Goal: Complete Application Form: Complete application form

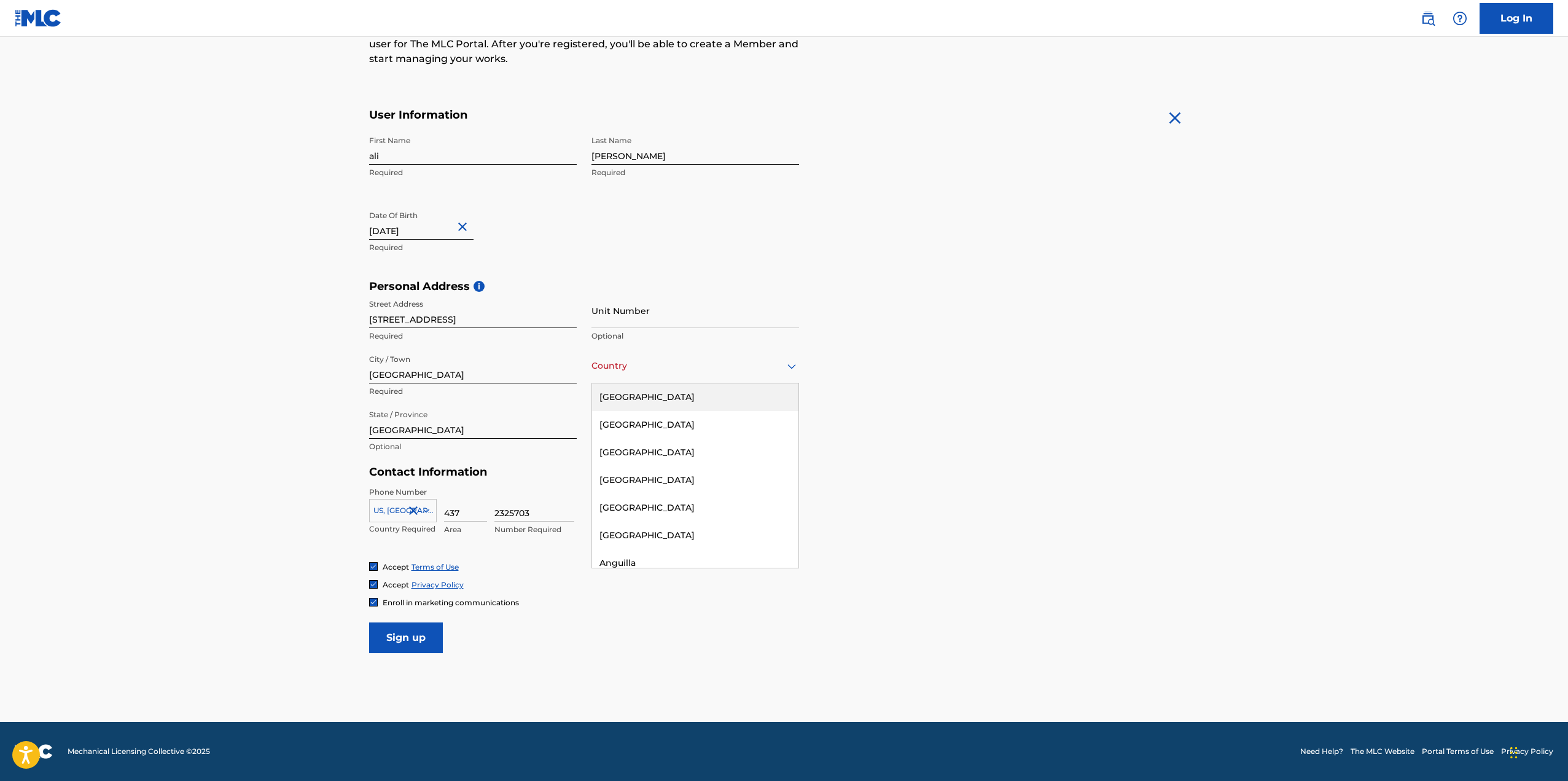
click at [614, 373] on div "Country Canada" at bounding box center [695, 366] width 207 height 35
type input "[GEOGRAPHIC_DATA]"
type input "1"
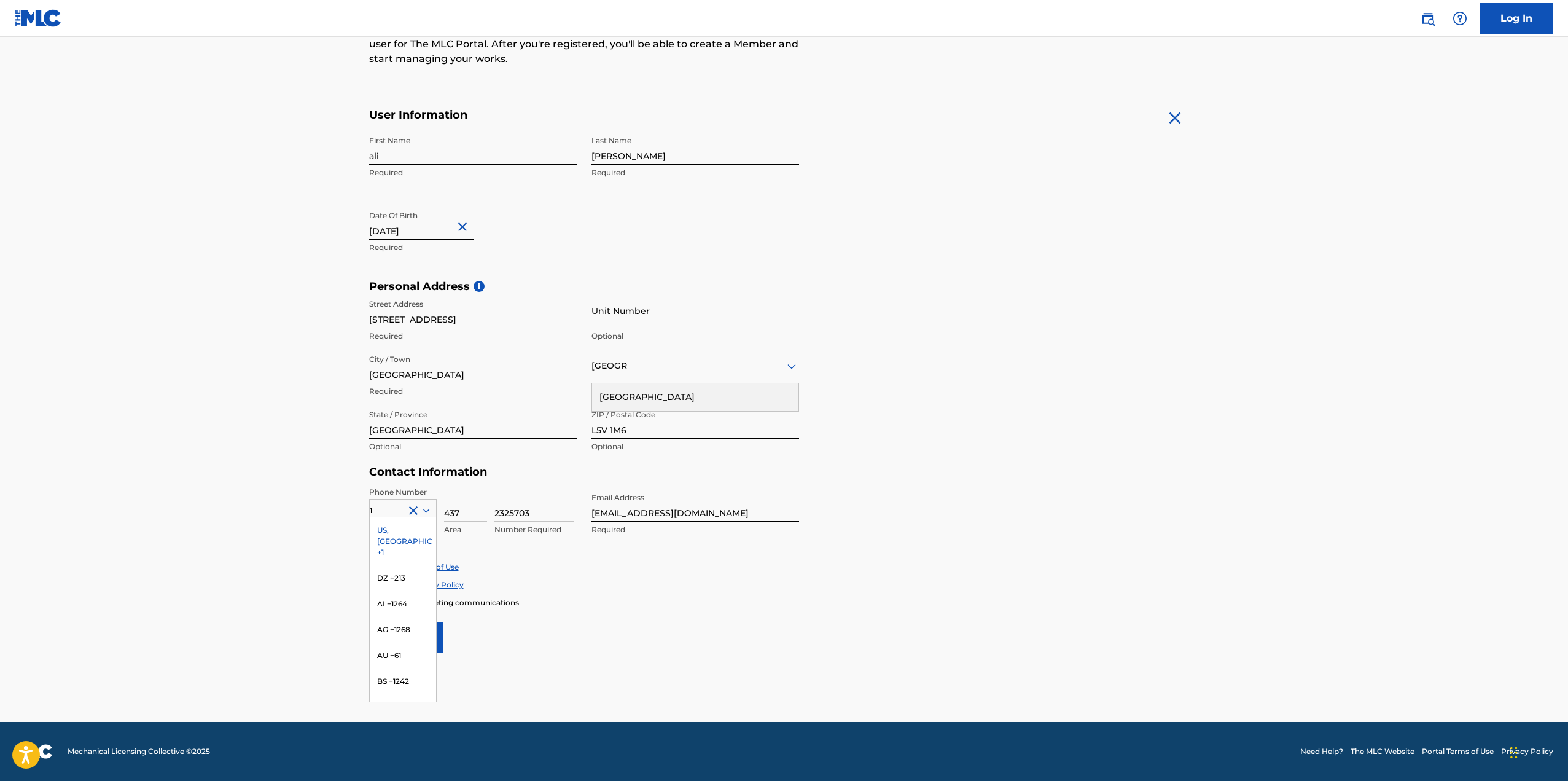
drag, startPoint x: 220, startPoint y: 502, endPoint x: 389, endPoint y: 537, distance: 172.6
click at [221, 503] on main "The MLC uses identity verification before a user is registered to comply with K…" at bounding box center [784, 289] width 1568 height 865
click at [398, 526] on div "US, [GEOGRAPHIC_DATA] +1" at bounding box center [403, 541] width 66 height 48
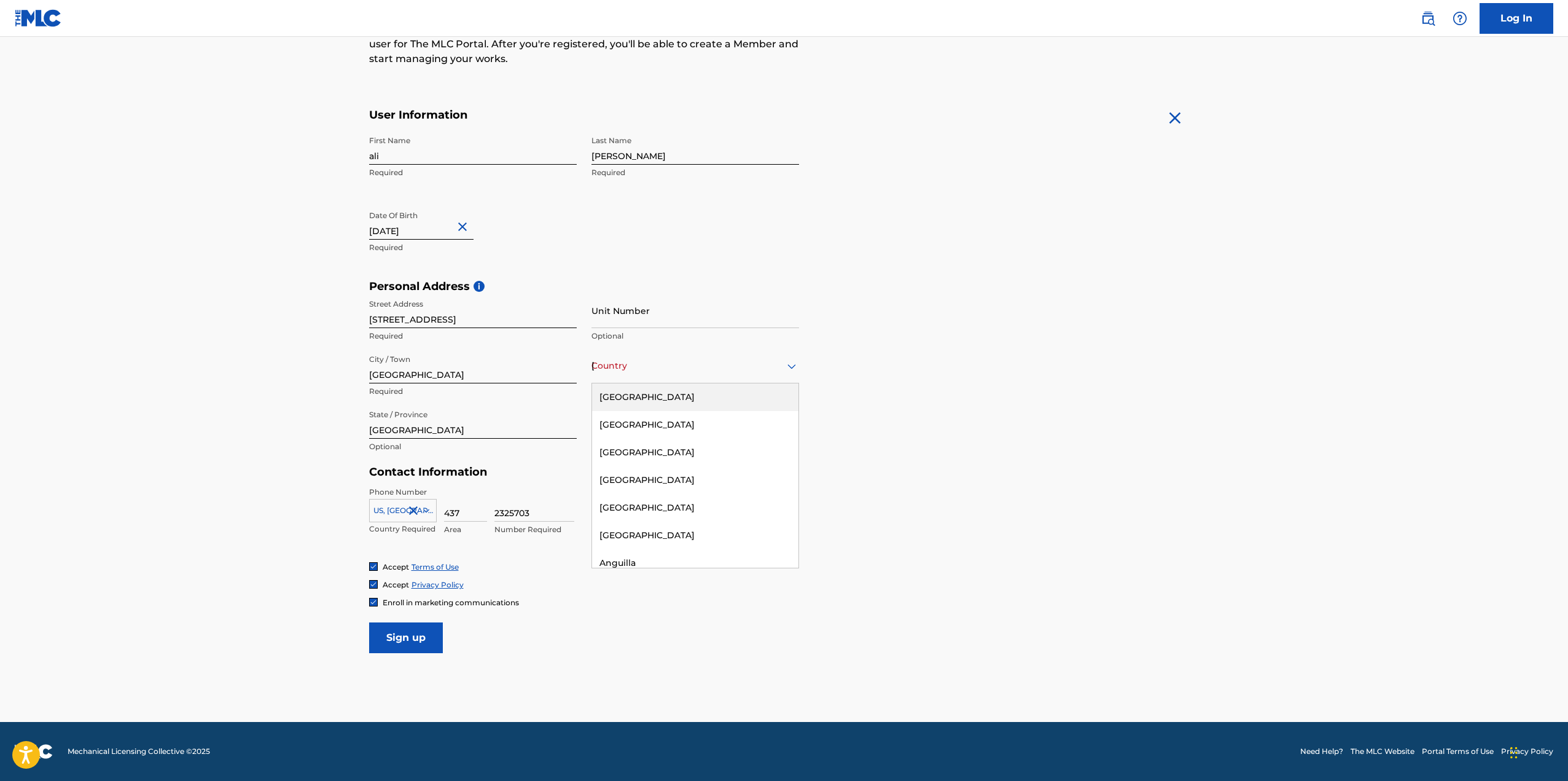
click at [620, 372] on div "[GEOGRAPHIC_DATA]" at bounding box center [695, 365] width 207 height 15
type input "c"
click at [641, 450] on div "[GEOGRAPHIC_DATA]" at bounding box center [695, 452] width 207 height 27
click at [415, 641] on input "Sign up" at bounding box center [406, 638] width 74 height 31
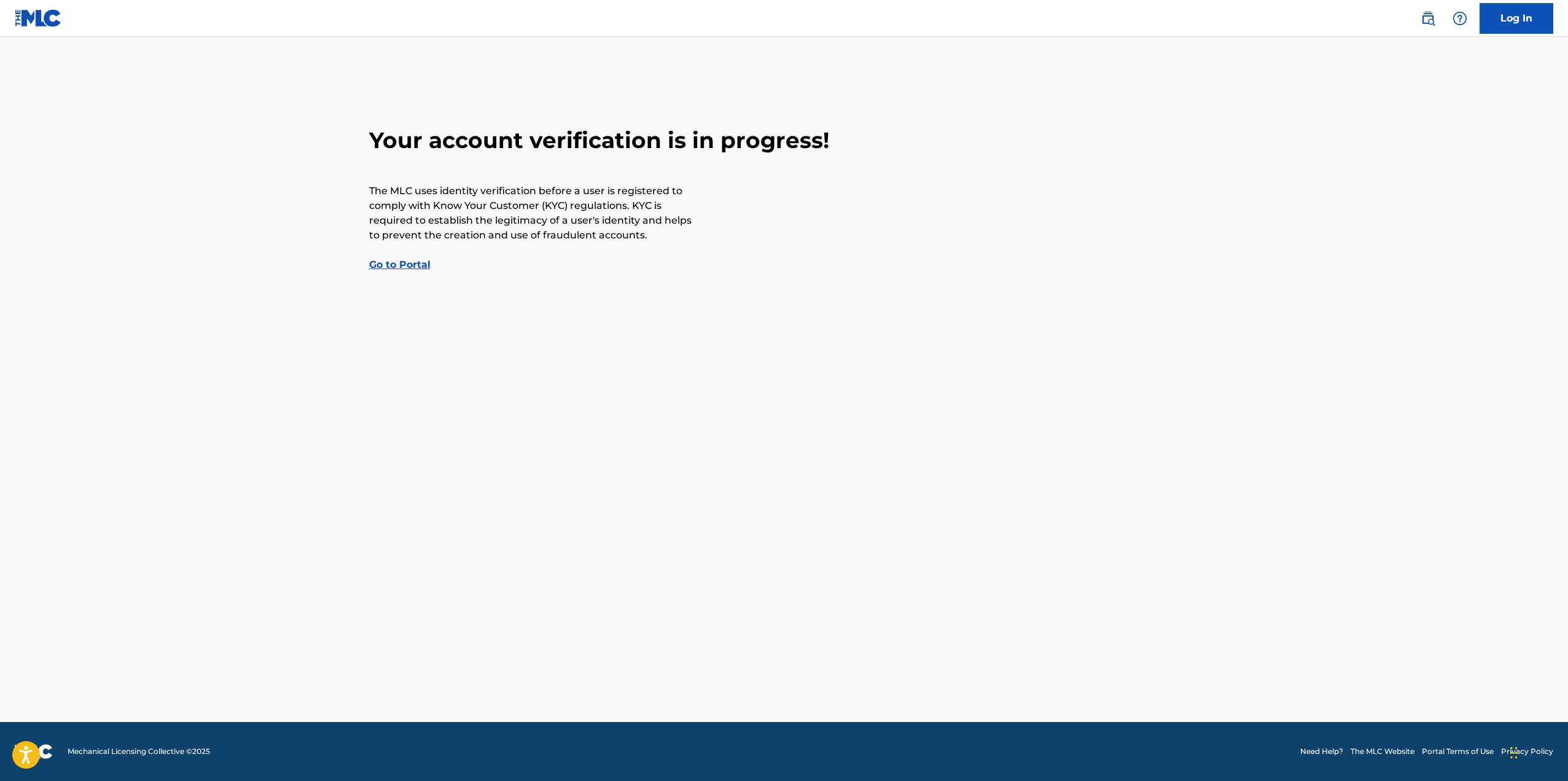
click at [418, 266] on link "Go to Portal" at bounding box center [400, 265] width 61 height 12
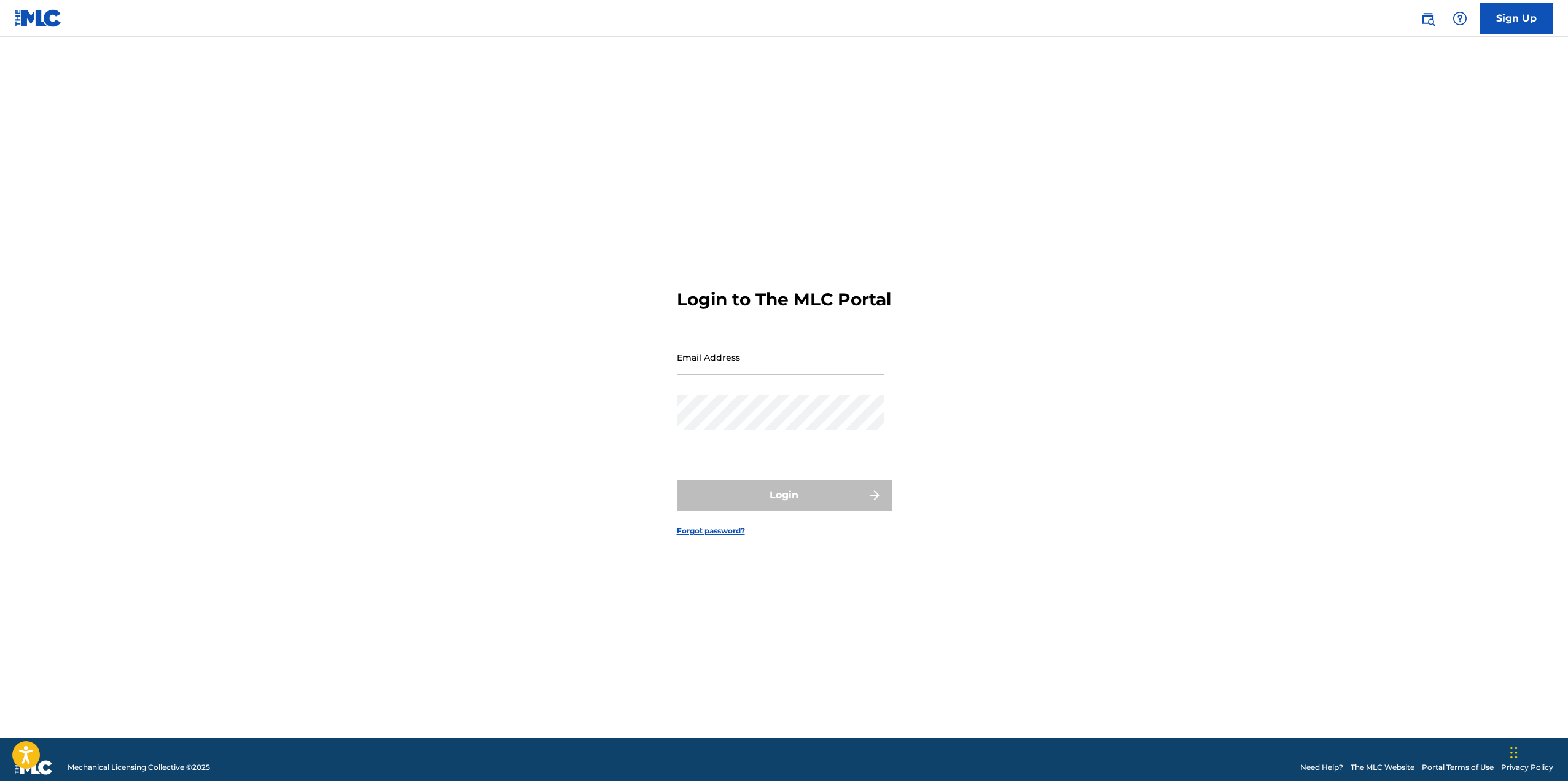
click at [750, 375] on input "Email Address" at bounding box center [781, 357] width 207 height 35
type input "[EMAIL_ADDRESS][DOMAIN_NAME]"
click at [677, 479] on button "Login" at bounding box center [784, 495] width 215 height 31
click at [1505, 18] on link "Sign Up" at bounding box center [1517, 18] width 74 height 31
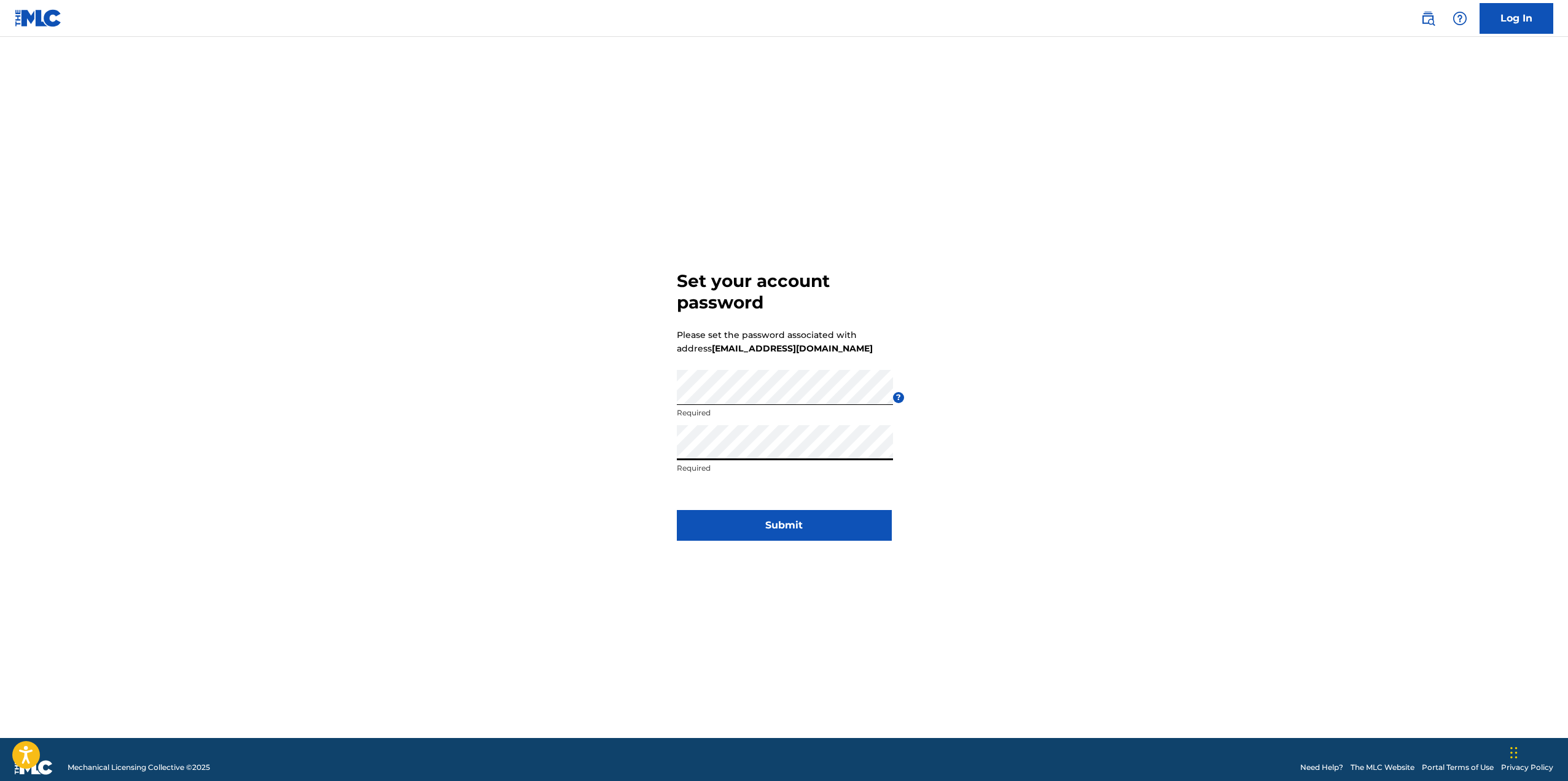
click at [784, 513] on button "Submit" at bounding box center [784, 525] width 215 height 31
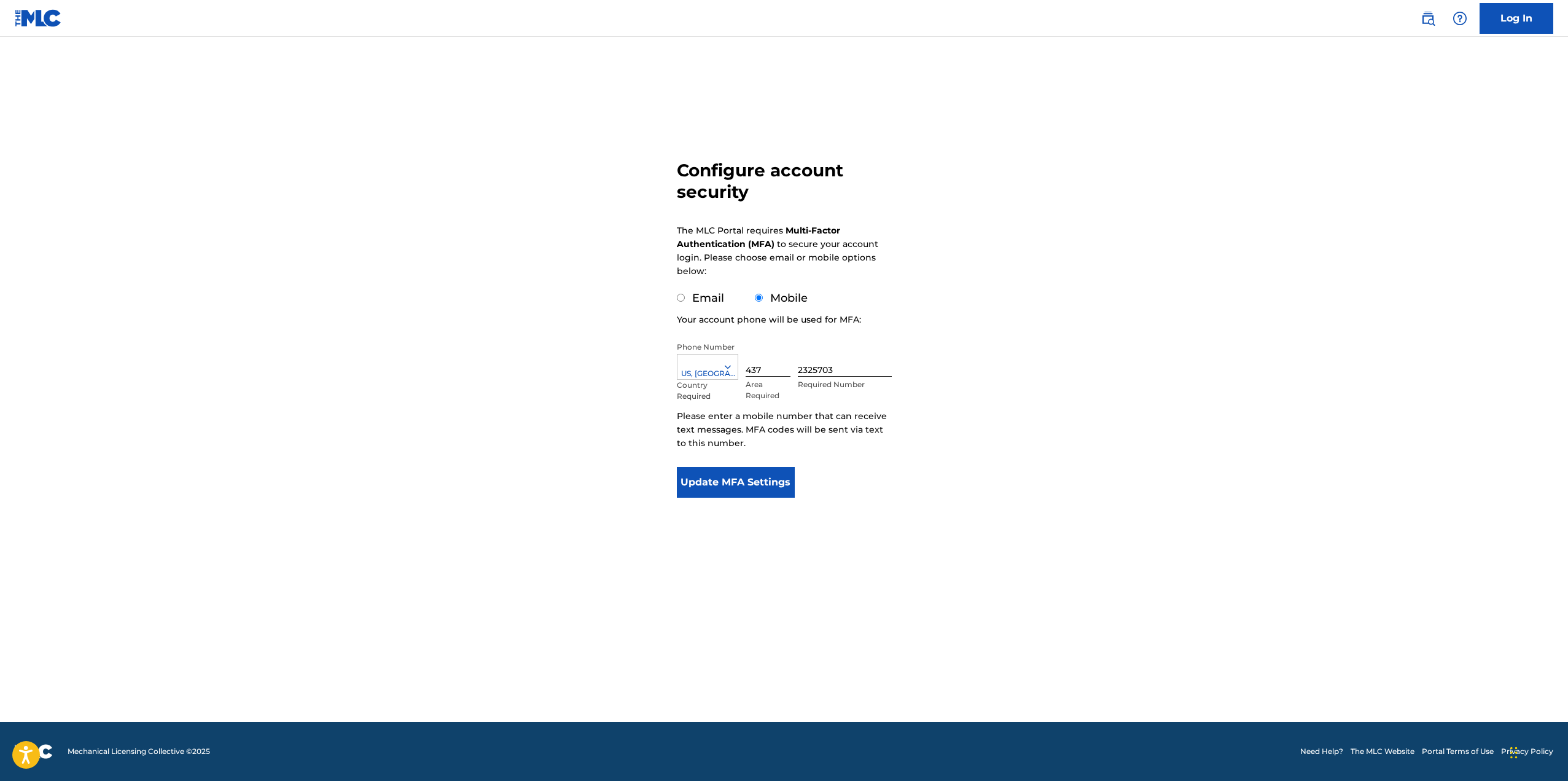
click at [749, 490] on button "Update MFA Settings" at bounding box center [736, 482] width 118 height 31
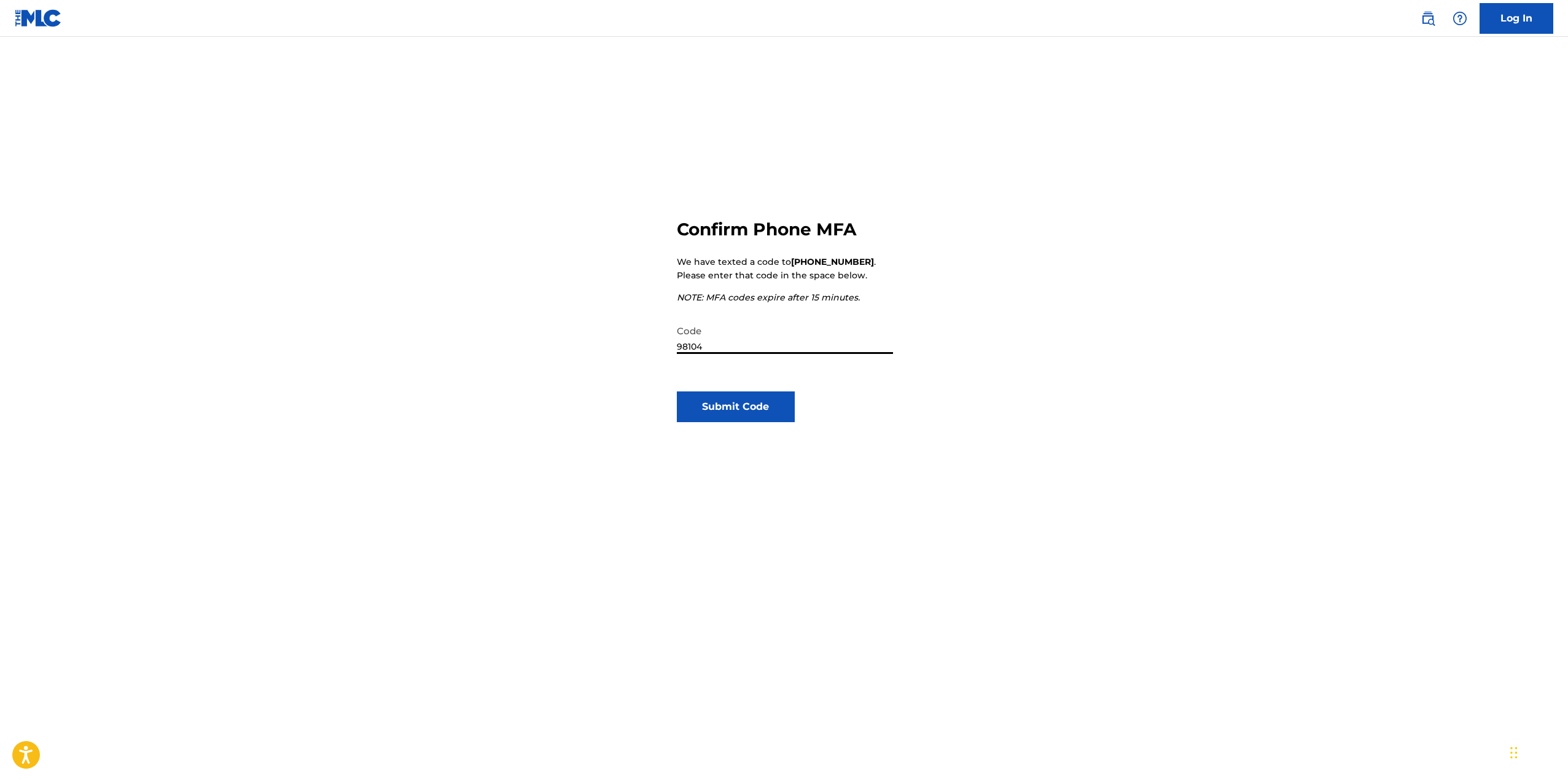
type input "981041"
click button "Submit Code" at bounding box center [736, 406] width 118 height 31
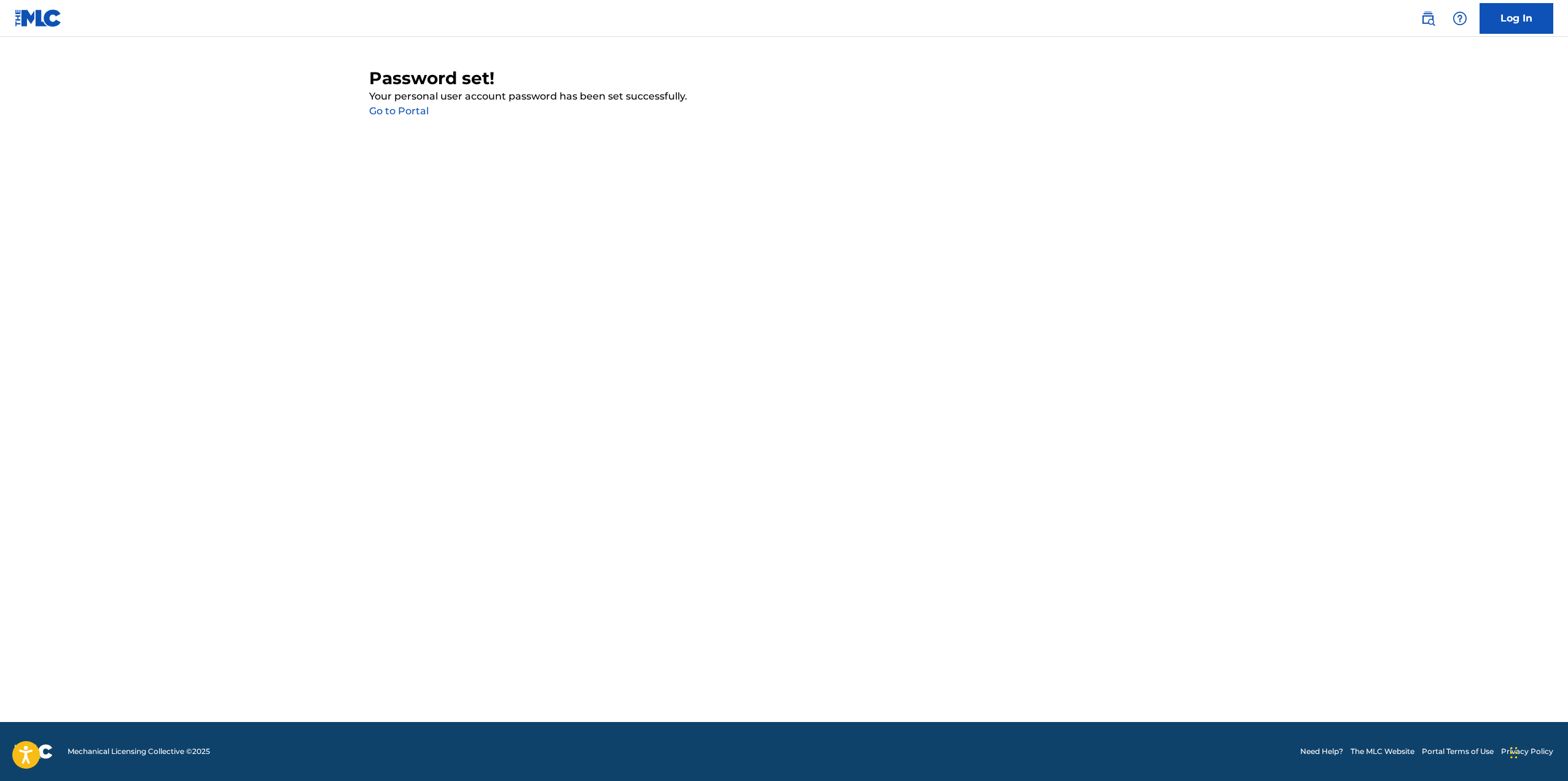
click at [392, 116] on link "Go to Portal" at bounding box center [399, 111] width 60 height 12
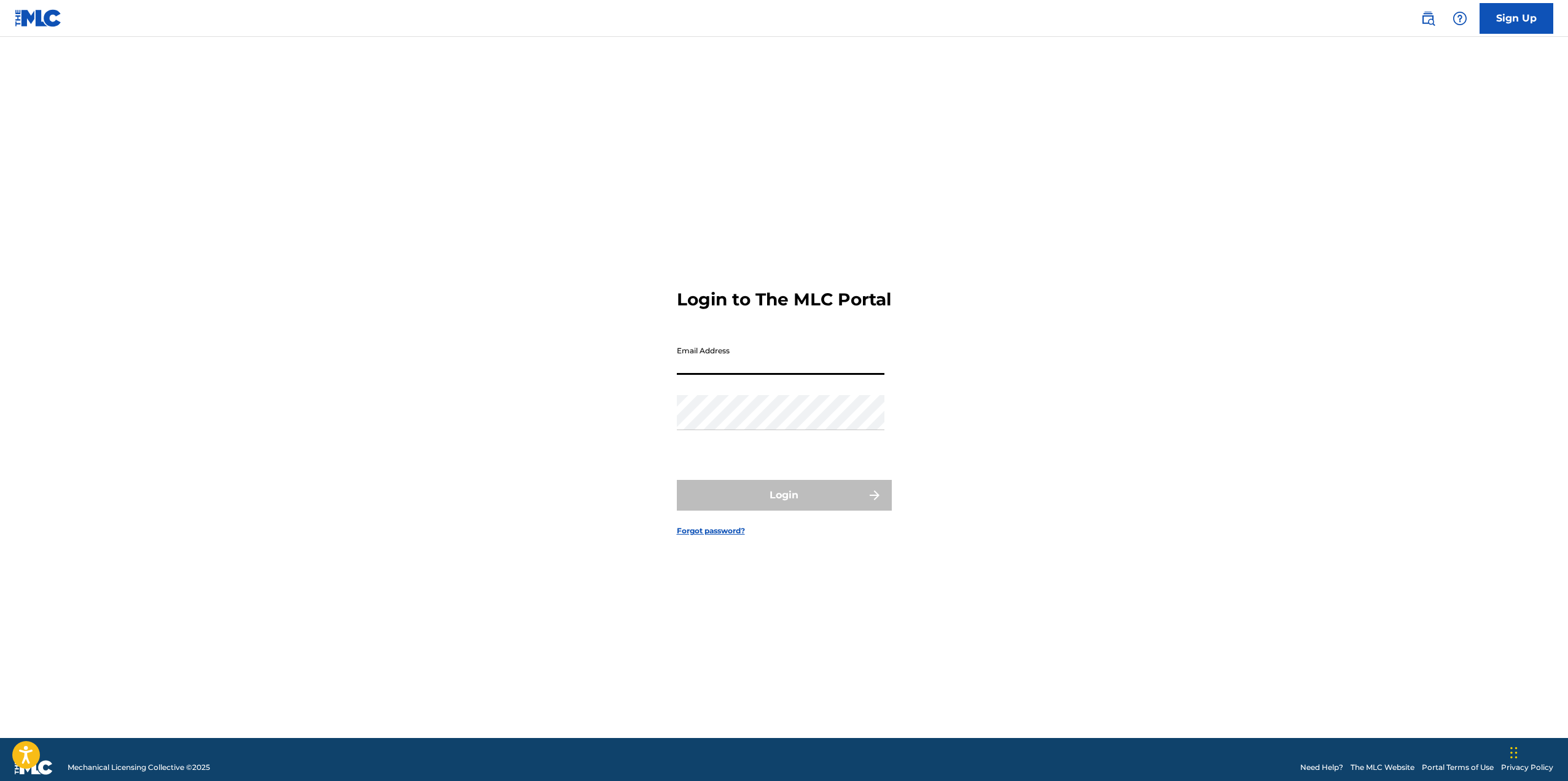
click at [776, 375] on input "Email Address" at bounding box center [781, 357] width 207 height 35
type input "[EMAIL_ADDRESS][DOMAIN_NAME]"
click at [677, 479] on button "Login" at bounding box center [784, 495] width 215 height 31
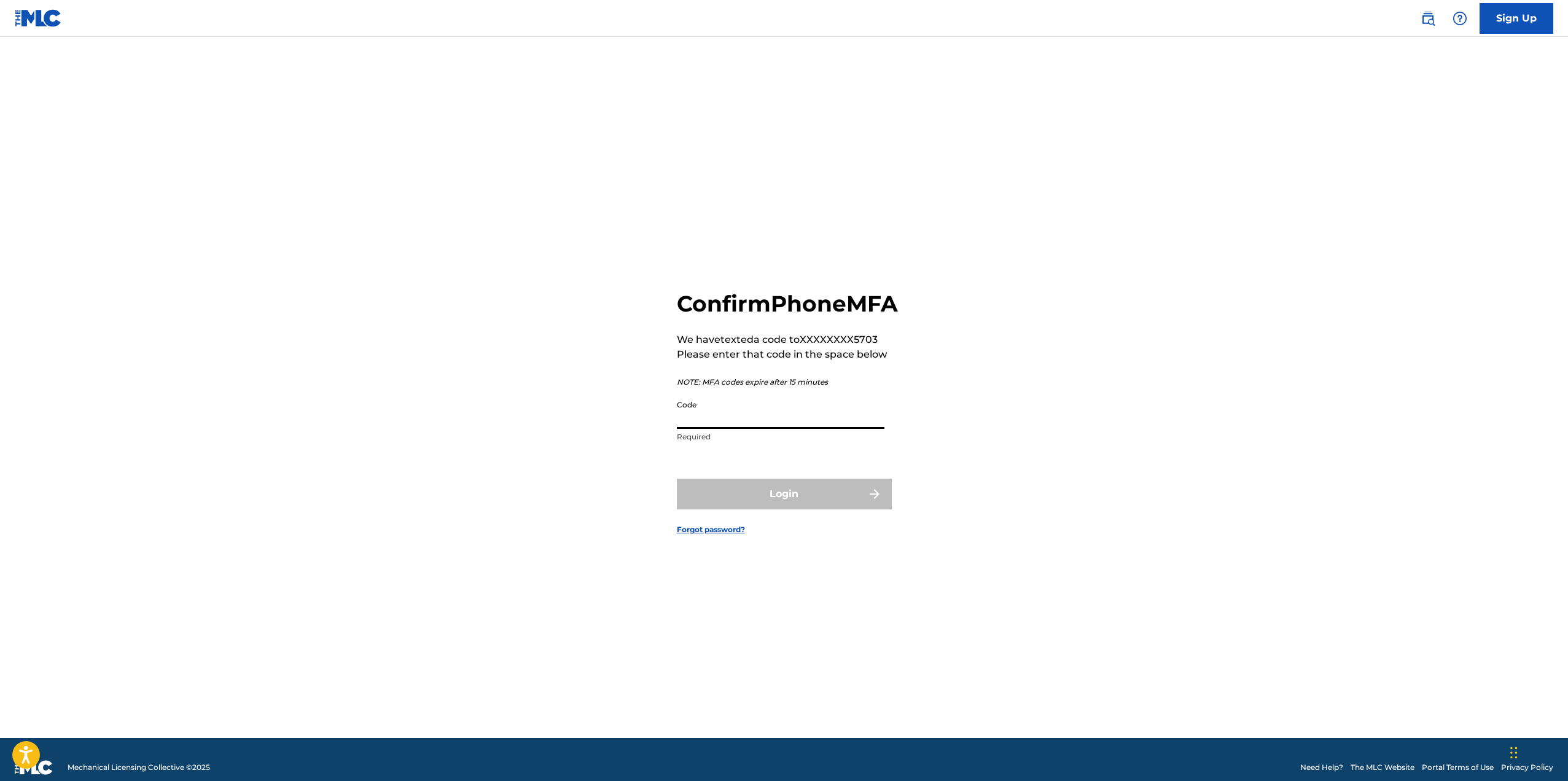
click at [749, 425] on input "Code" at bounding box center [781, 412] width 207 height 35
type input "498550"
click at [677, 479] on button "Login" at bounding box center [784, 494] width 215 height 31
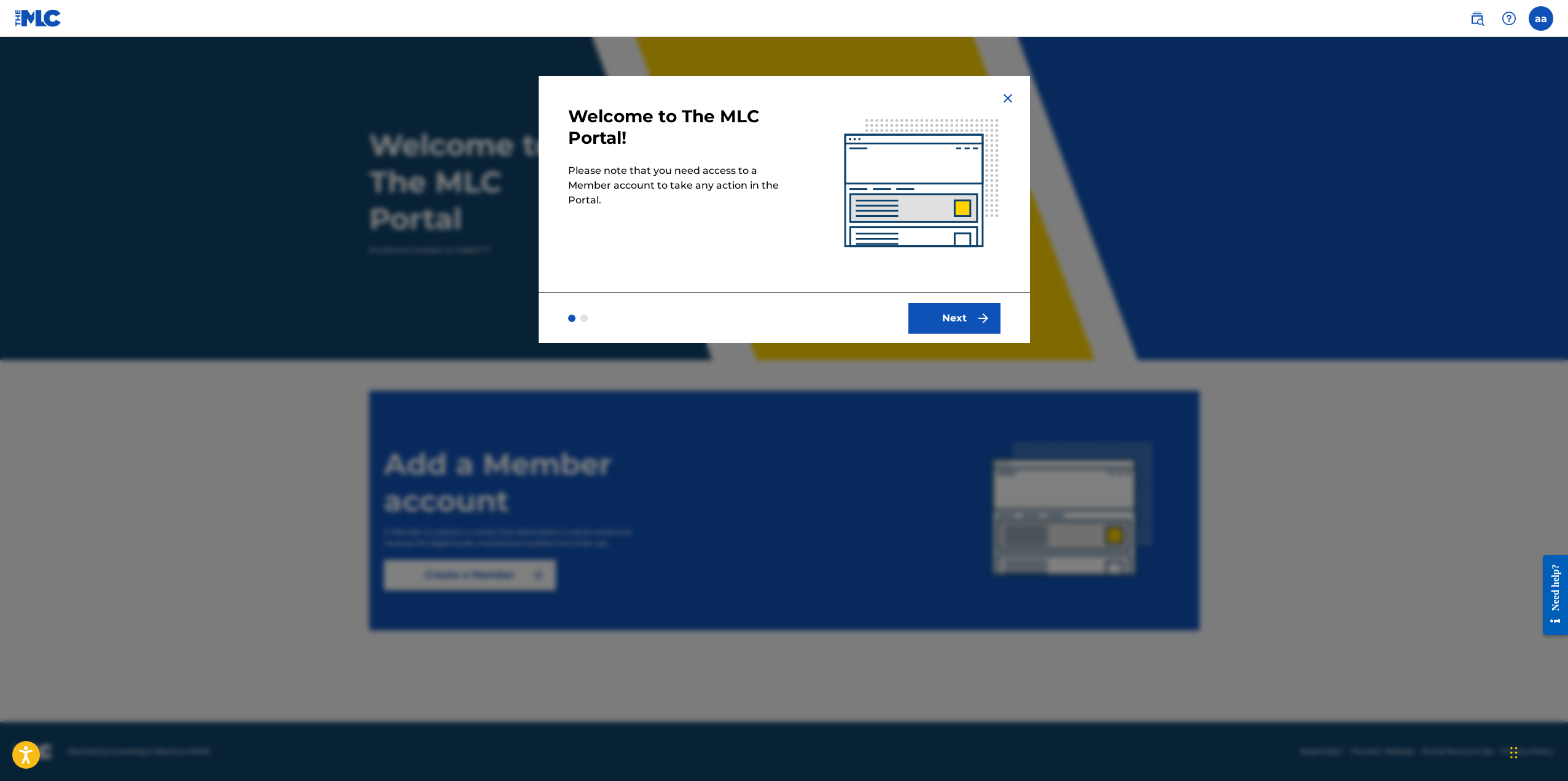
click at [942, 318] on button "Next" at bounding box center [954, 319] width 92 height 31
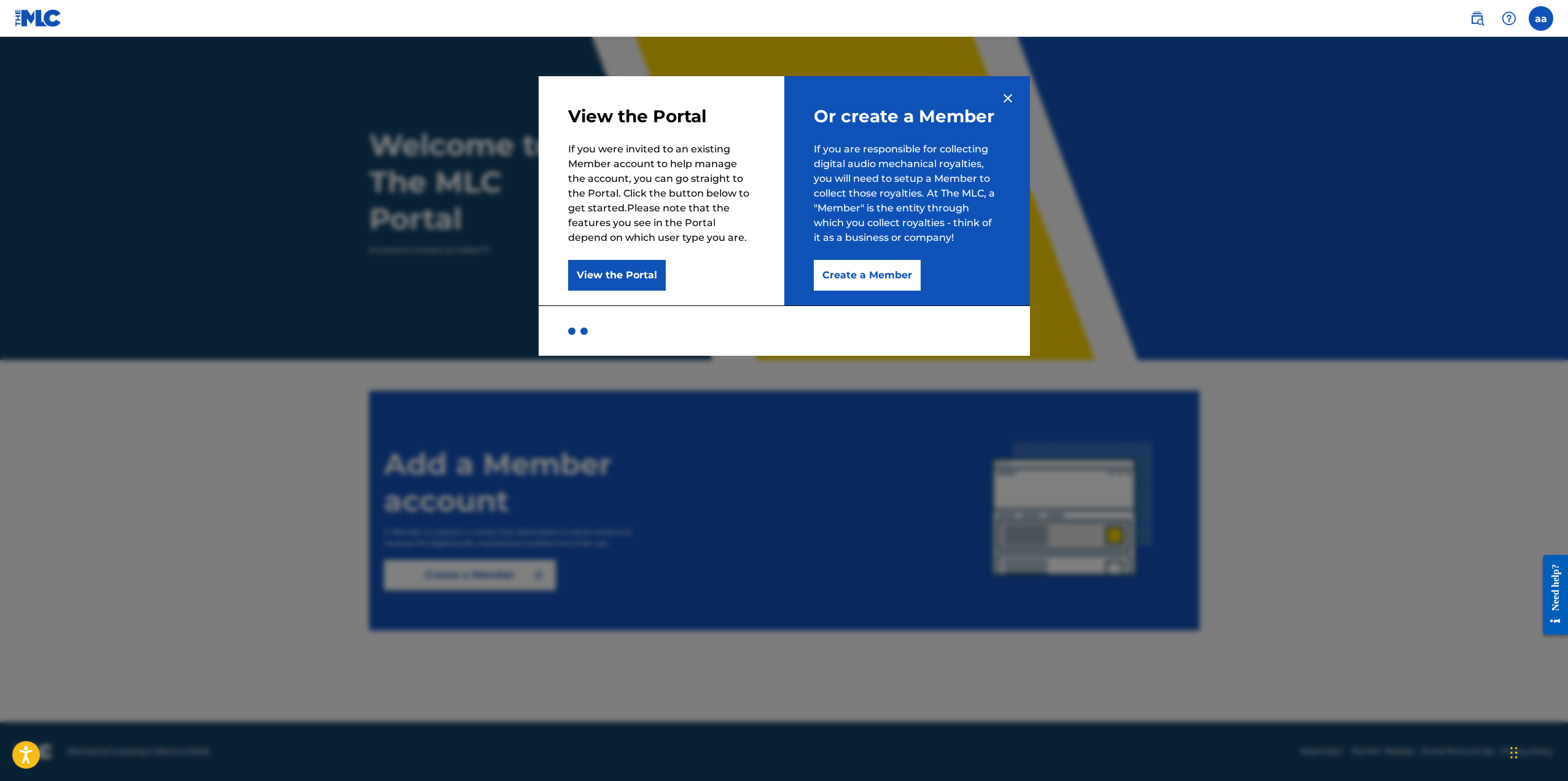
click at [872, 278] on button "Create a Member" at bounding box center [867, 275] width 107 height 31
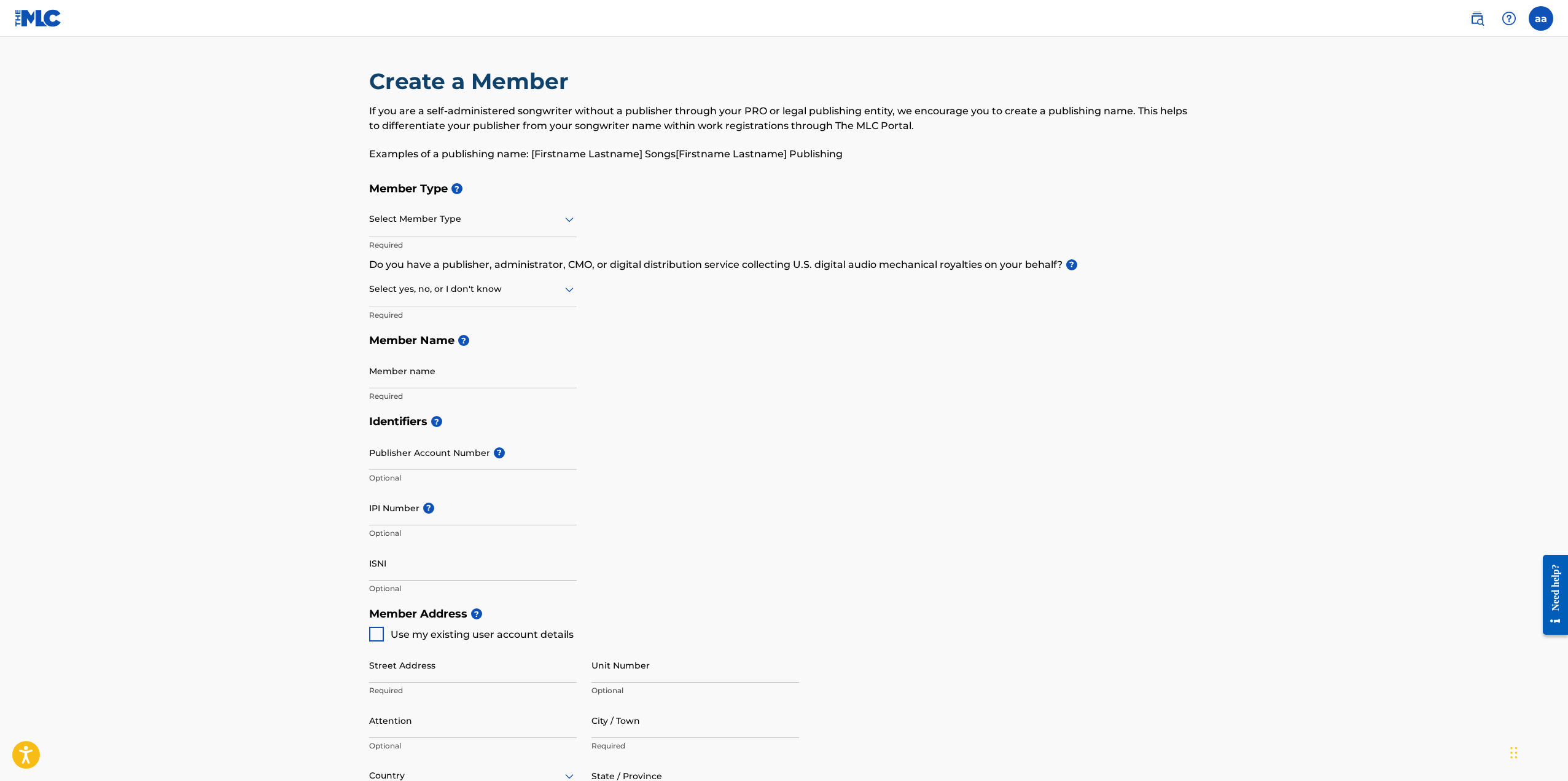
click at [451, 220] on div at bounding box center [473, 219] width 207 height 15
click at [486, 276] on div "Publisher" at bounding box center [473, 278] width 207 height 27
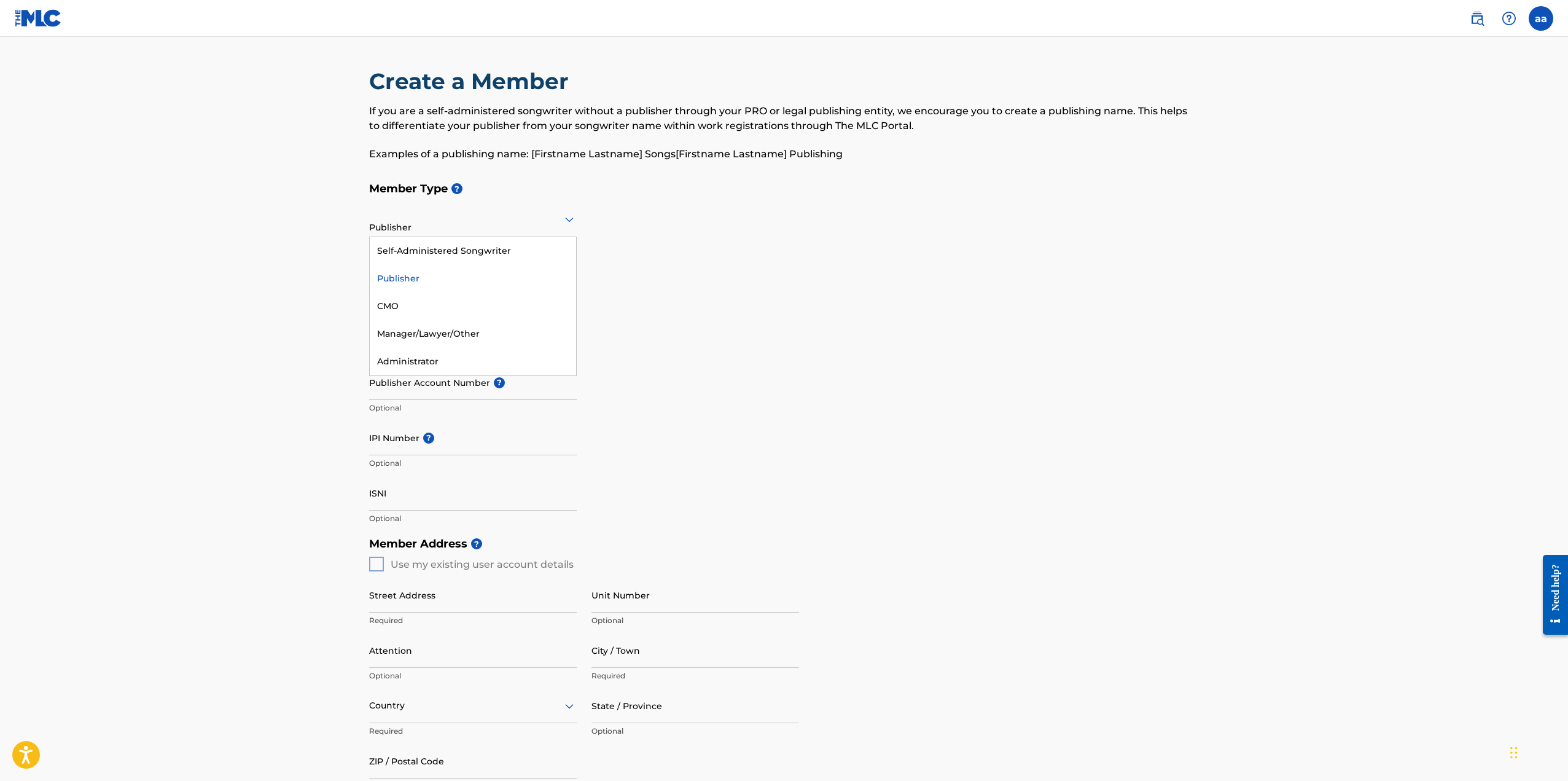
click at [462, 223] on div at bounding box center [473, 219] width 207 height 15
click at [548, 224] on div at bounding box center [473, 219] width 207 height 15
click at [431, 260] on div "Self-Administered Songwriter" at bounding box center [473, 251] width 207 height 27
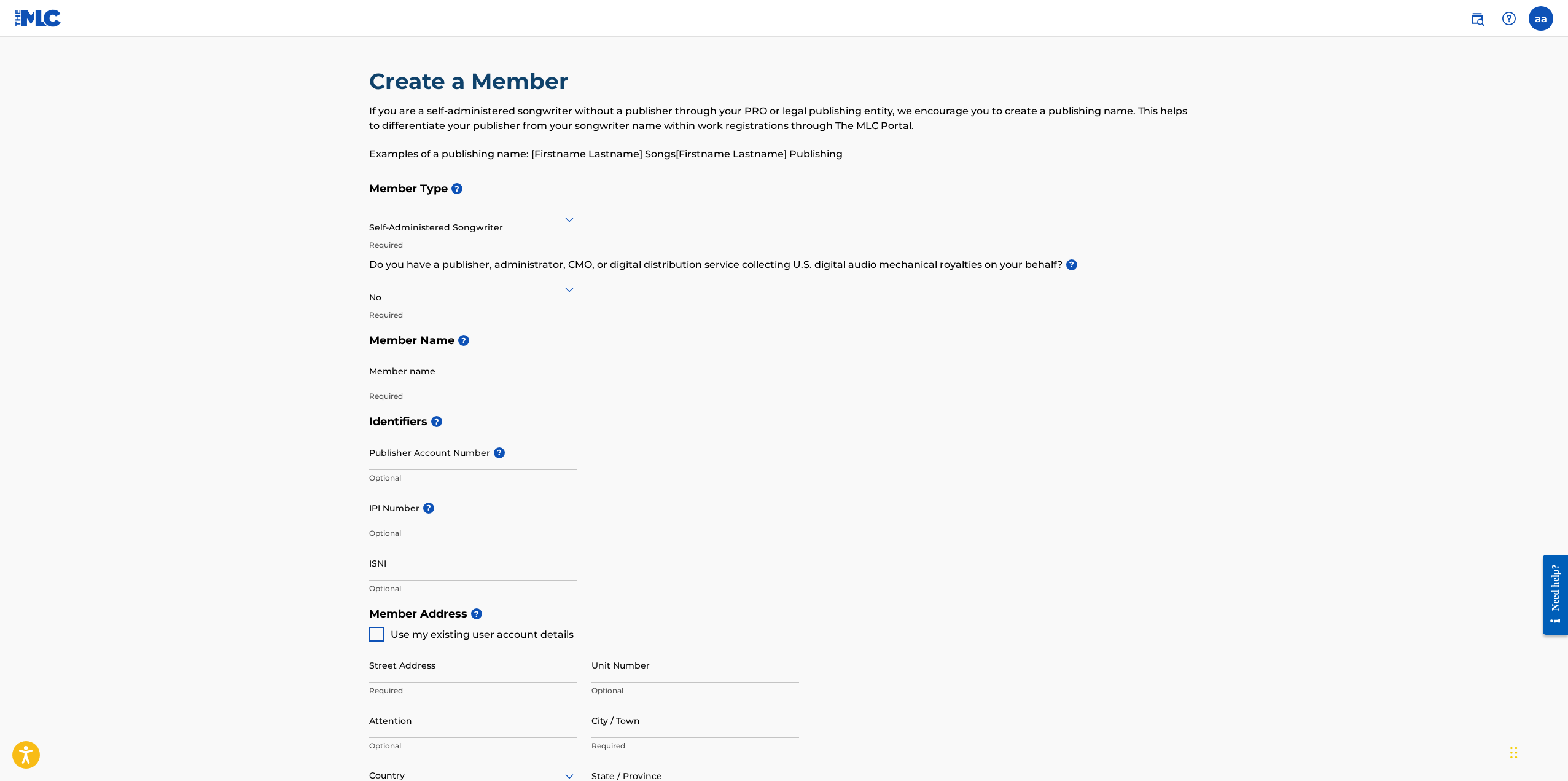
click at [462, 300] on div "No" at bounding box center [473, 289] width 207 height 30
click at [445, 383] on div "I don't know" at bounding box center [473, 376] width 207 height 27
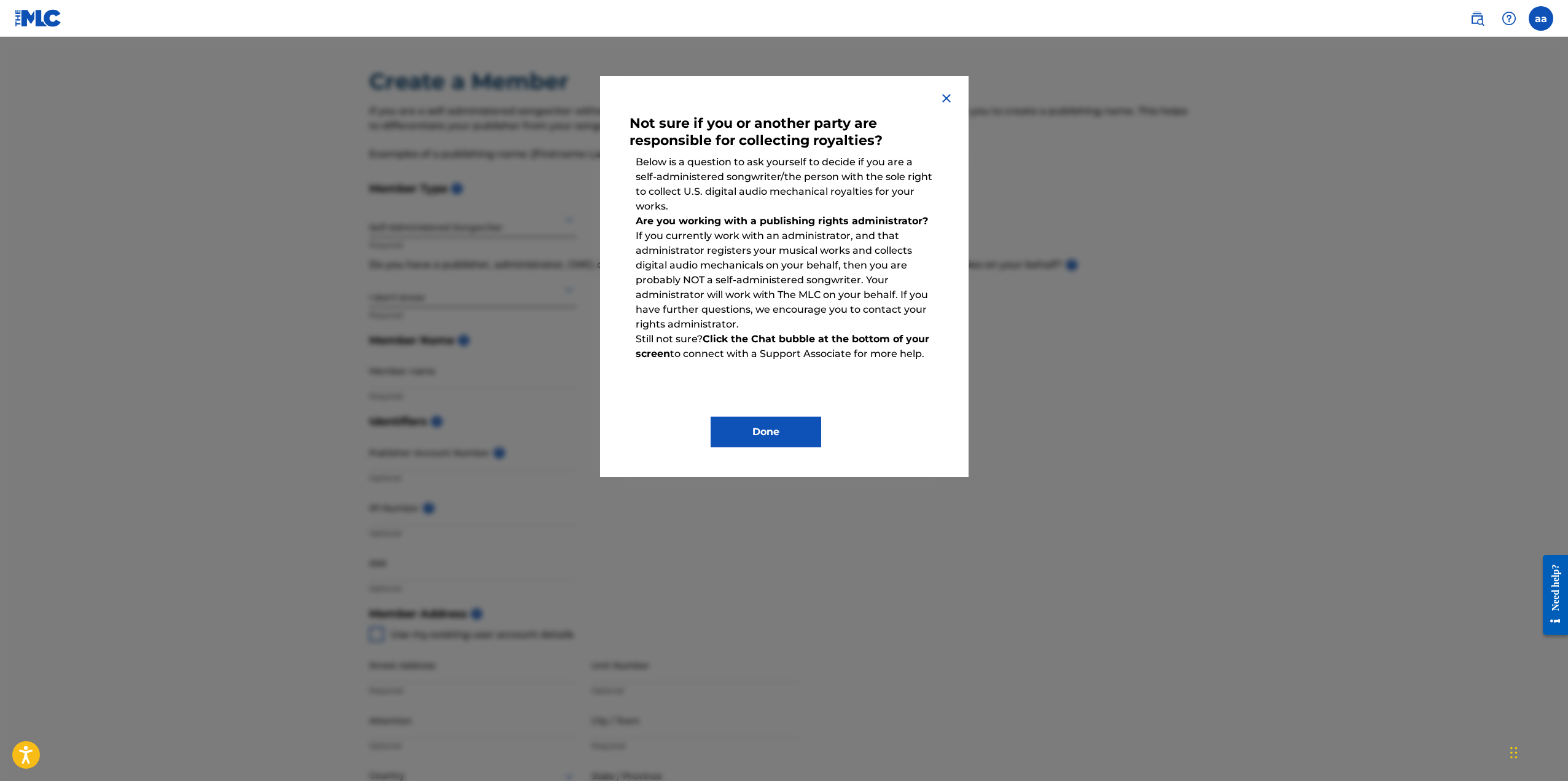
click at [950, 92] on img at bounding box center [946, 98] width 14 height 14
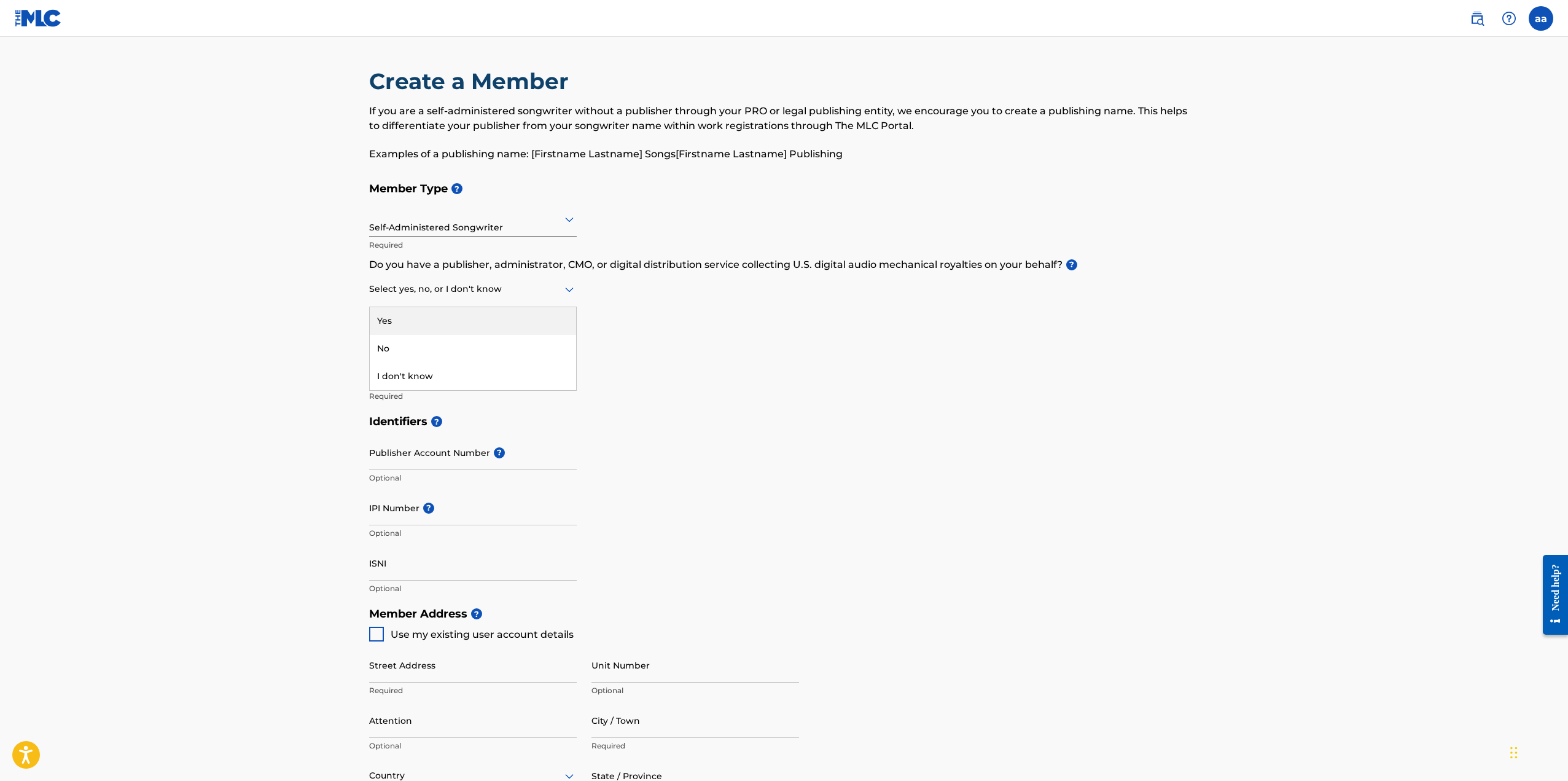
click at [527, 301] on div "Select yes, no, or I don't know" at bounding box center [473, 290] width 207 height 35
click at [435, 325] on div "Yes" at bounding box center [473, 321] width 207 height 27
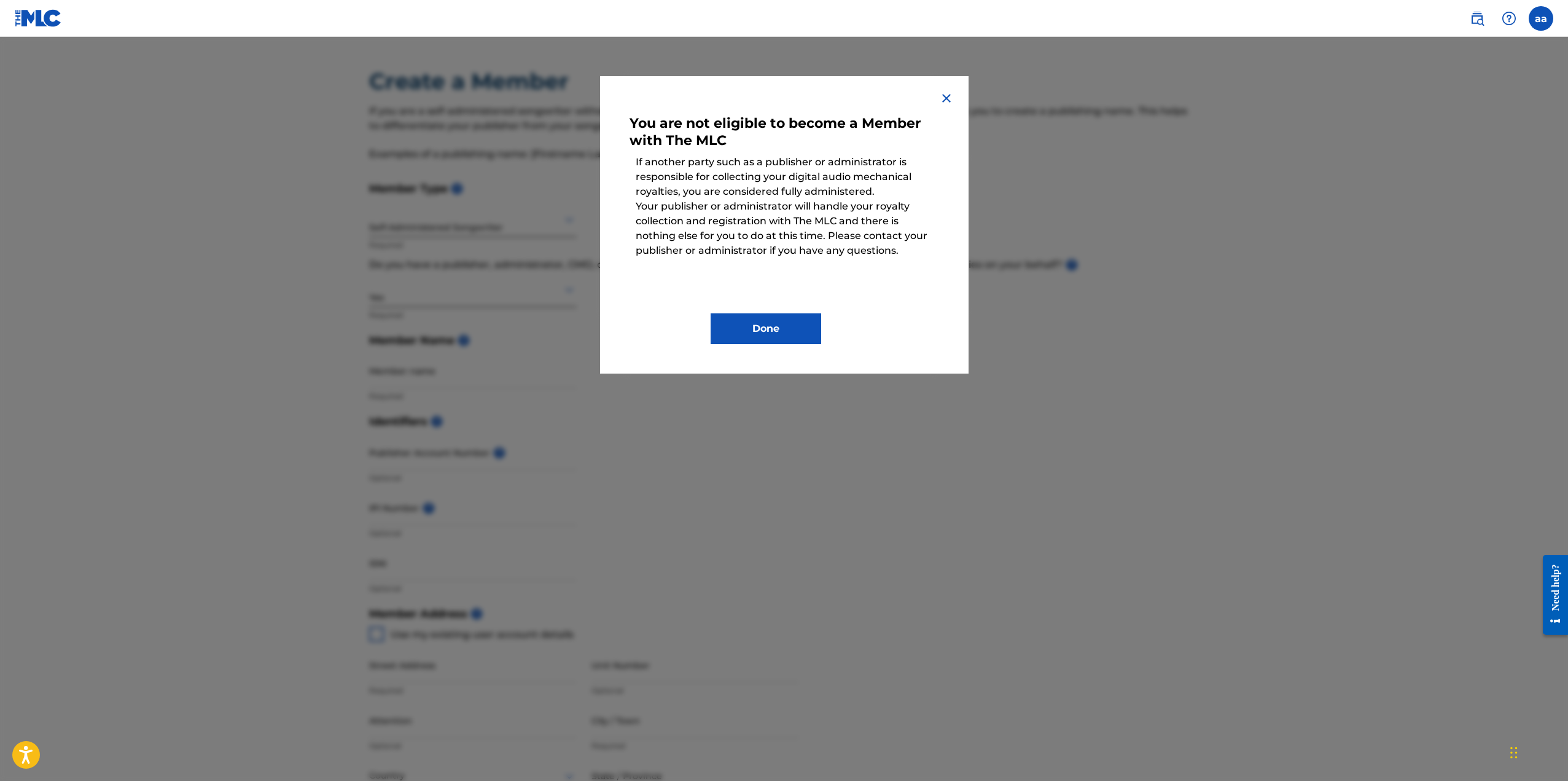
click at [953, 94] on img at bounding box center [946, 98] width 14 height 14
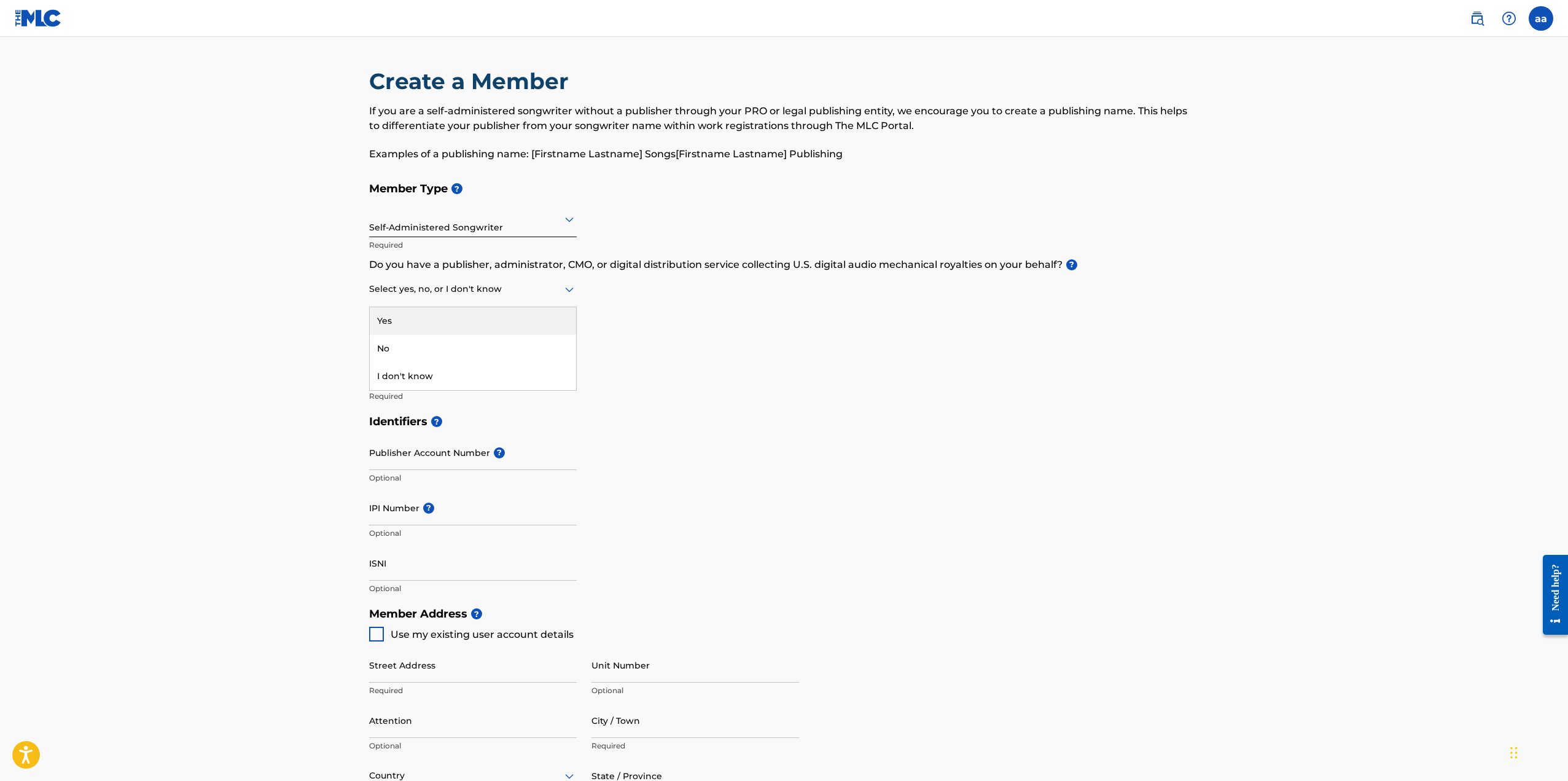
click at [429, 279] on div "Select yes, no, or I don't know" at bounding box center [473, 290] width 207 height 35
click at [430, 350] on div "No" at bounding box center [473, 348] width 207 height 27
click at [437, 375] on input "Member name" at bounding box center [473, 371] width 207 height 35
type input "[PERSON_NAME]"
type input "[STREET_ADDRESS]"
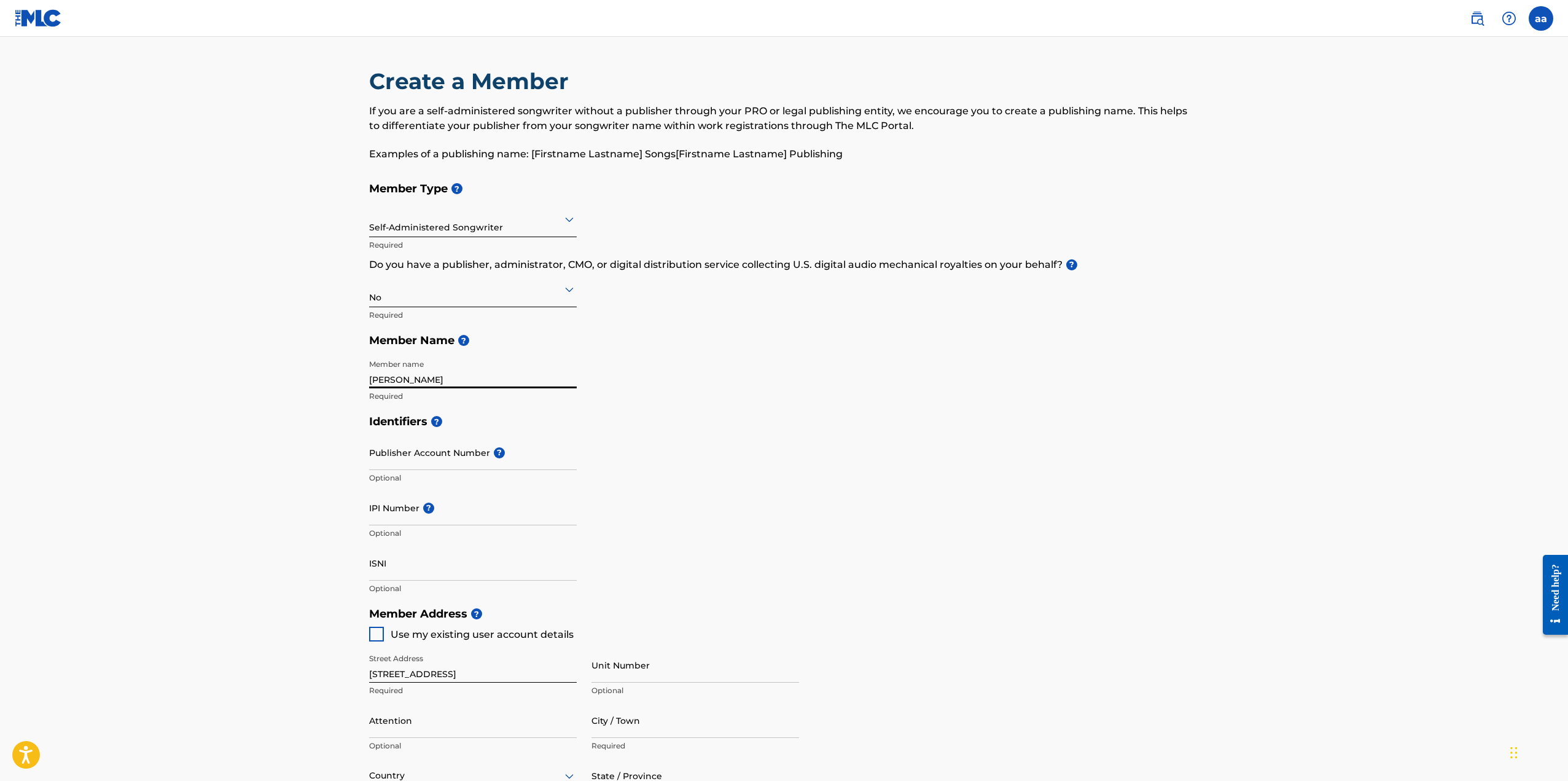
click at [419, 458] on input "Publisher Account Number ?" at bounding box center [473, 453] width 207 height 35
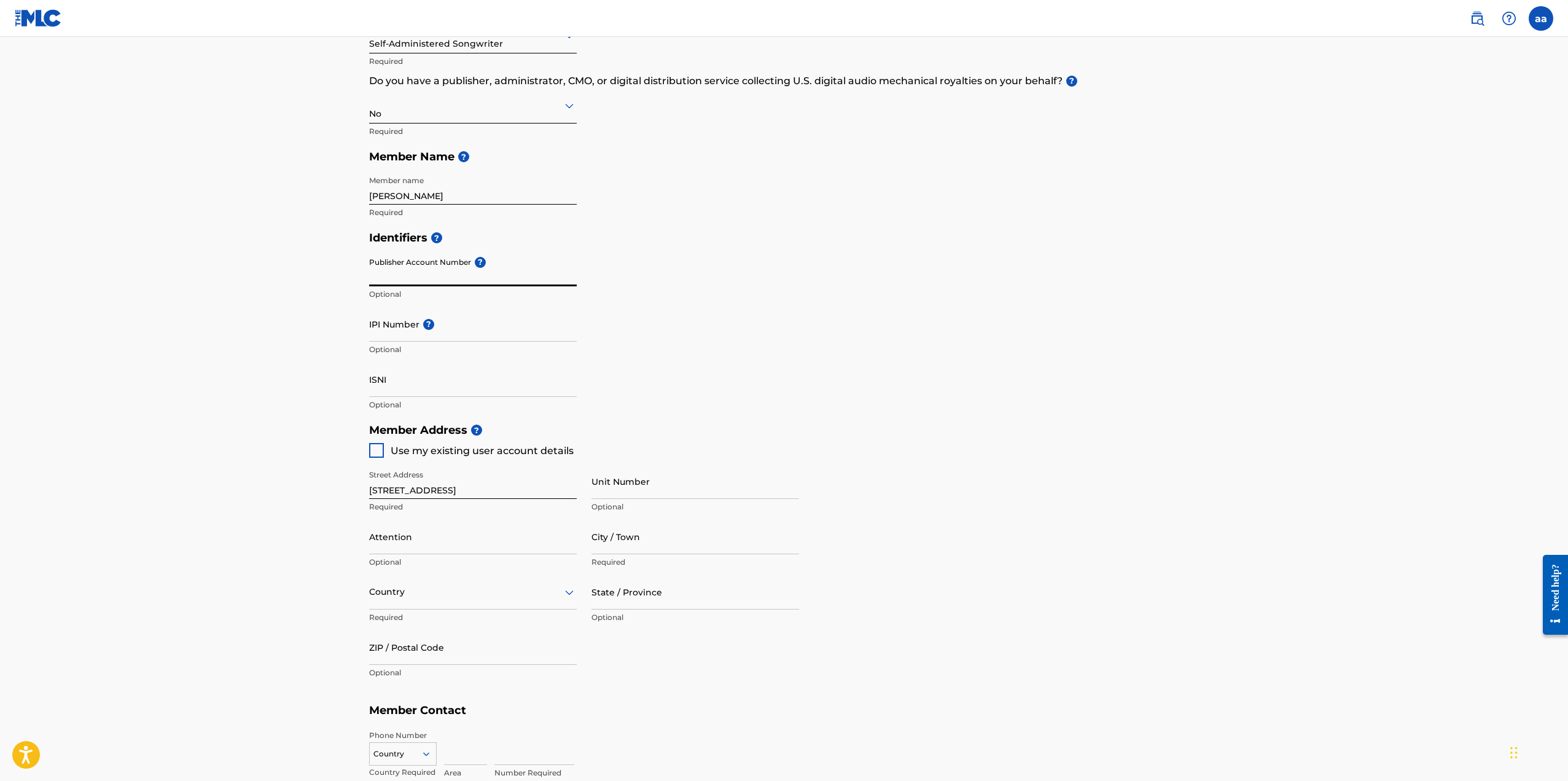
scroll to position [184, 0]
click at [373, 459] on div "Street Address [STREET_ADDRESS] Required Unit Number Optional Attention Optiona…" at bounding box center [584, 573] width 430 height 233
click at [379, 451] on div at bounding box center [376, 450] width 14 height 14
type input "[GEOGRAPHIC_DATA]"
type input "L5V 1M6"
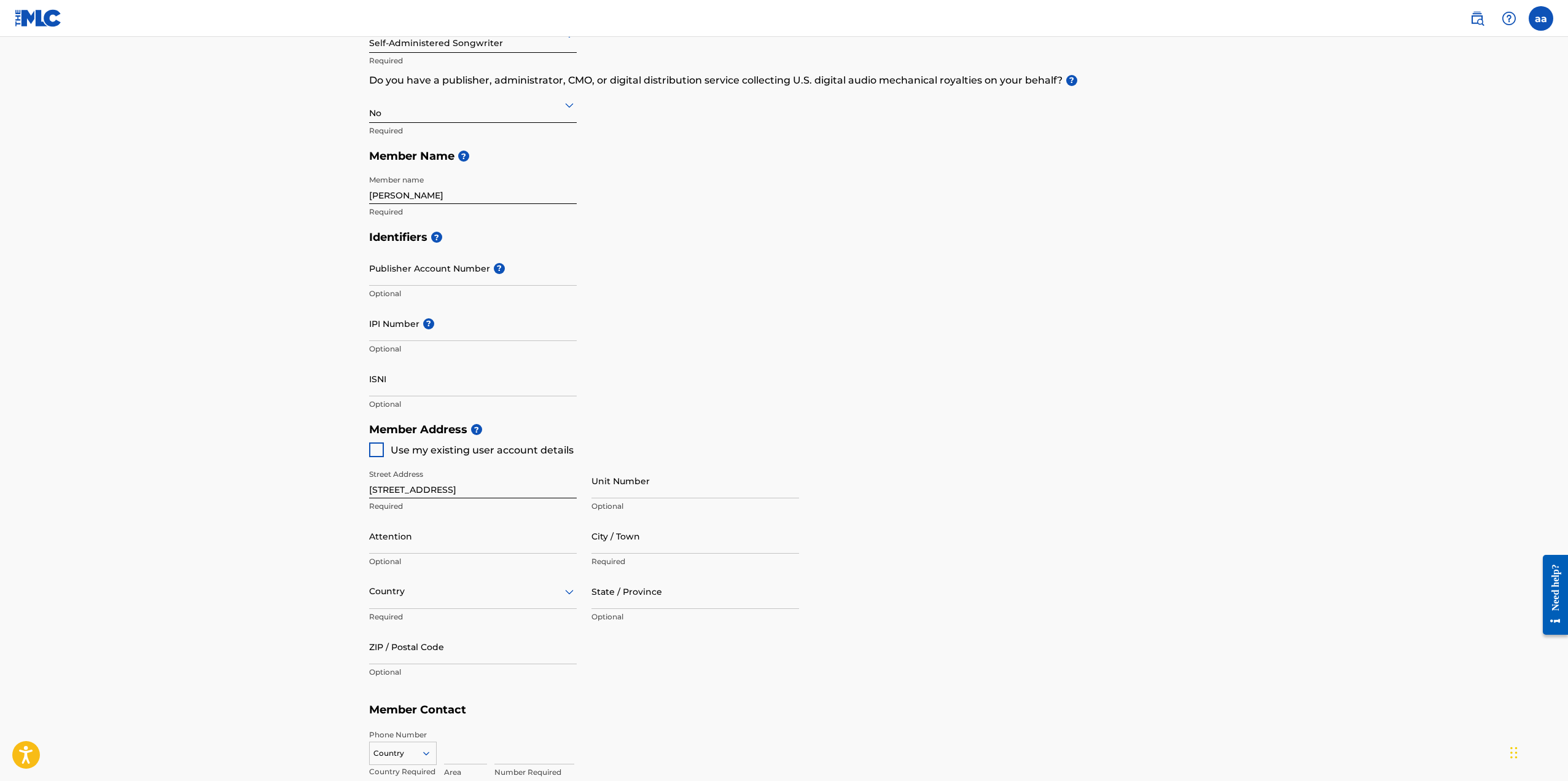
type input "437"
type input "2325703"
type input "[EMAIL_ADDRESS][DOMAIN_NAME]"
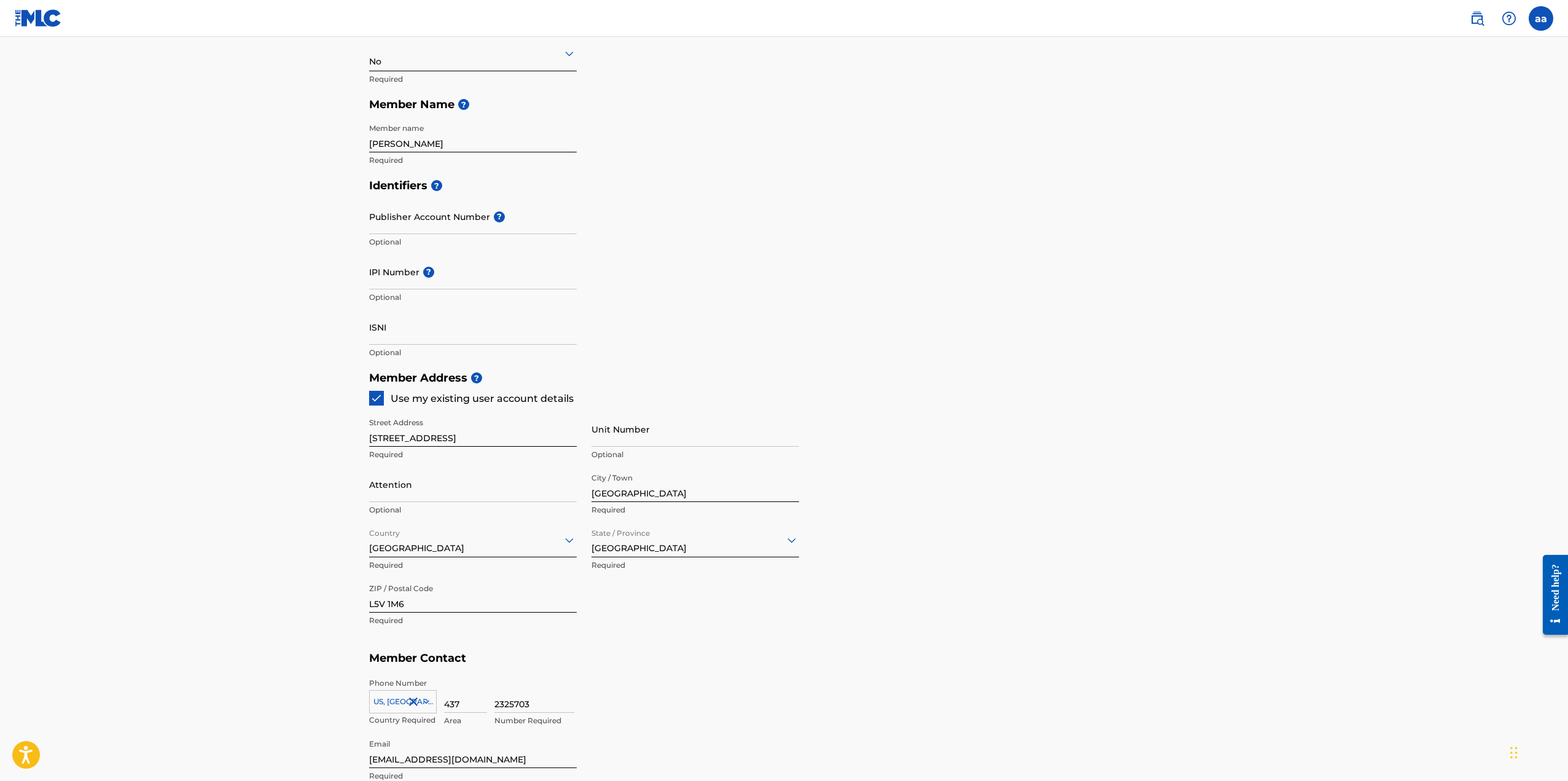
scroll to position [418, 0]
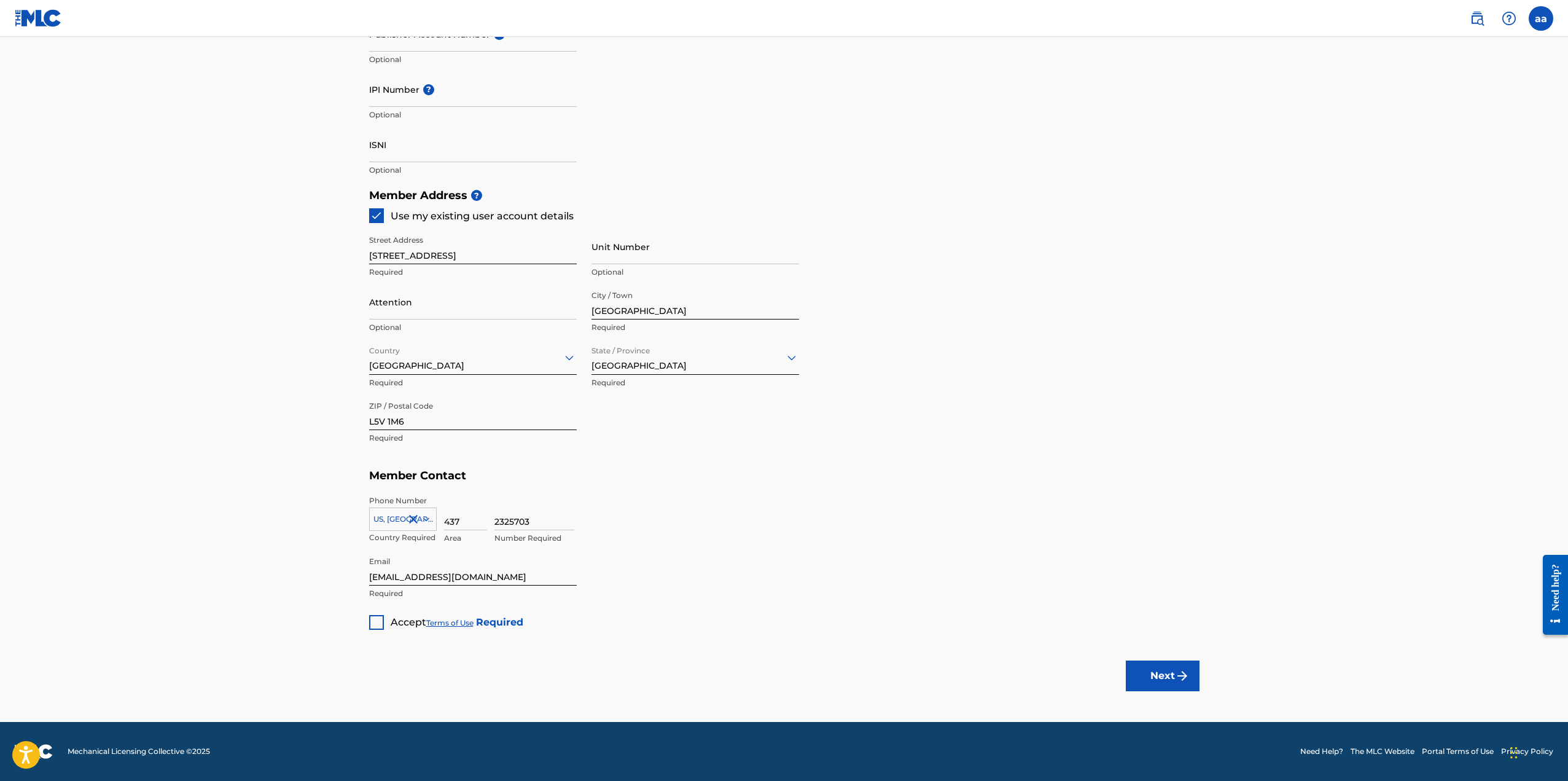
click at [379, 618] on div at bounding box center [376, 622] width 14 height 14
click at [1151, 682] on button "Next" at bounding box center [1163, 676] width 74 height 31
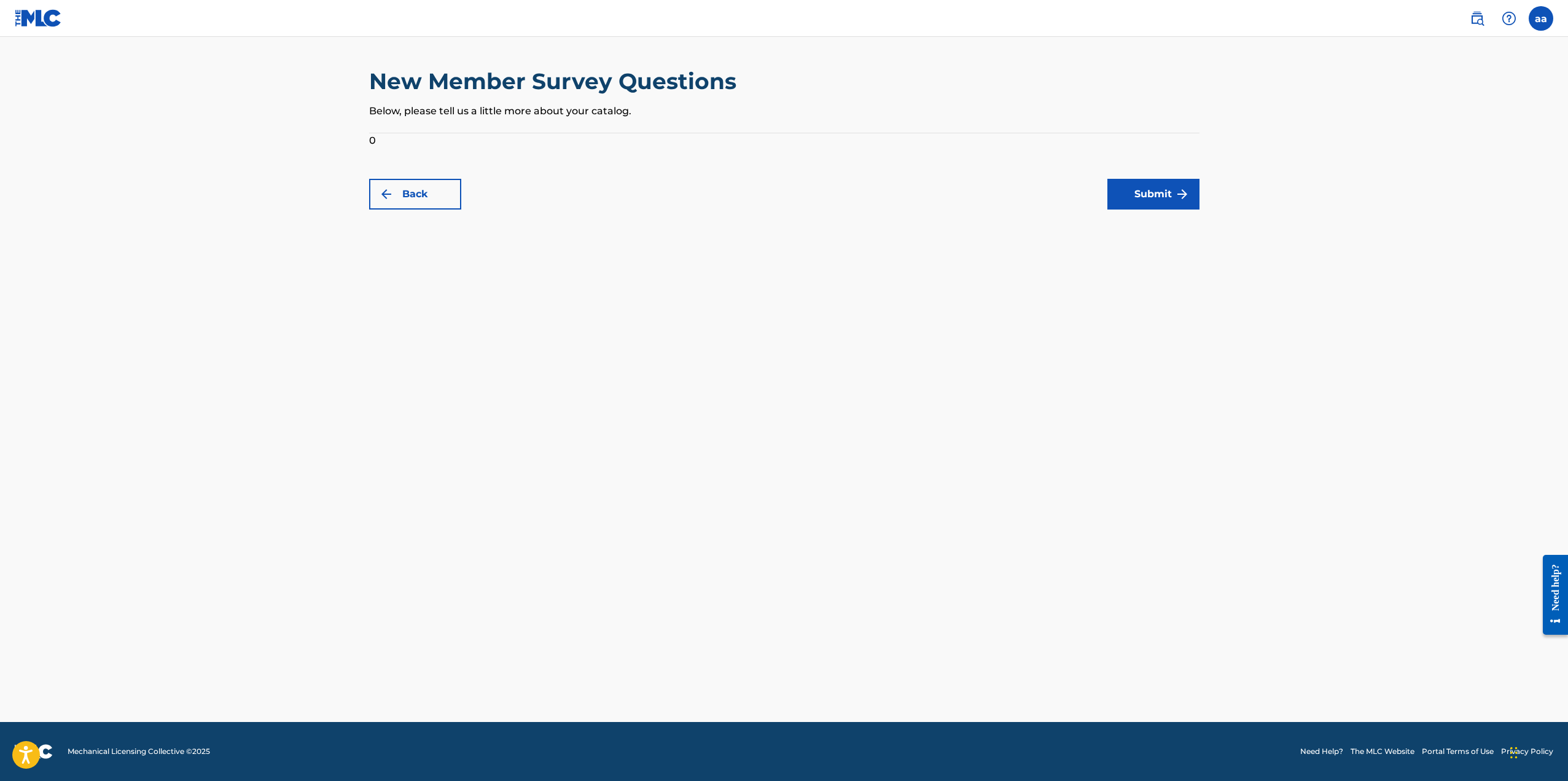
click at [363, 142] on div "New Member Survey Questions Below, please tell us a little more about your cata…" at bounding box center [784, 138] width 860 height 142
click at [373, 142] on form "0 Back Submit" at bounding box center [784, 171] width 831 height 76
drag, startPoint x: 376, startPoint y: 142, endPoint x: 384, endPoint y: 140, distance: 8.2
click at [382, 141] on form "0 Back Submit" at bounding box center [784, 171] width 831 height 76
click at [360, 135] on div "New Member Survey Questions Below, please tell us a little more about your cata…" at bounding box center [784, 138] width 860 height 142
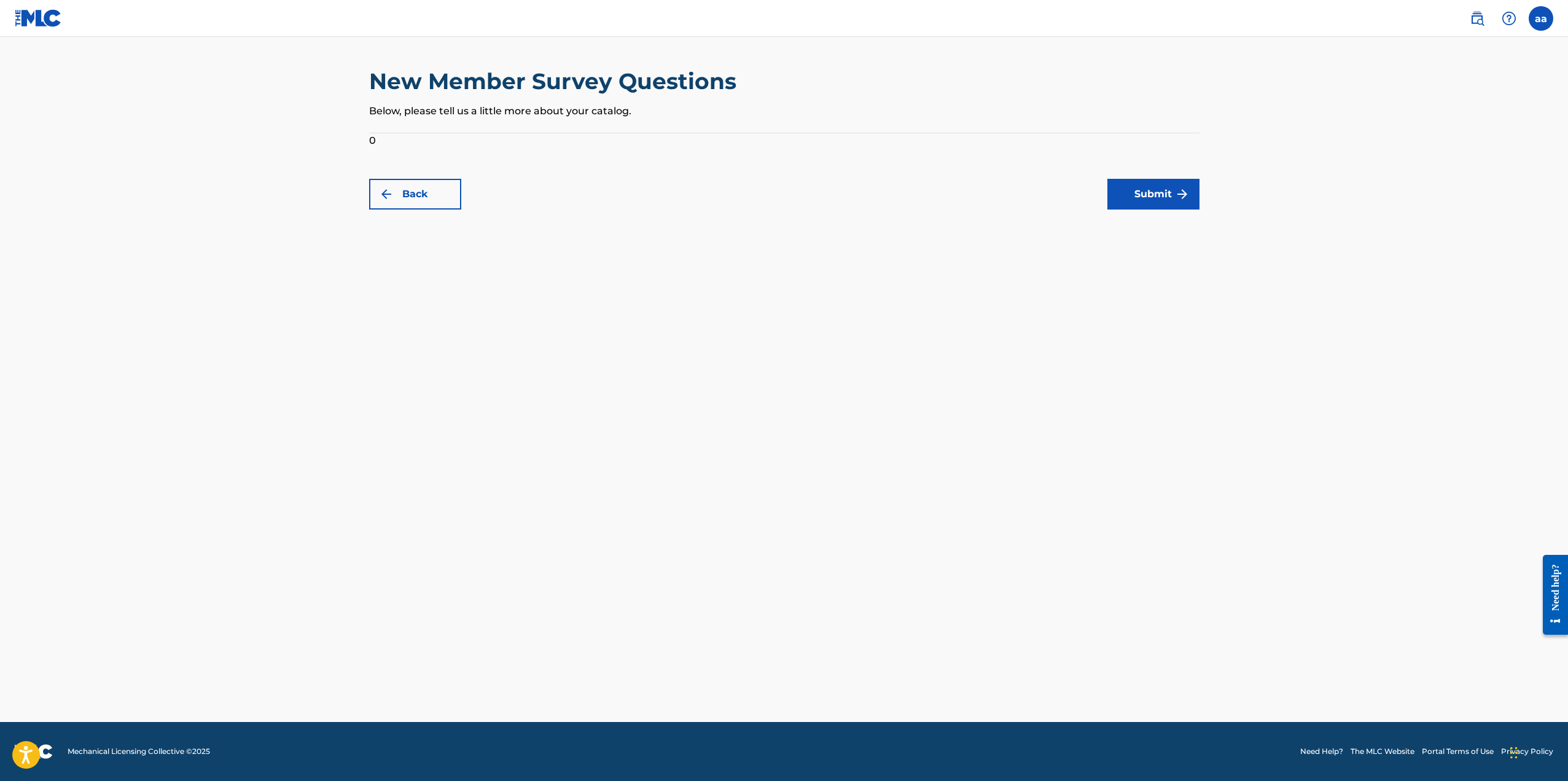
click at [373, 140] on form "0 Back Submit" at bounding box center [784, 171] width 831 height 76
click at [374, 141] on form "0 Back Submit" at bounding box center [784, 171] width 831 height 76
click at [489, 124] on div "New Member Survey Questions Below, please tell us a little more about your cata…" at bounding box center [784, 100] width 831 height 65
drag, startPoint x: 510, startPoint y: 76, endPoint x: 745, endPoint y: 90, distance: 235.4
click at [511, 76] on h2 "New Member Survey Questions" at bounding box center [556, 81] width 373 height 27
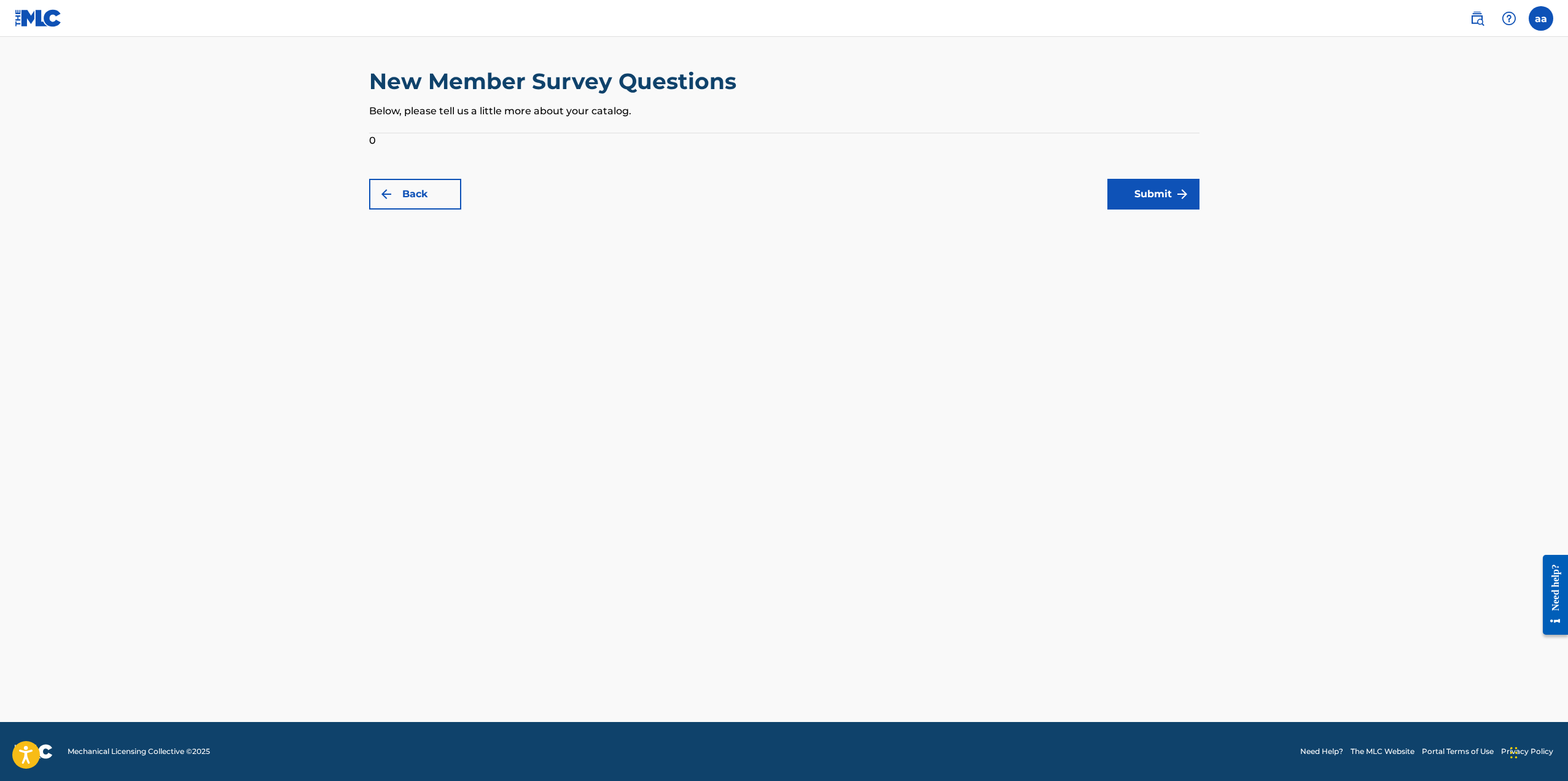
click at [1169, 191] on button "Submit" at bounding box center [1153, 194] width 92 height 31
click at [1180, 194] on img "submit" at bounding box center [1182, 194] width 14 height 14
click at [371, 146] on form "0 Back Submit" at bounding box center [784, 171] width 831 height 76
click at [371, 142] on form "0 Back Submit" at bounding box center [784, 171] width 831 height 76
click at [371, 142] on form "0 Back Submit" at bounding box center [784, 171] width 831 height 76
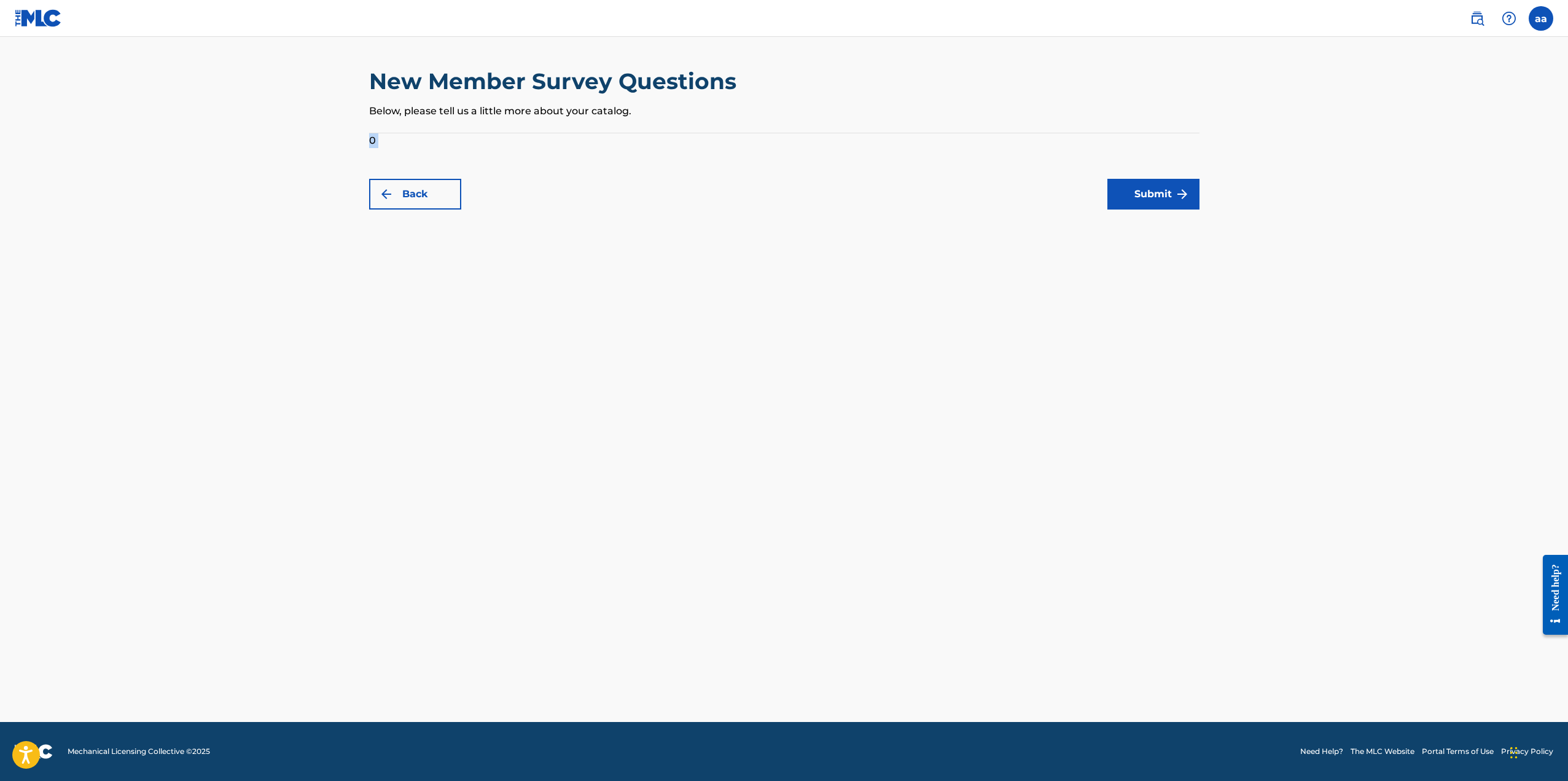
click at [371, 142] on form "0 Back Submit" at bounding box center [784, 171] width 831 height 76
click at [451, 123] on div "New Member Survey Questions Below, please tell us a little more about your cata…" at bounding box center [784, 100] width 831 height 65
click at [455, 130] on div "New Member Survey Questions Below, please tell us a little more about your cata…" at bounding box center [784, 100] width 831 height 65
click at [628, 111] on p "Below, please tell us a little more about your catalog." at bounding box center [784, 111] width 831 height 14
click at [417, 142] on form "0 Back Submit" at bounding box center [784, 171] width 831 height 76
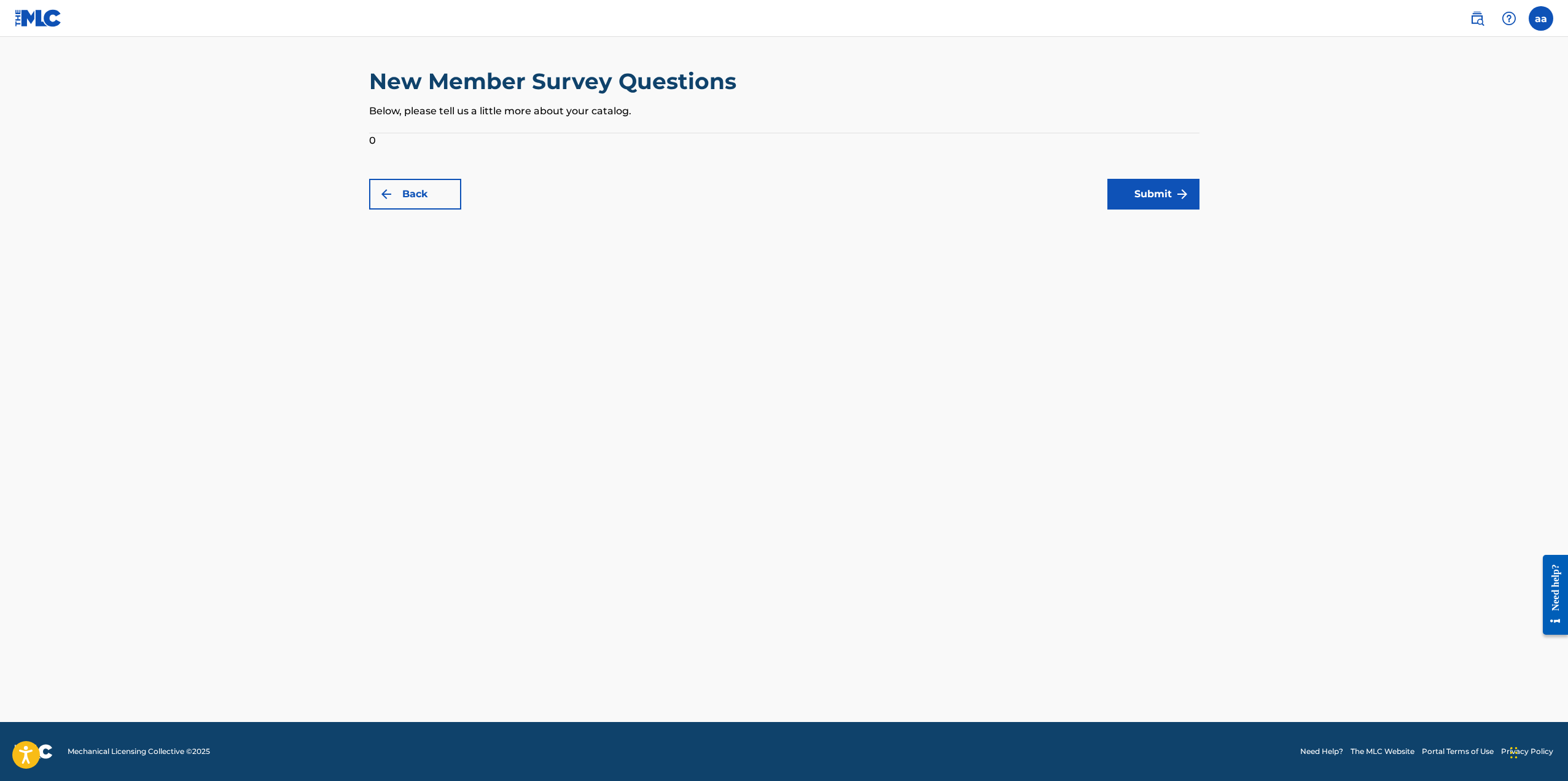
click at [362, 129] on div "New Member Survey Questions Below, please tell us a little more about your cata…" at bounding box center [784, 138] width 860 height 142
click at [381, 138] on form "0 Back Submit" at bounding box center [784, 171] width 831 height 76
click at [367, 138] on div "New Member Survey Questions Below, please tell us a little more about your cata…" at bounding box center [784, 138] width 860 height 142
click at [371, 143] on form "0 Back Submit" at bounding box center [784, 171] width 831 height 76
click at [623, 110] on p "Below, please tell us a little more about your catalog." at bounding box center [784, 111] width 831 height 14
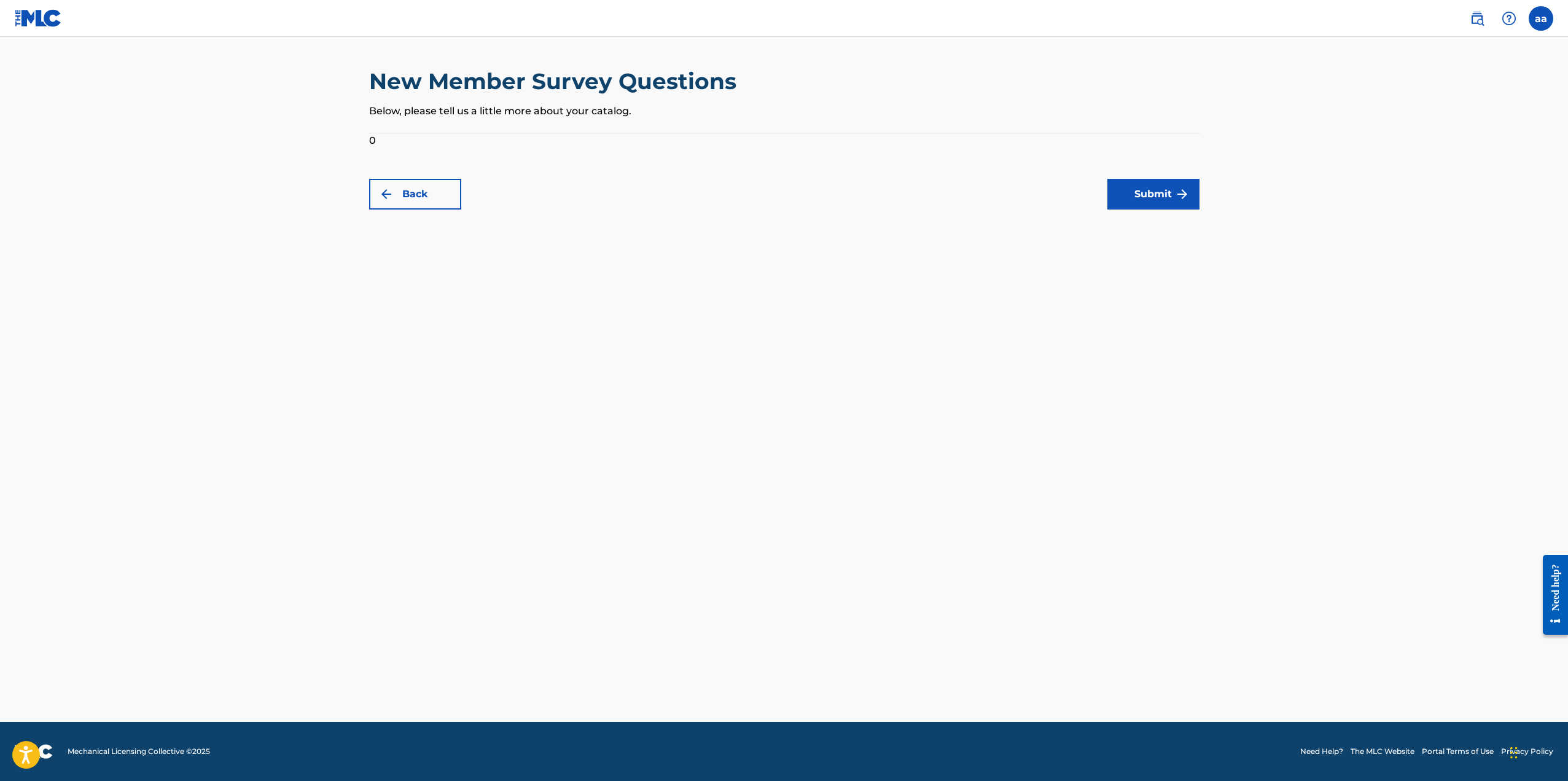
click at [898, 477] on main "New Member Survey Questions Below, please tell us a little more about your cata…" at bounding box center [784, 380] width 1568 height 685
click at [692, 540] on main "New Member Survey Questions Below, please tell us a little more about your cata…" at bounding box center [784, 380] width 1568 height 685
click at [376, 138] on form "0 Back Submit" at bounding box center [784, 171] width 831 height 76
drag, startPoint x: 371, startPoint y: 141, endPoint x: 344, endPoint y: 144, distance: 27.2
click at [344, 144] on main "New Member Survey Questions Below, please tell us a little more about your cata…" at bounding box center [784, 380] width 1568 height 685
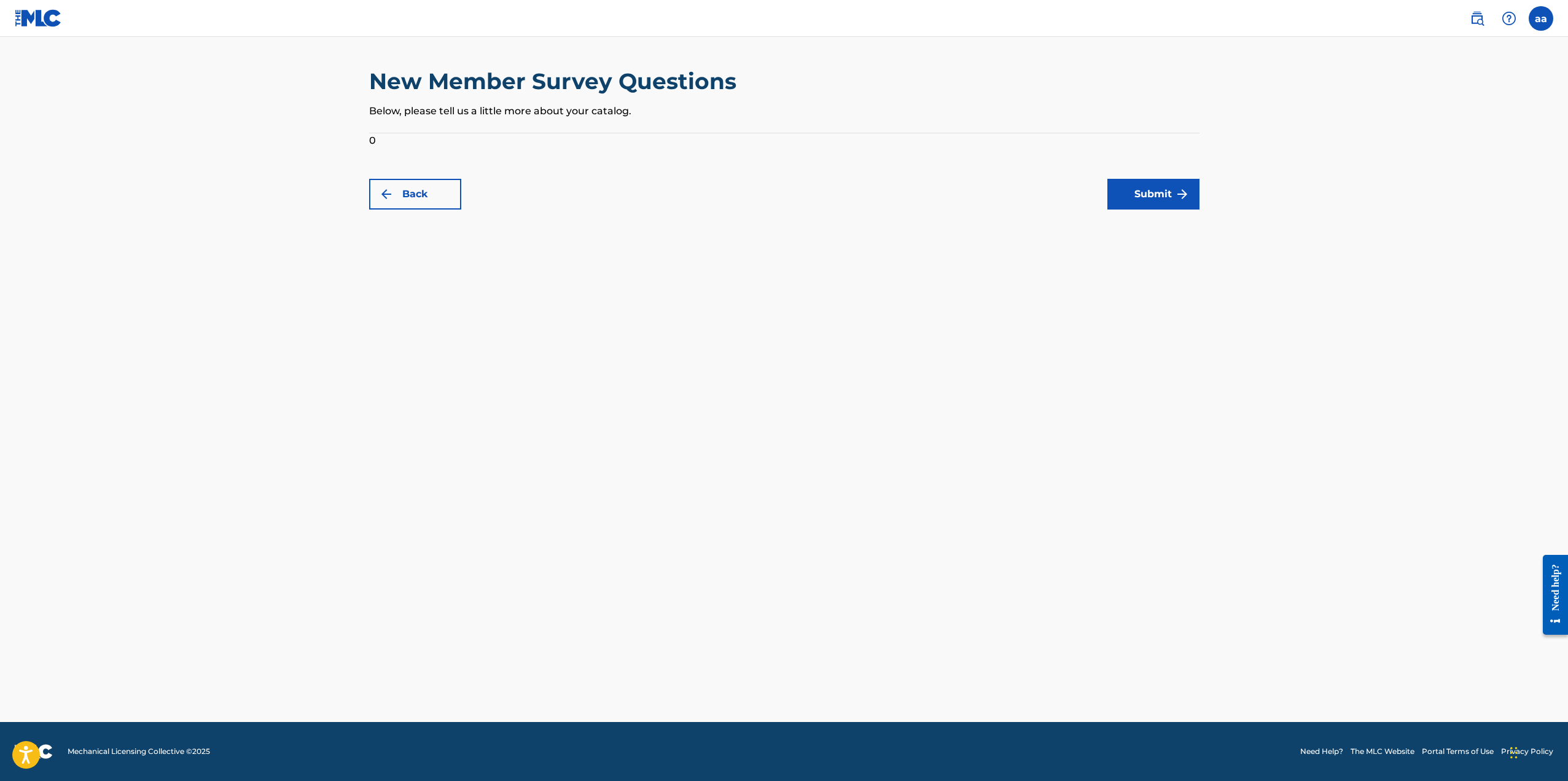
click at [412, 180] on button "Back" at bounding box center [415, 194] width 92 height 31
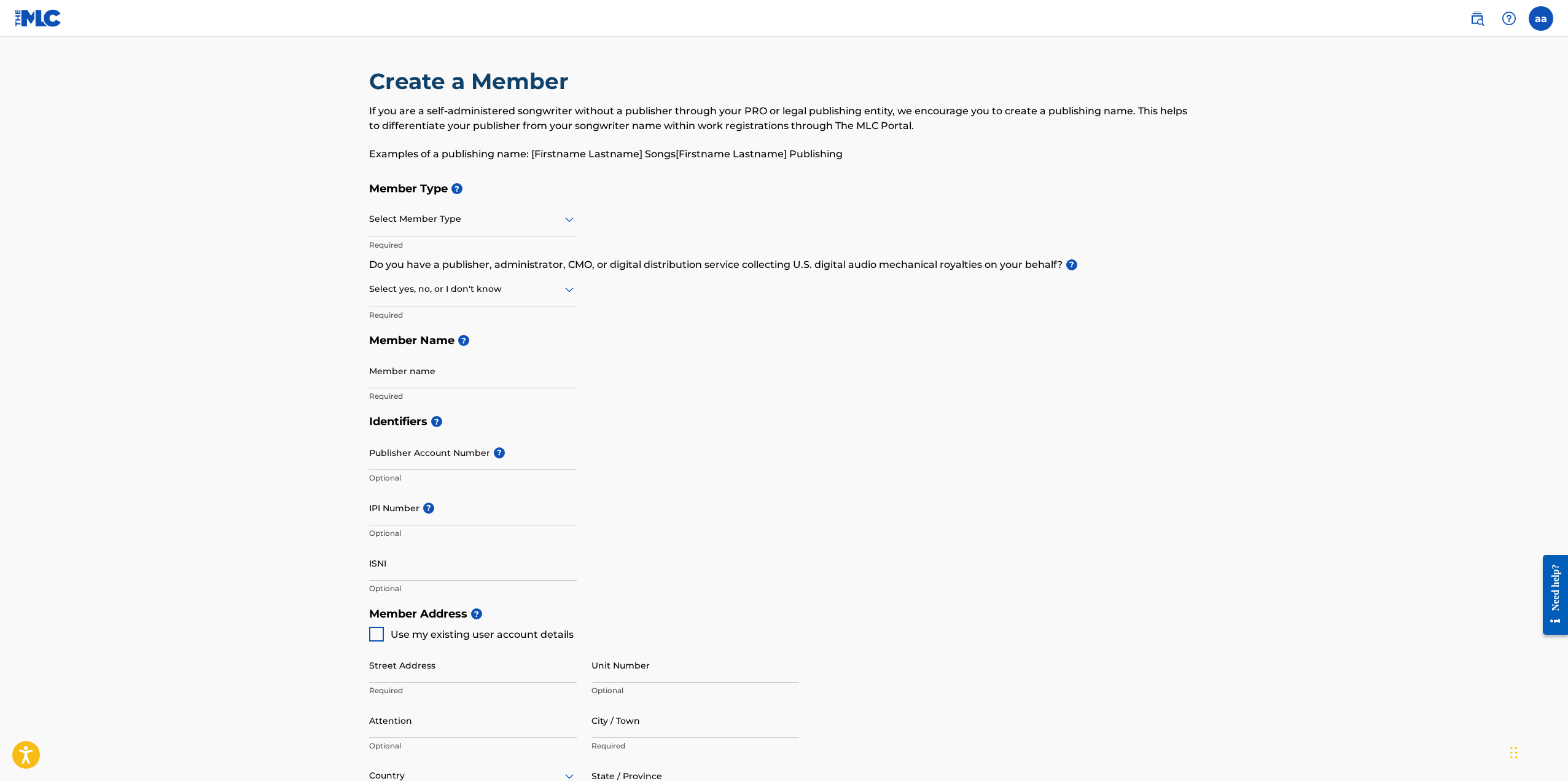
click at [446, 284] on div at bounding box center [473, 289] width 207 height 15
click at [445, 347] on div "No" at bounding box center [473, 348] width 207 height 27
click at [410, 215] on div at bounding box center [473, 219] width 207 height 15
click at [437, 250] on div "Self-Administered Songwriter" at bounding box center [473, 251] width 207 height 27
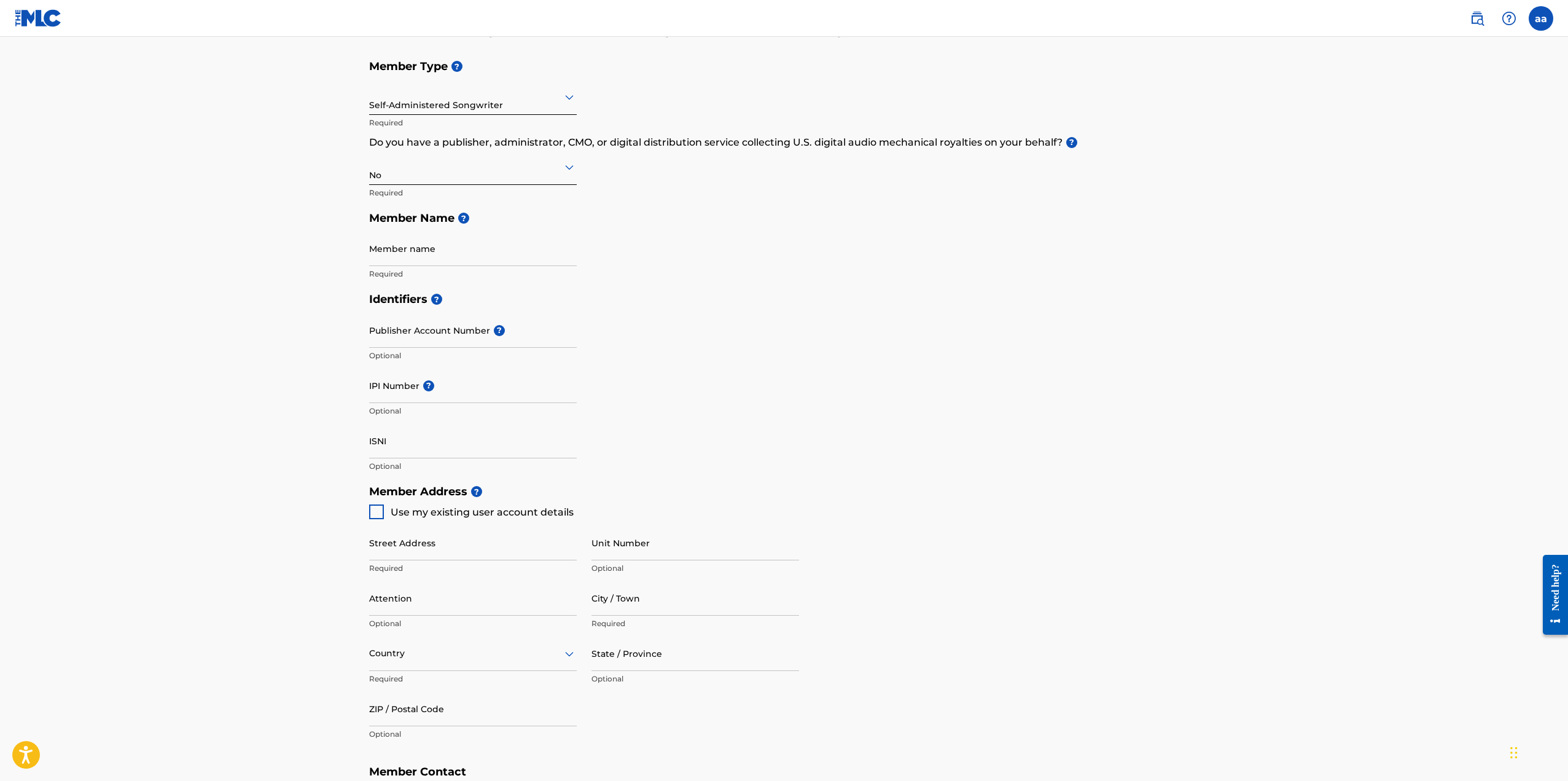
scroll to position [123, 0]
click at [385, 512] on div "Use my existing user account details" at bounding box center [471, 511] width 204 height 14
click at [375, 511] on div at bounding box center [376, 511] width 14 height 14
type input "[STREET_ADDRESS]"
type input "[GEOGRAPHIC_DATA]"
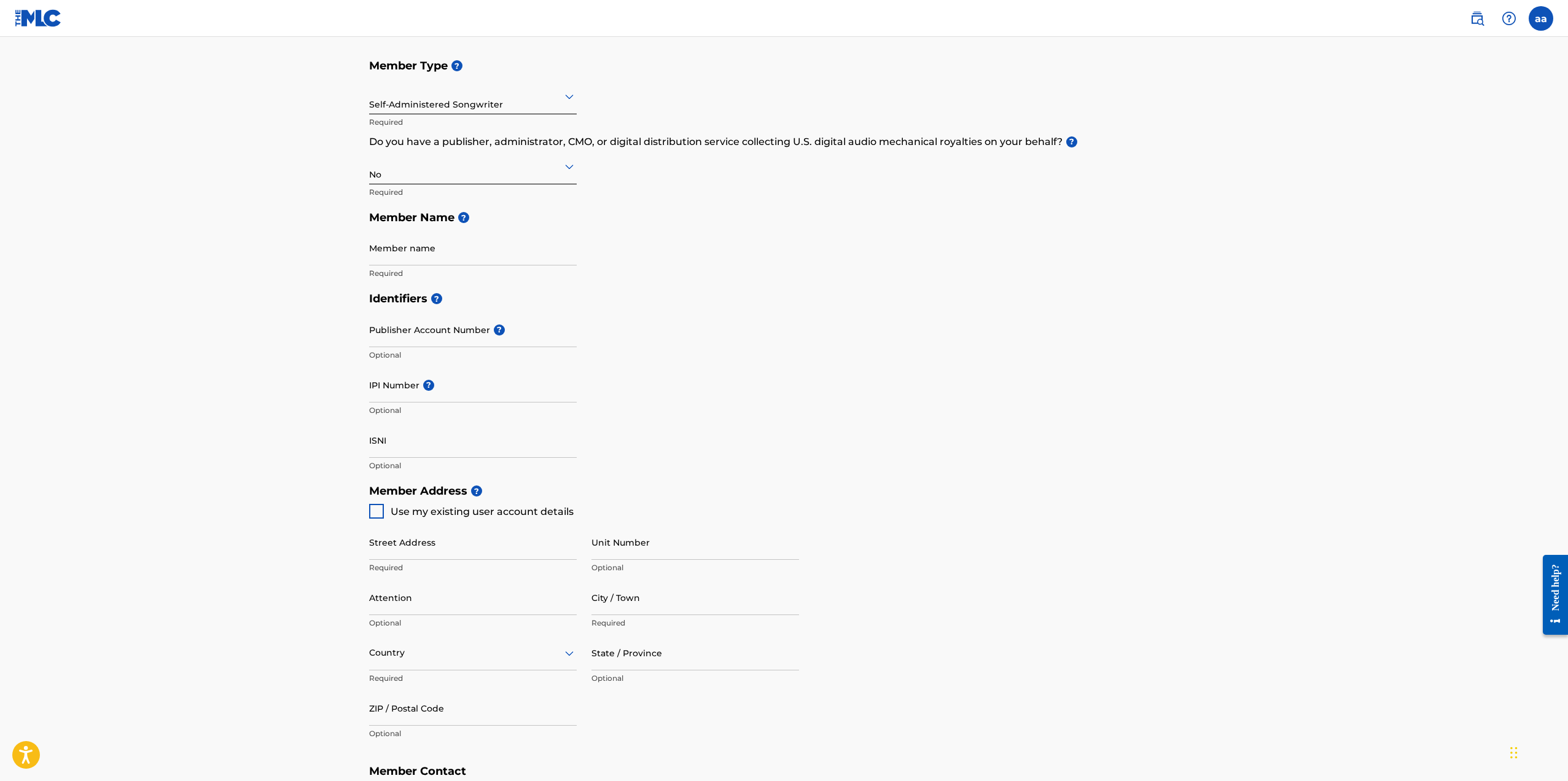
type input "L5V 1M6"
type input "437"
type input "2325703"
type input "[EMAIL_ADDRESS][DOMAIN_NAME]"
drag, startPoint x: 454, startPoint y: 248, endPoint x: 457, endPoint y: 256, distance: 8.5
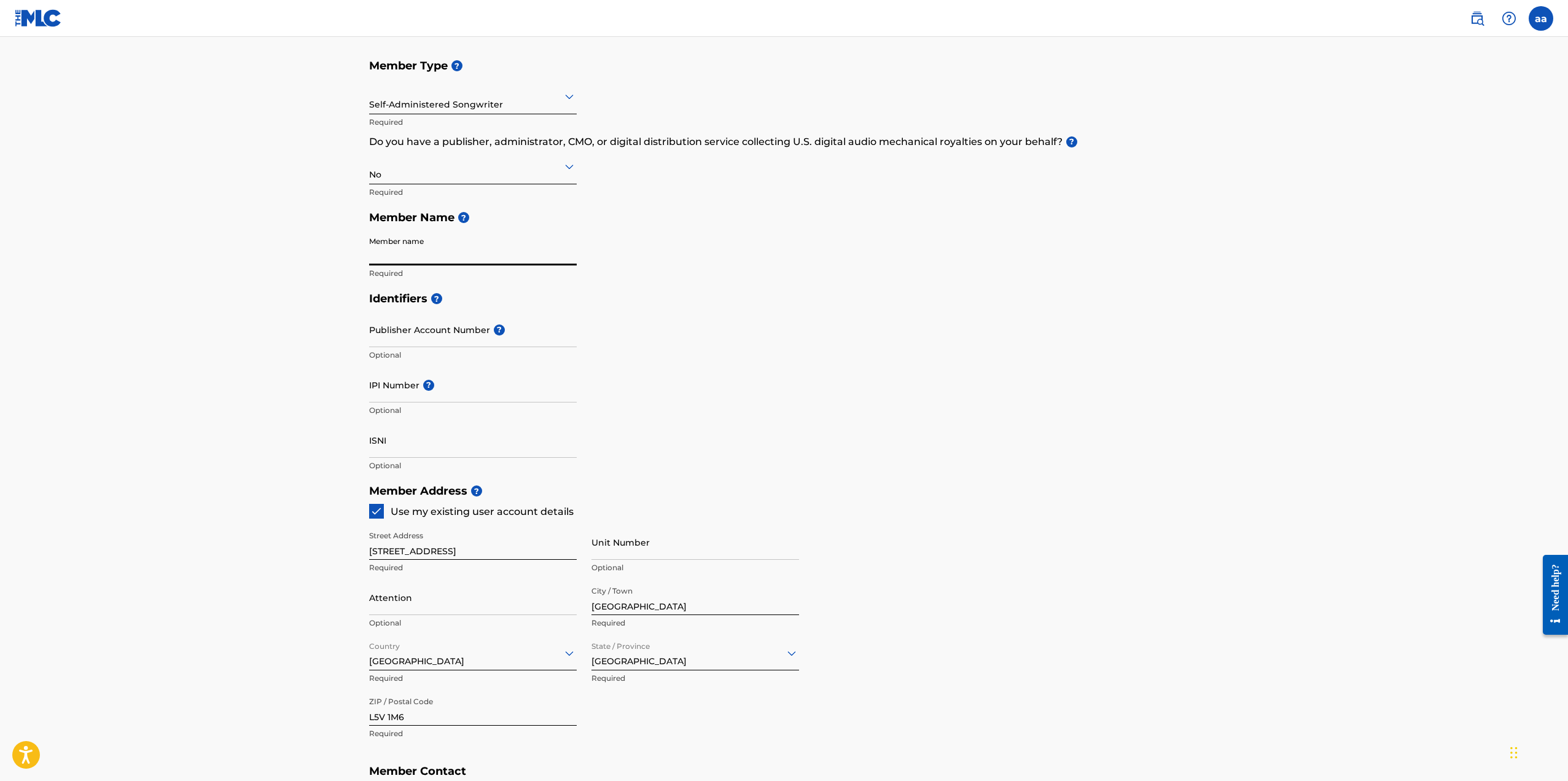
click at [454, 248] on input "Member name" at bounding box center [473, 248] width 207 height 35
type input "[PERSON_NAME]"
click at [396, 432] on input "ISNI" at bounding box center [473, 440] width 207 height 35
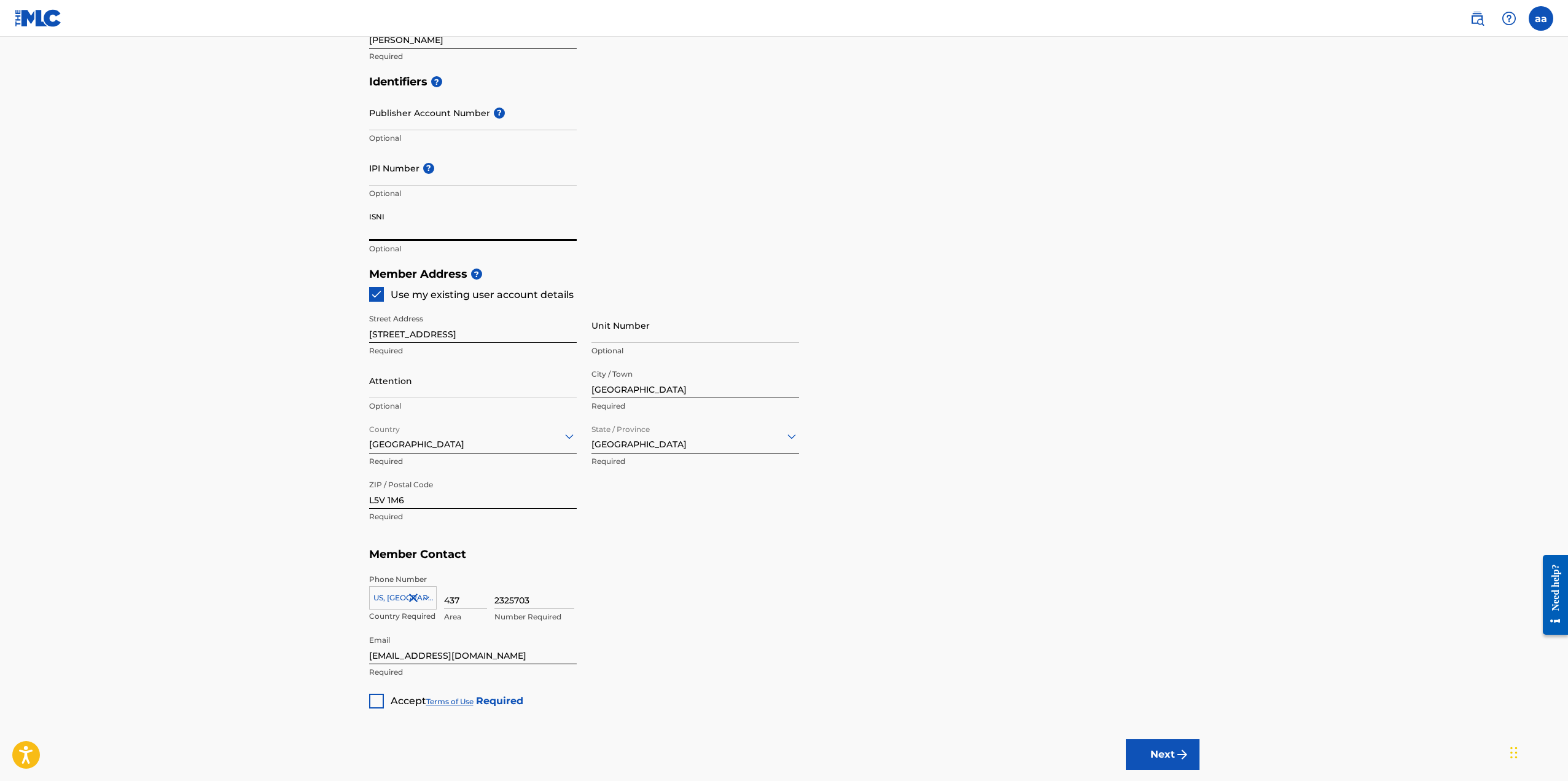
scroll to position [418, 0]
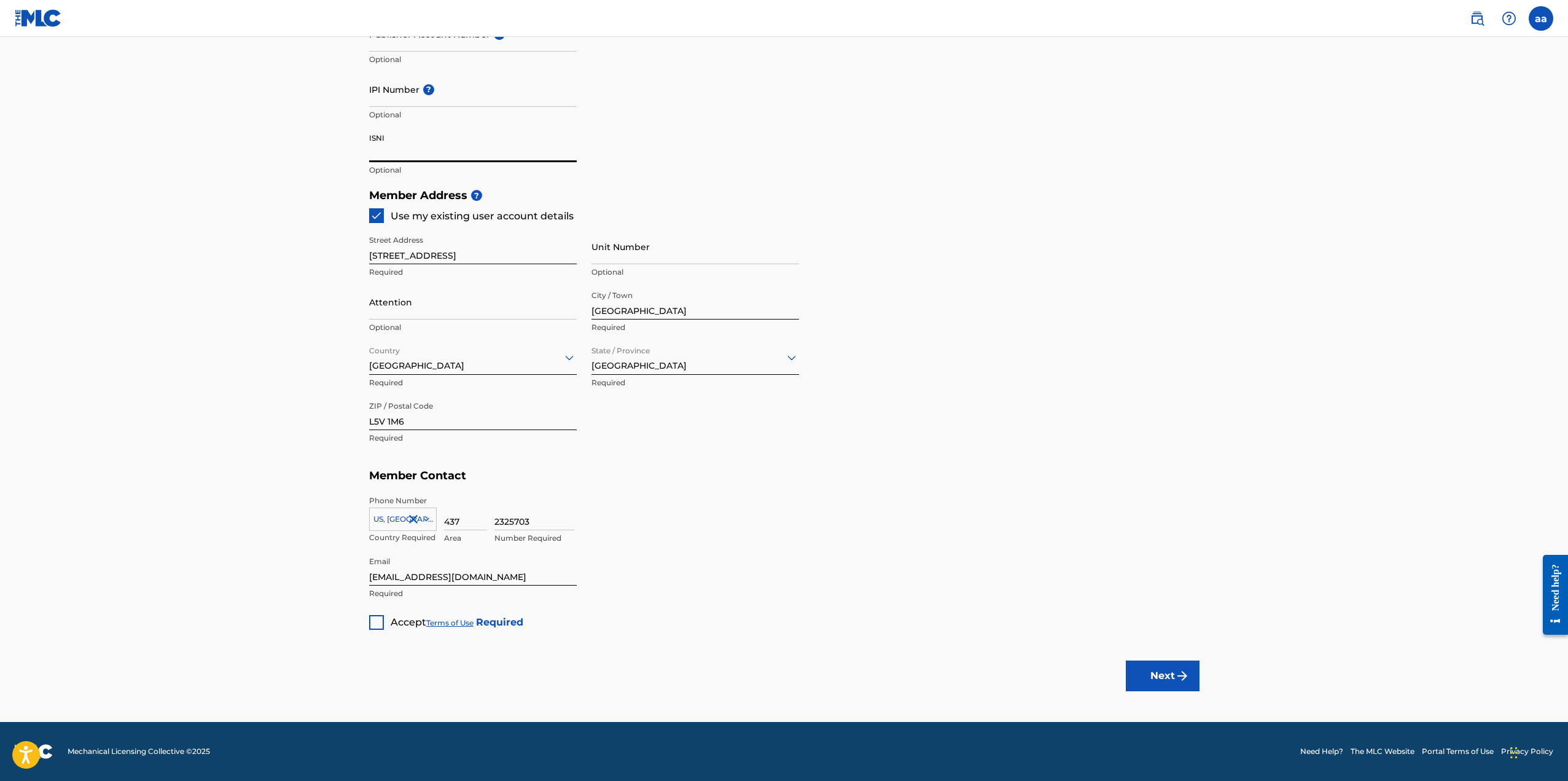
click at [377, 623] on div at bounding box center [376, 622] width 14 height 14
click at [1171, 672] on button "Next" at bounding box center [1163, 676] width 74 height 31
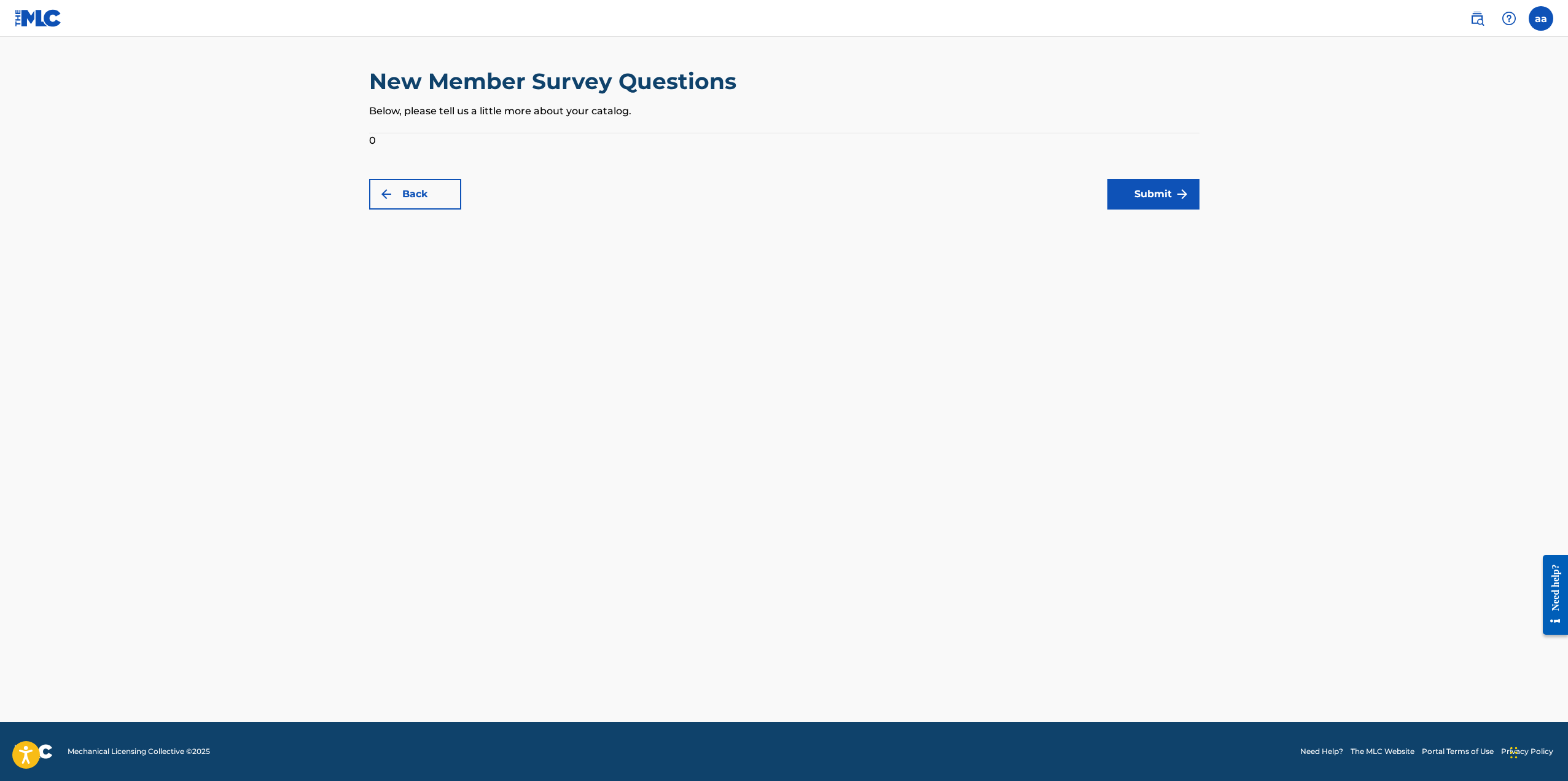
click at [868, 121] on div "New Member Survey Questions Below, please tell us a little more about your cata…" at bounding box center [784, 100] width 831 height 65
click at [385, 140] on form "0 Back Submit" at bounding box center [784, 171] width 831 height 76
click at [374, 141] on form "0 Back Submit" at bounding box center [784, 171] width 831 height 76
drag, startPoint x: 408, startPoint y: 126, endPoint x: 365, endPoint y: 131, distance: 43.3
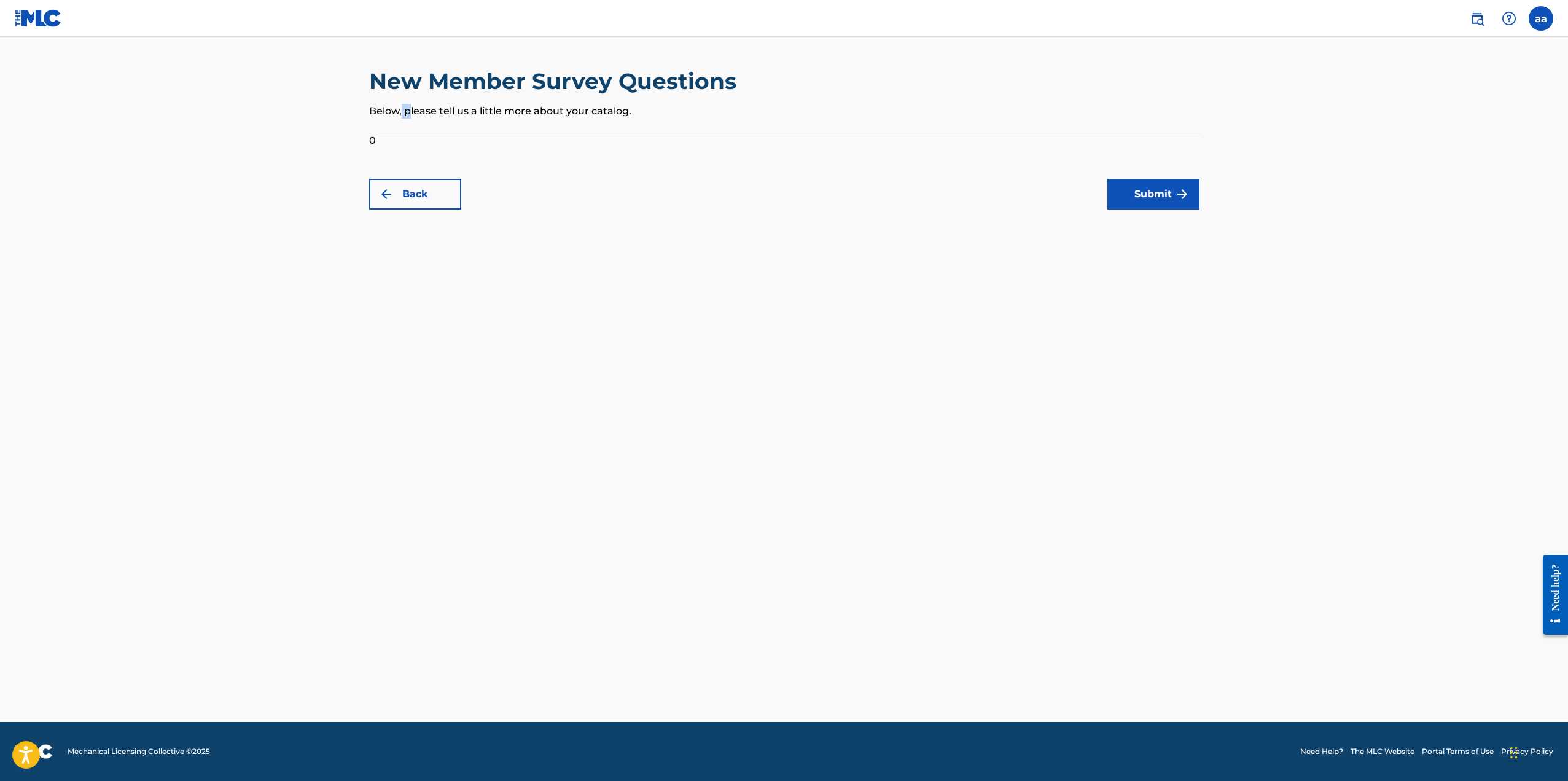
click at [399, 126] on div "New Member Survey Questions Below, please tell us a little more about your cata…" at bounding box center [784, 100] width 831 height 65
click at [366, 144] on div "New Member Survey Questions Below, please tell us a little more about your cata…" at bounding box center [784, 138] width 860 height 142
click at [371, 143] on form "0 Back Submit" at bounding box center [784, 171] width 831 height 76
drag, startPoint x: 371, startPoint y: 143, endPoint x: 567, endPoint y: 144, distance: 196.0
click at [549, 151] on form "0 Back Submit" at bounding box center [784, 171] width 831 height 76
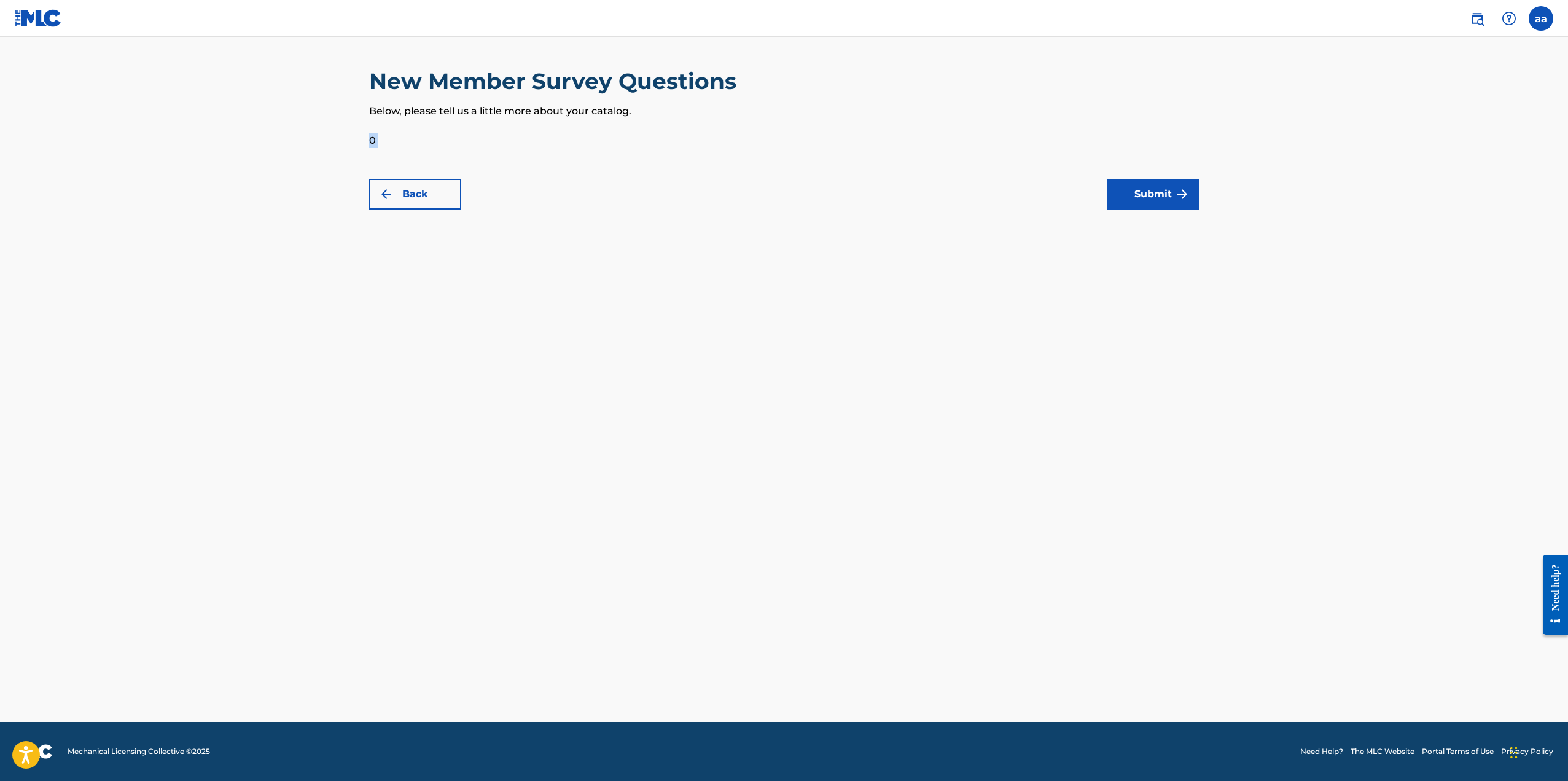
click at [413, 166] on form "0 Back Submit" at bounding box center [784, 171] width 831 height 76
click at [355, 144] on div "New Member Survey Questions Below, please tell us a little more about your cata…" at bounding box center [784, 138] width 860 height 142
click at [370, 137] on form "0 Back Submit" at bounding box center [784, 171] width 831 height 76
drag, startPoint x: 370, startPoint y: 137, endPoint x: 547, endPoint y: 117, distance: 178.1
click at [376, 137] on form "0 Back Submit" at bounding box center [784, 171] width 831 height 76
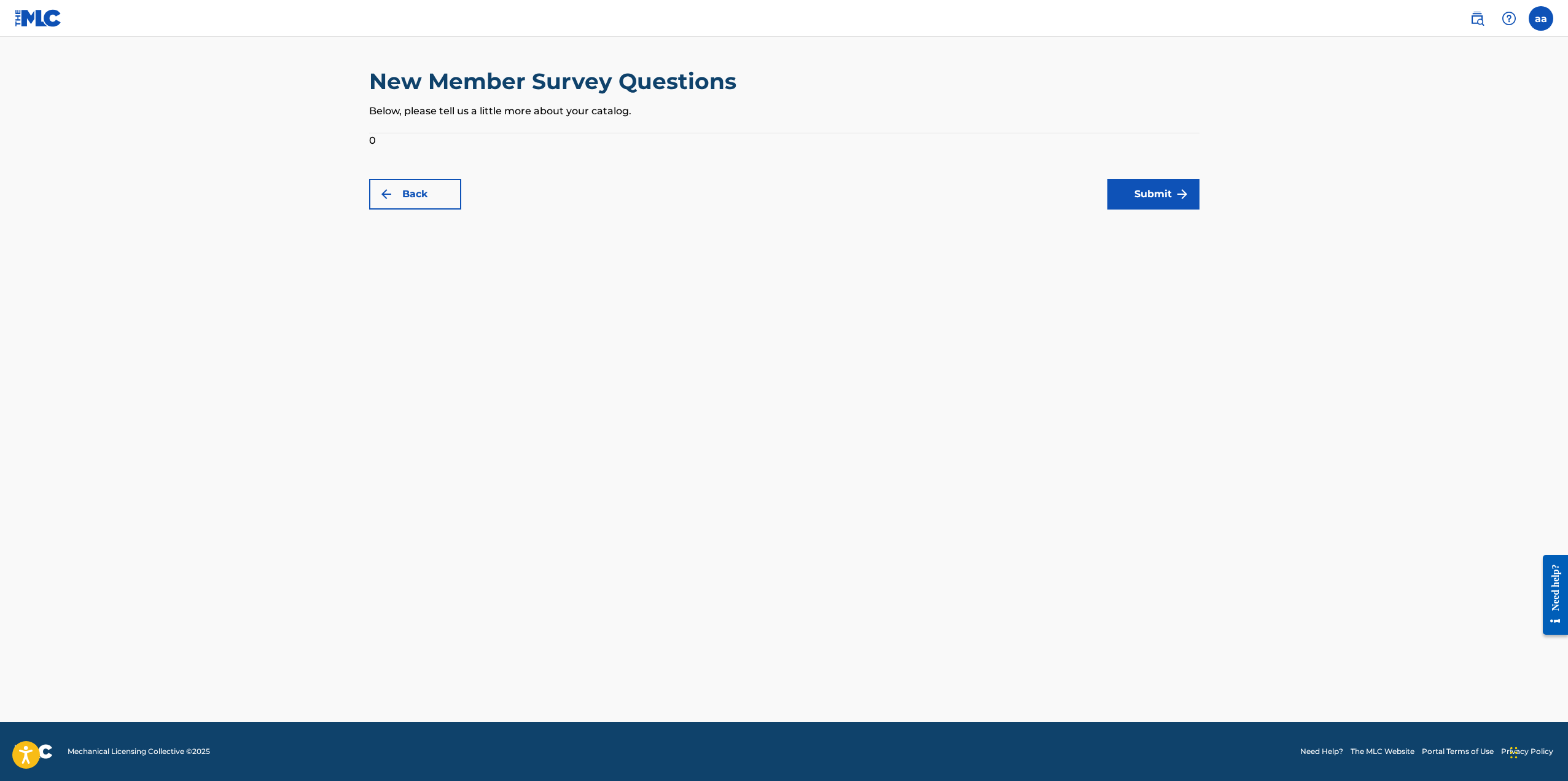
click at [552, 117] on p "Below, please tell us a little more about your catalog." at bounding box center [784, 111] width 831 height 14
click at [576, 113] on p "Below, please tell us a little more about your catalog." at bounding box center [784, 111] width 831 height 14
click at [663, 116] on p "Below, please tell us a little more about your catalog." at bounding box center [784, 111] width 831 height 14
click at [590, 116] on p "Below, please tell us a little more about your catalog." at bounding box center [784, 111] width 831 height 14
drag, startPoint x: 781, startPoint y: 76, endPoint x: 901, endPoint y: 79, distance: 120.0
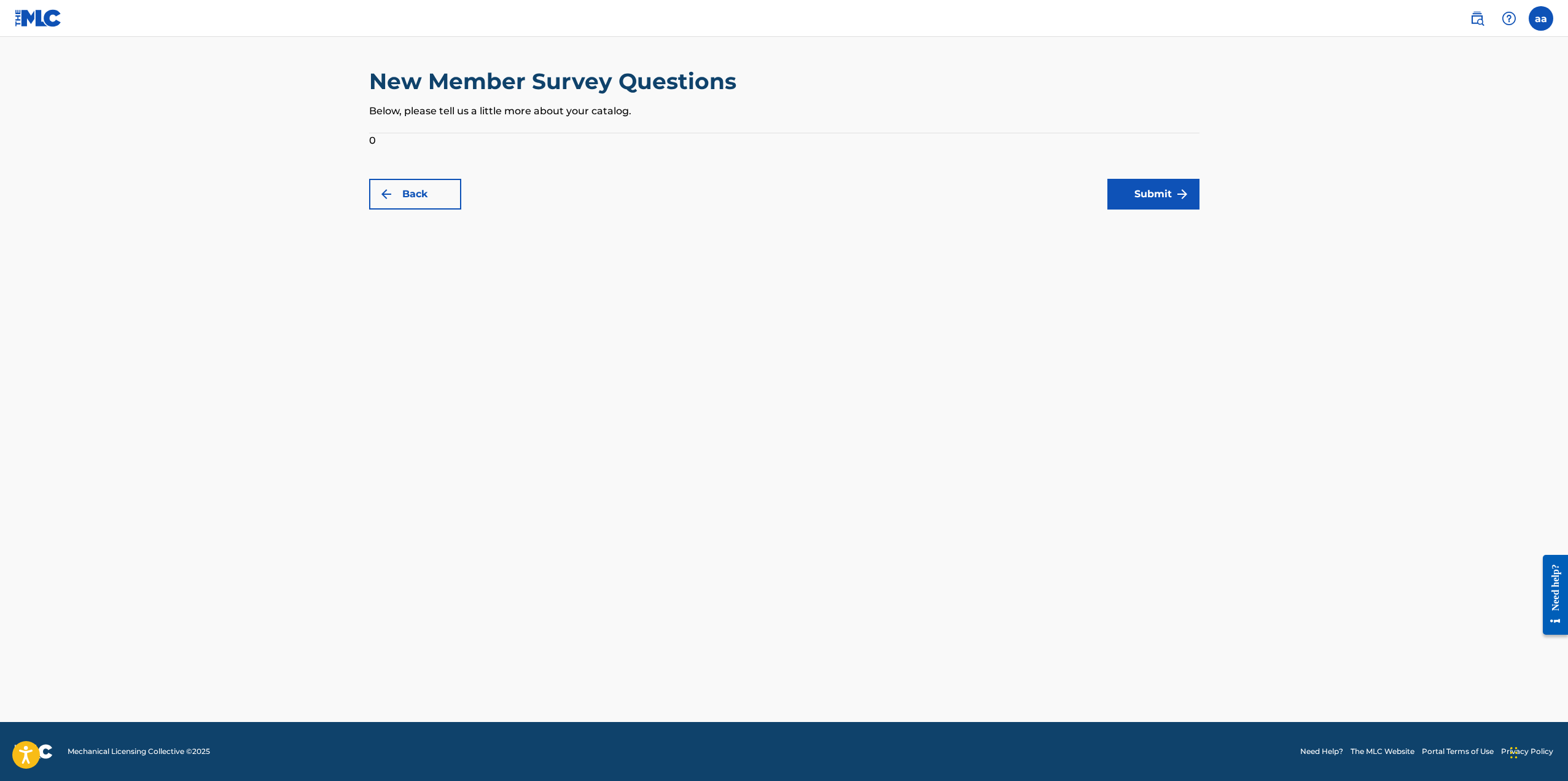
click at [794, 76] on div "New Member Survey Questions Below, please tell us a little more about your cata…" at bounding box center [784, 100] width 831 height 65
drag, startPoint x: 1095, startPoint y: 81, endPoint x: 1279, endPoint y: 108, distance: 186.0
click at [1160, 84] on div "New Member Survey Questions Below, please tell us a little more about your cata…" at bounding box center [784, 100] width 831 height 65
drag, startPoint x: 1275, startPoint y: 117, endPoint x: 1250, endPoint y: 126, distance: 26.6
click at [1272, 126] on main "New Member Survey Questions Below, please tell us a little more about your cata…" at bounding box center [784, 380] width 1568 height 685
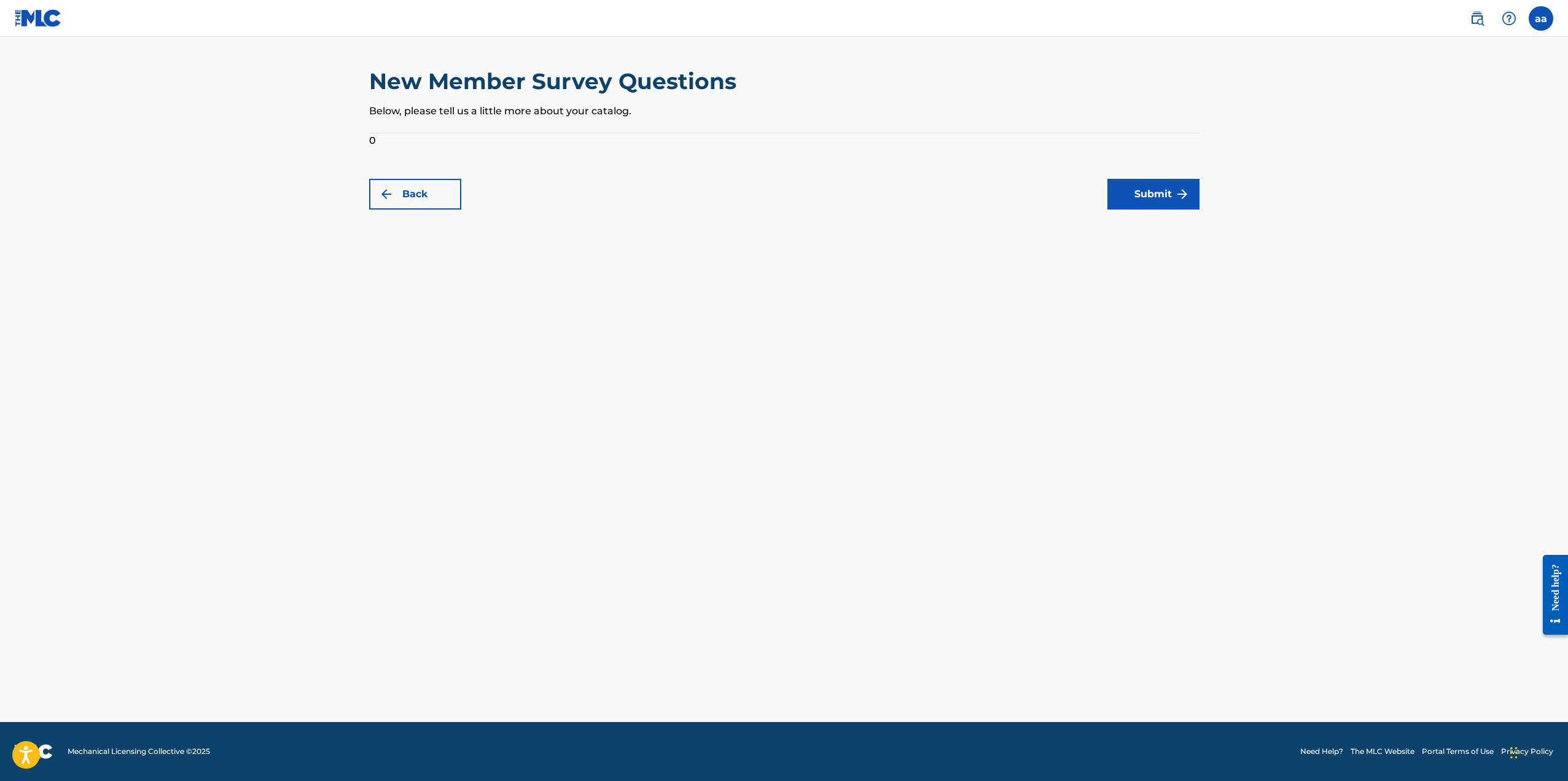
drag, startPoint x: 1207, startPoint y: 125, endPoint x: 1200, endPoint y: 126, distance: 7.1
click at [1201, 126] on main "New Member Survey Questions Below, please tell us a little more about your cata…" at bounding box center [784, 380] width 1568 height 685
click at [1174, 147] on form "0 Back Submit" at bounding box center [784, 171] width 831 height 76
drag, startPoint x: 1168, startPoint y: 153, endPoint x: 1160, endPoint y: 194, distance: 41.8
click at [1166, 157] on form "0 Back Submit" at bounding box center [784, 171] width 831 height 76
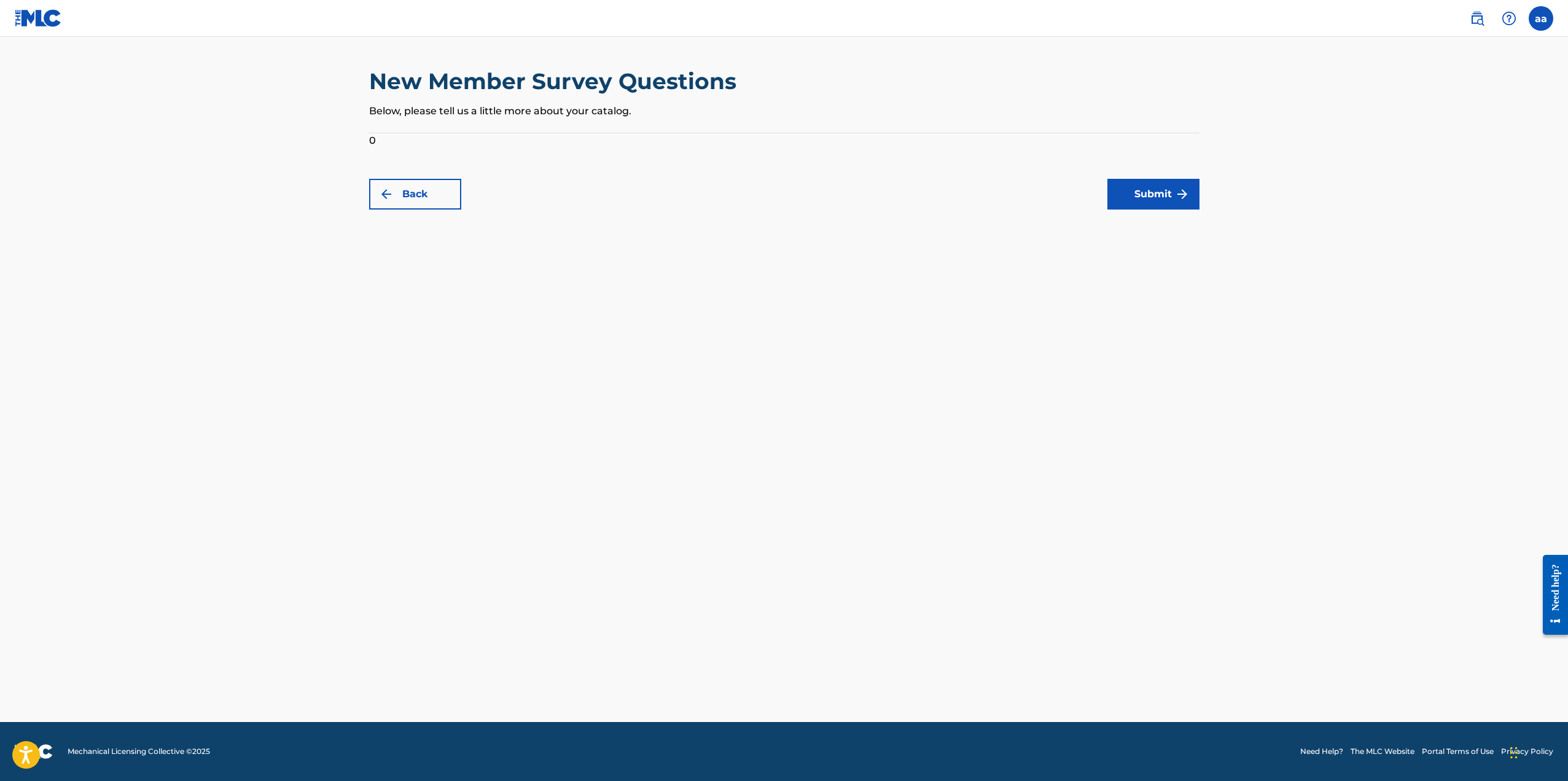
click at [1160, 194] on button "Submit" at bounding box center [1153, 194] width 92 height 31
drag, startPoint x: 1160, startPoint y: 194, endPoint x: 1172, endPoint y: 212, distance: 21.6
click at [1166, 208] on button "Submit" at bounding box center [1153, 194] width 92 height 31
drag, startPoint x: 1173, startPoint y: 215, endPoint x: 1180, endPoint y: 224, distance: 11.4
click at [1174, 216] on main "New Member Survey Questions Below, please tell us a little more about your cata…" at bounding box center [784, 380] width 1568 height 685
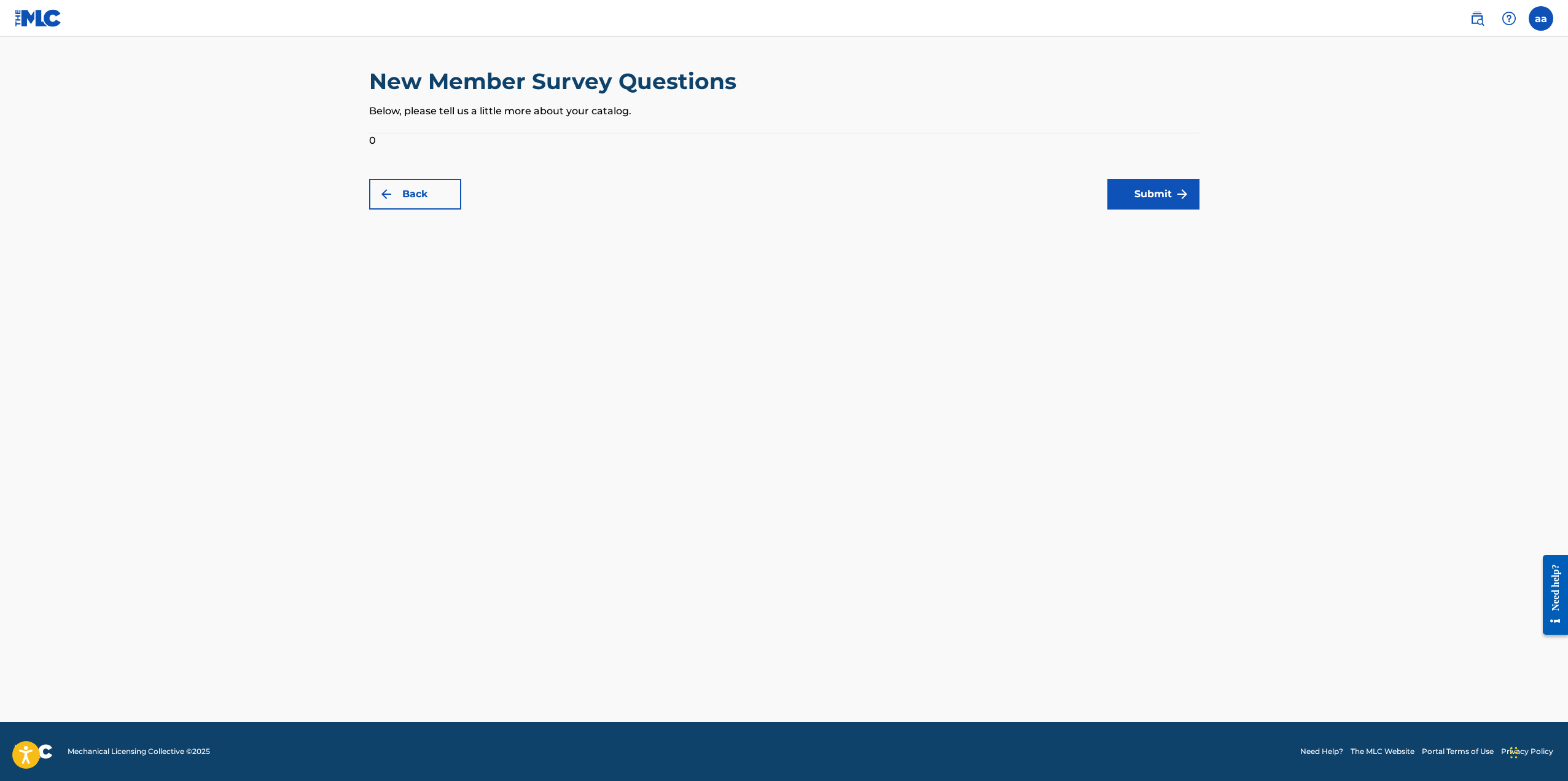
drag, startPoint x: 1180, startPoint y: 224, endPoint x: 1179, endPoint y: 199, distance: 25.0
click at [1181, 220] on main "New Member Survey Questions Below, please tell us a little more about your cata…" at bounding box center [784, 380] width 1568 height 685
click at [1179, 199] on img "submit" at bounding box center [1182, 194] width 14 height 14
click at [1176, 198] on img "submit" at bounding box center [1182, 194] width 14 height 14
click at [1171, 197] on button "Submit" at bounding box center [1153, 194] width 92 height 31
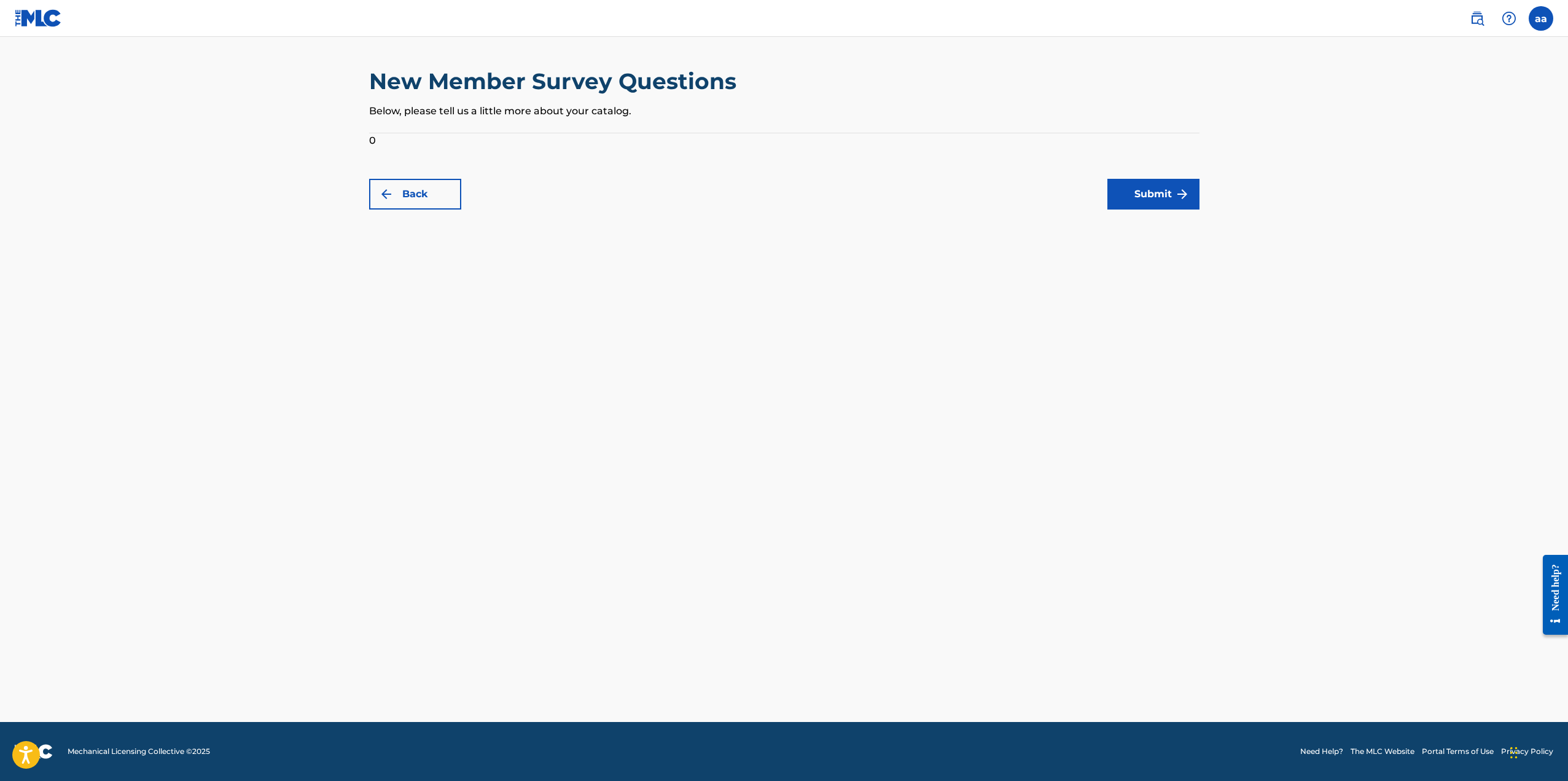
click at [1164, 189] on button "Submit" at bounding box center [1153, 194] width 92 height 31
click at [1164, 188] on button "Submit" at bounding box center [1153, 194] width 92 height 31
click at [1164, 194] on button "Submit" at bounding box center [1153, 194] width 92 height 31
click at [1164, 197] on button "Submit" at bounding box center [1153, 194] width 92 height 31
click at [1164, 201] on button "Submit" at bounding box center [1153, 194] width 92 height 31
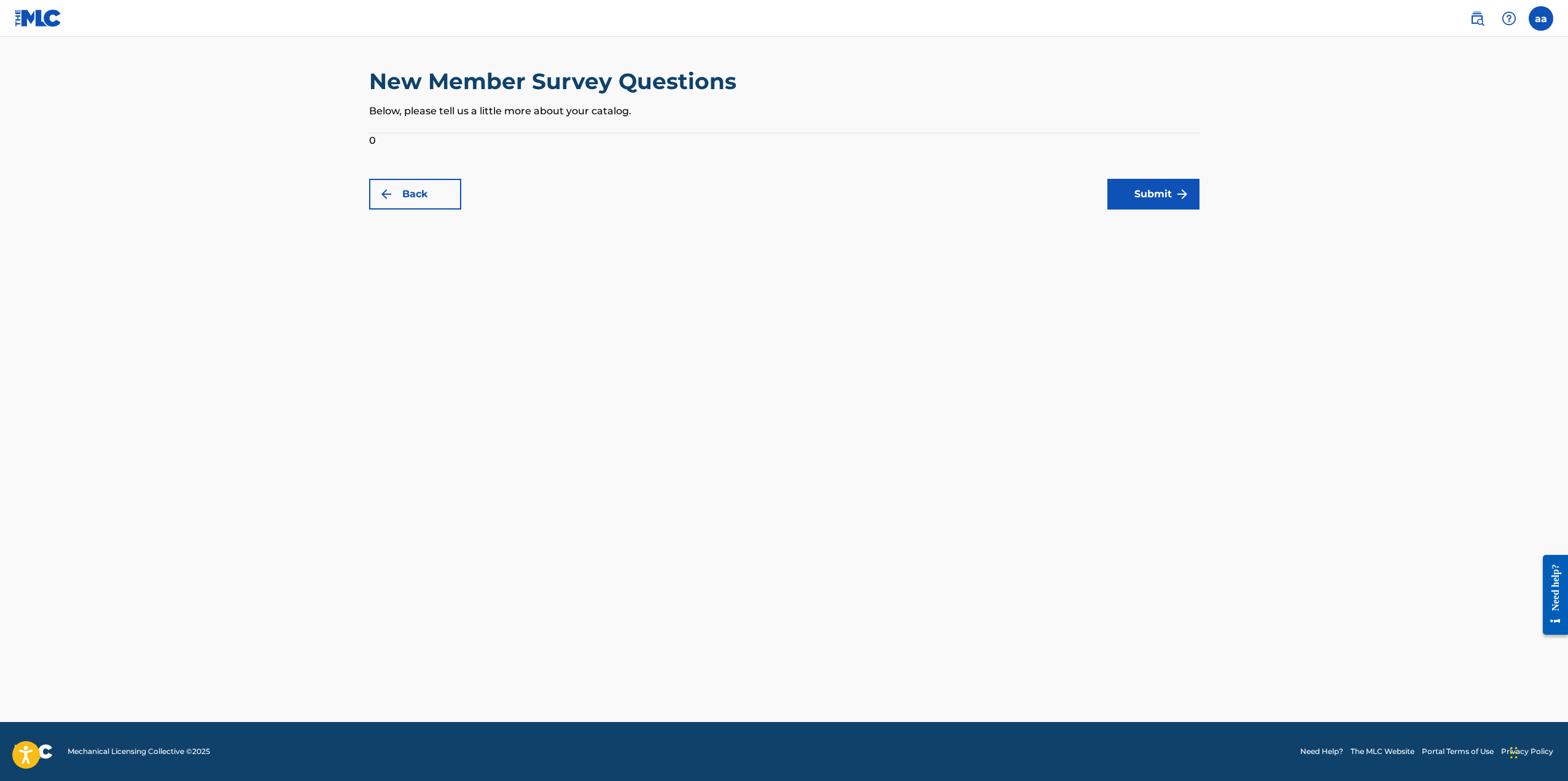
click at [1164, 208] on button "Submit" at bounding box center [1153, 194] width 92 height 31
click at [1164, 238] on main "New Member Survey Questions Below, please tell us a little more about your cata…" at bounding box center [784, 380] width 1568 height 685
drag, startPoint x: 1164, startPoint y: 236, endPoint x: 1162, endPoint y: 211, distance: 25.1
click at [1164, 238] on main "New Member Survey Questions Below, please tell us a little more about your cata…" at bounding box center [784, 380] width 1568 height 685
click at [1161, 210] on main "New Member Survey Questions Below, please tell us a little more about your cata…" at bounding box center [784, 380] width 1568 height 685
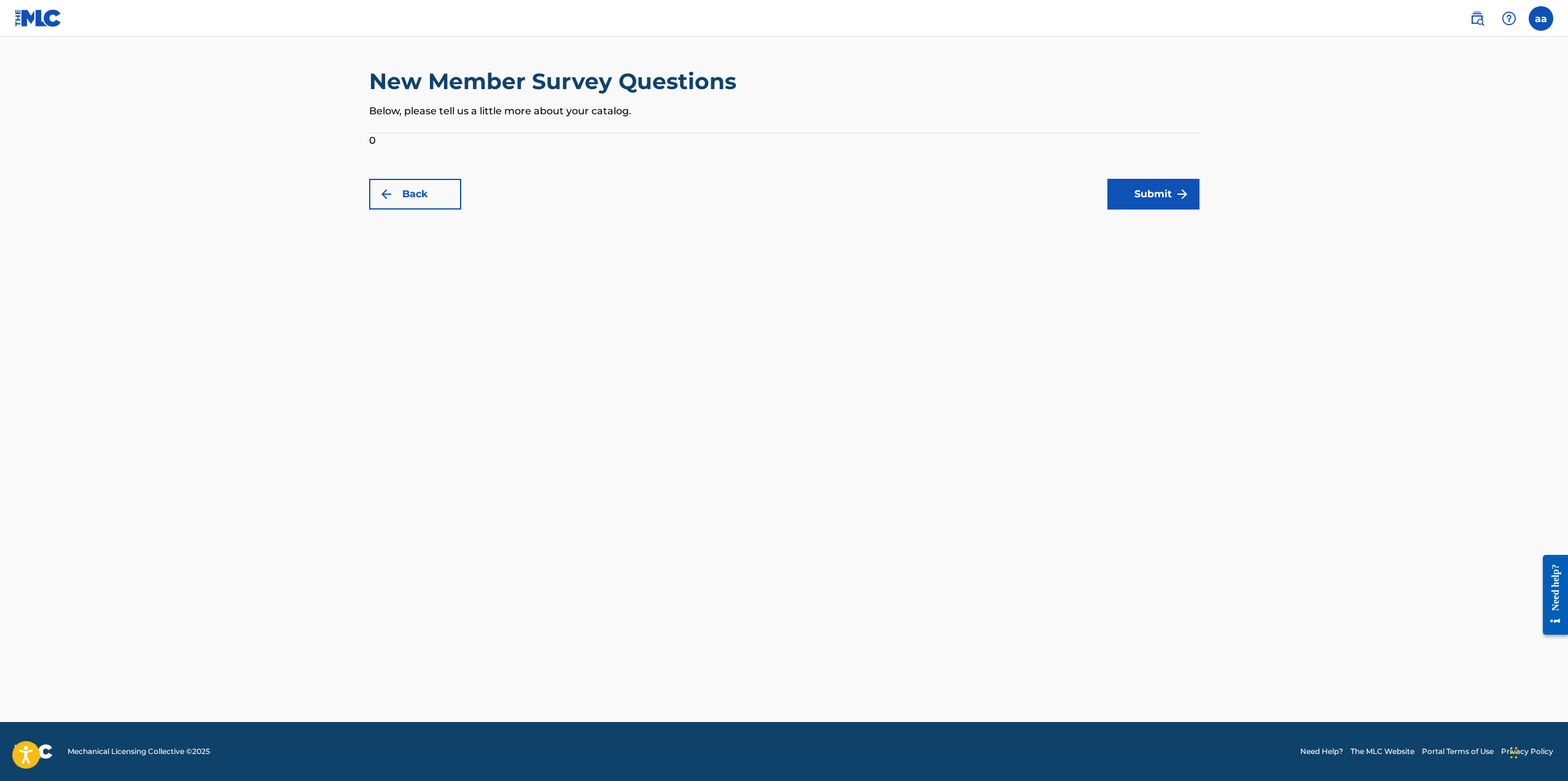
click at [1161, 200] on button "Submit" at bounding box center [1153, 194] width 92 height 31
click at [1160, 202] on button "Submit" at bounding box center [1153, 194] width 92 height 31
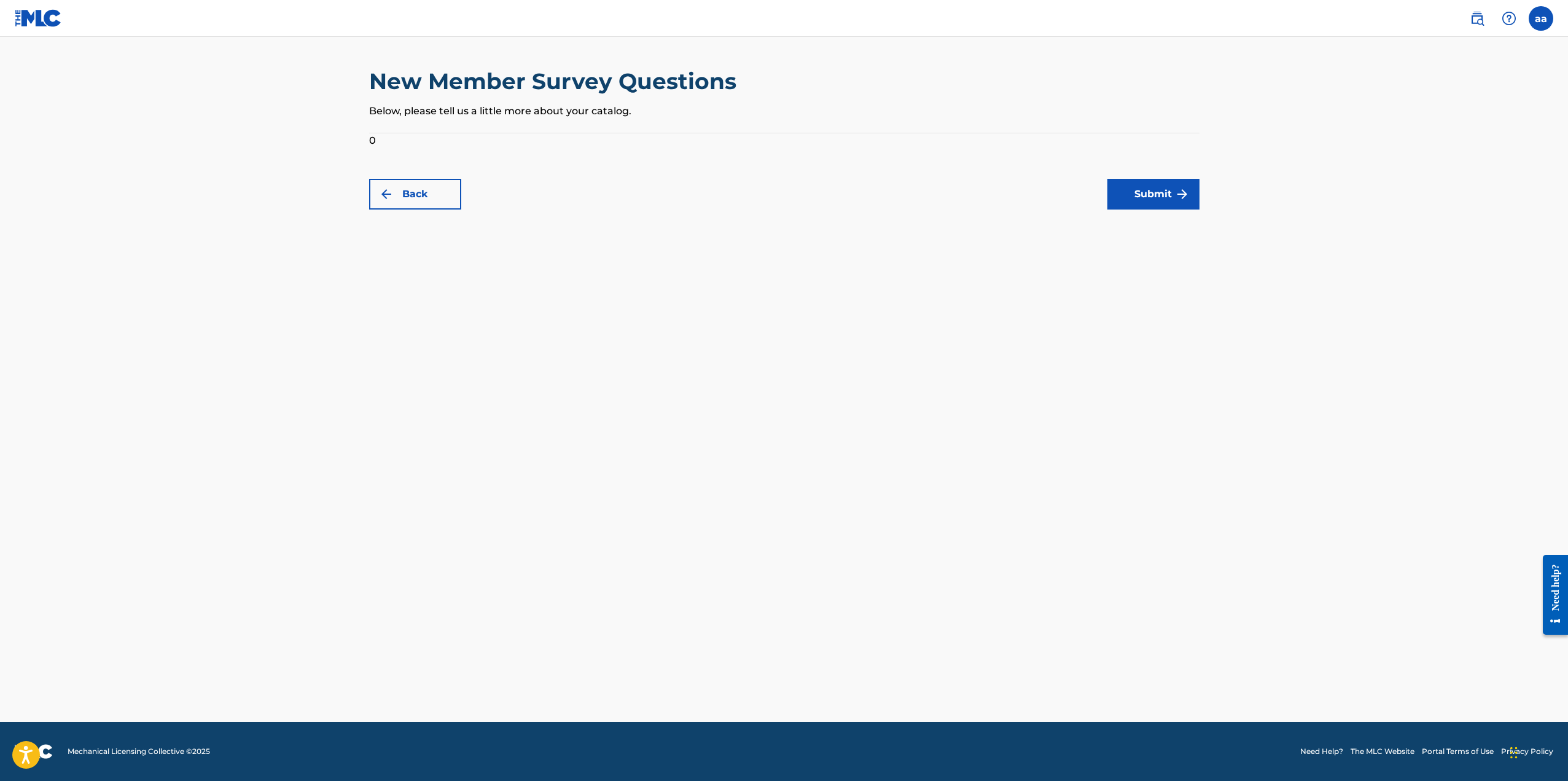
drag, startPoint x: 1160, startPoint y: 202, endPoint x: 765, endPoint y: 495, distance: 491.8
click at [1156, 215] on main "New Member Survey Questions Below, please tell us a little more about your cata…" at bounding box center [784, 380] width 1568 height 685
click at [371, 139] on form "0 Back Submit" at bounding box center [784, 171] width 831 height 76
drag, startPoint x: 371, startPoint y: 139, endPoint x: 597, endPoint y: 129, distance: 226.2
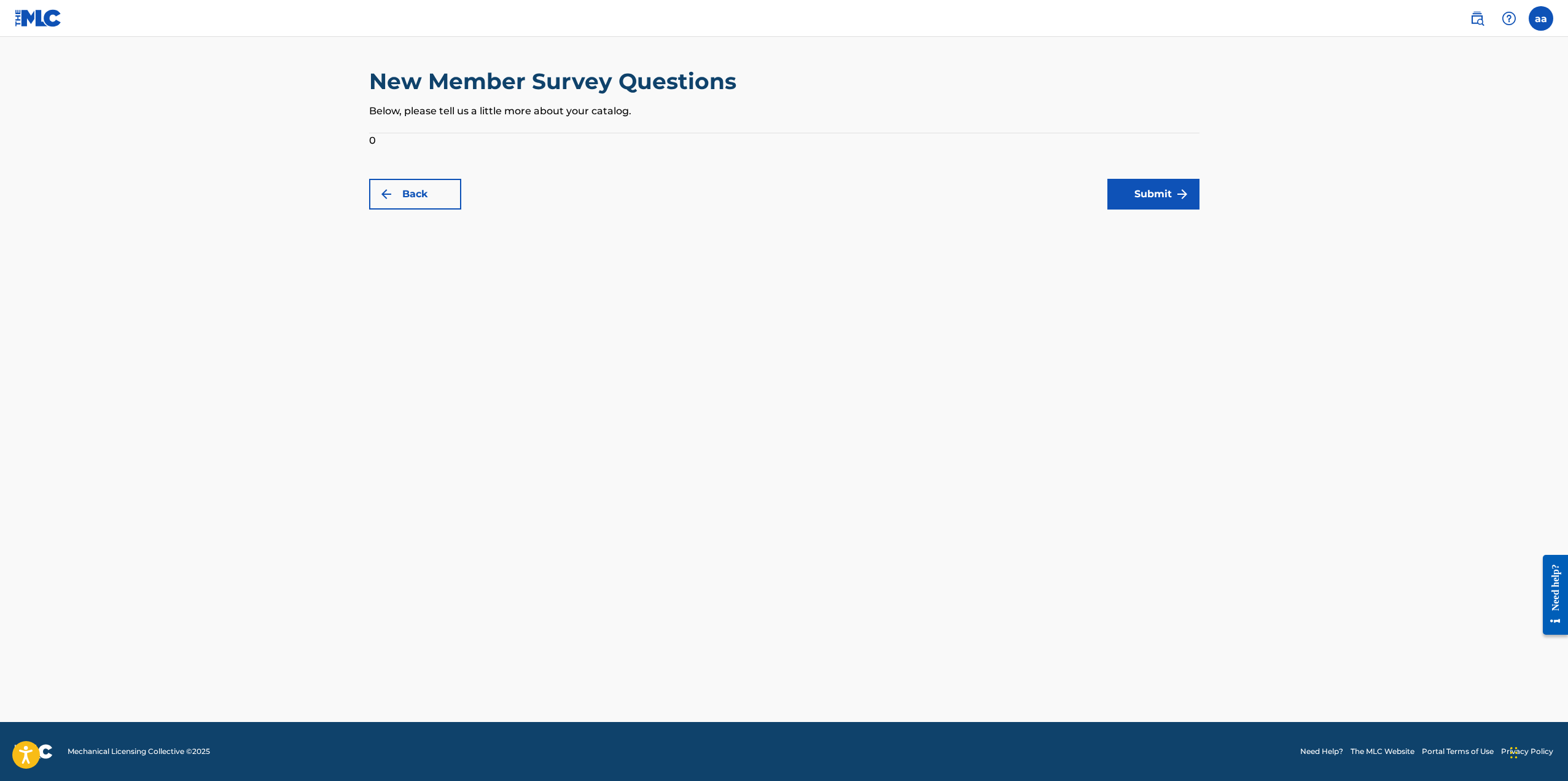
click at [597, 129] on div "New Member Survey Questions Below, please tell us a little more about your cata…" at bounding box center [784, 100] width 831 height 65
click at [597, 113] on p "Below, please tell us a little more about your catalog." at bounding box center [784, 111] width 831 height 14
click at [1168, 144] on form "0 Back Submit" at bounding box center [784, 171] width 831 height 76
drag, startPoint x: 1134, startPoint y: 119, endPoint x: 911, endPoint y: 98, distance: 224.0
click at [1059, 116] on div "New Member Survey Questions Below, please tell us a little more about your cata…" at bounding box center [784, 100] width 831 height 65
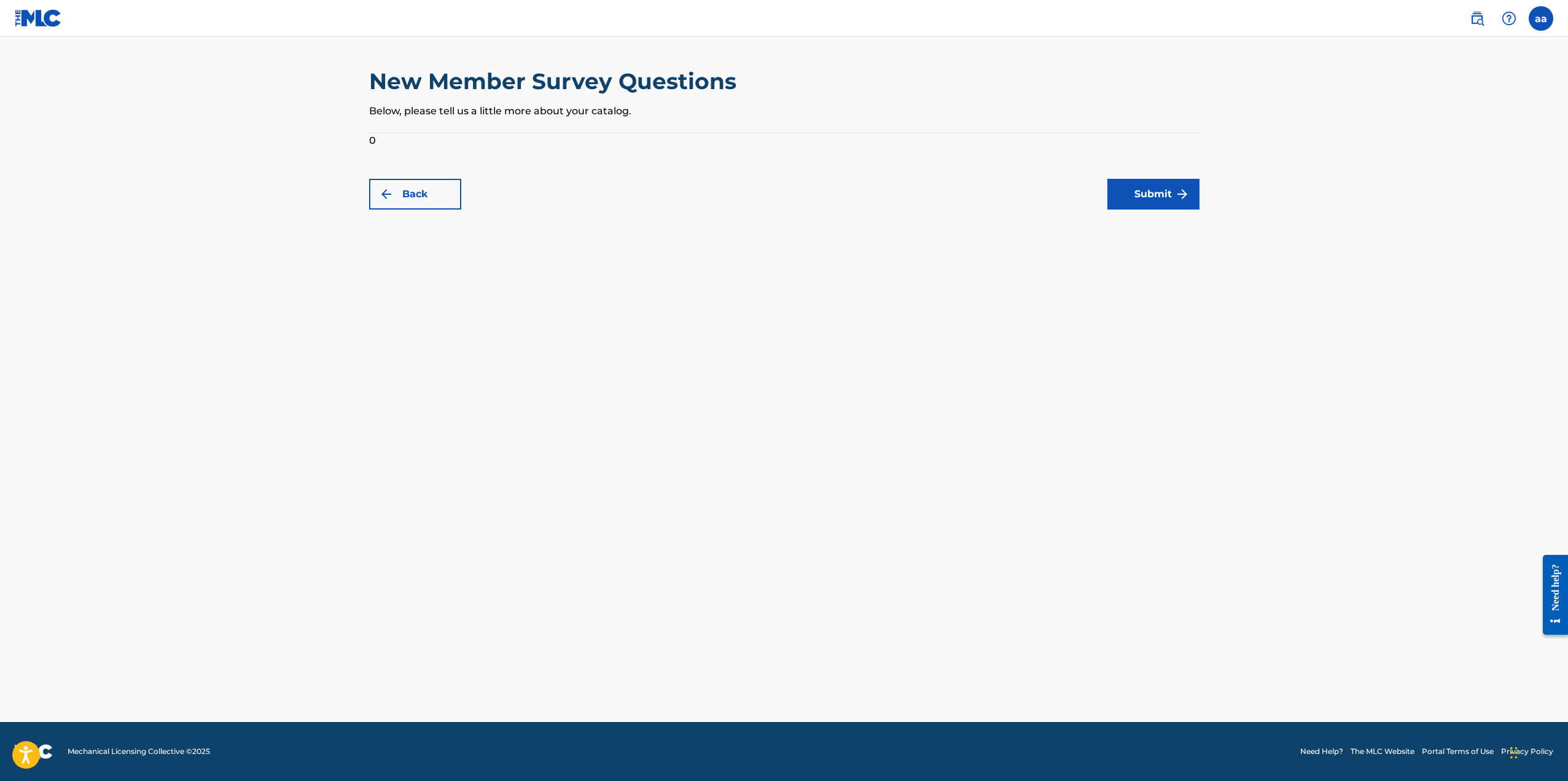
drag, startPoint x: 893, startPoint y: 98, endPoint x: 656, endPoint y: 95, distance: 237.0
click at [818, 109] on div "New Member Survey Questions Below, please tell us a little more about your cata…" at bounding box center [784, 100] width 831 height 65
drag, startPoint x: 635, startPoint y: 95, endPoint x: 581, endPoint y: 97, distance: 54.0
click at [599, 97] on div "New Member Survey Questions Below, please tell us a little more about your cata…" at bounding box center [784, 100] width 831 height 65
drag, startPoint x: 534, startPoint y: 93, endPoint x: 451, endPoint y: 108, distance: 84.3
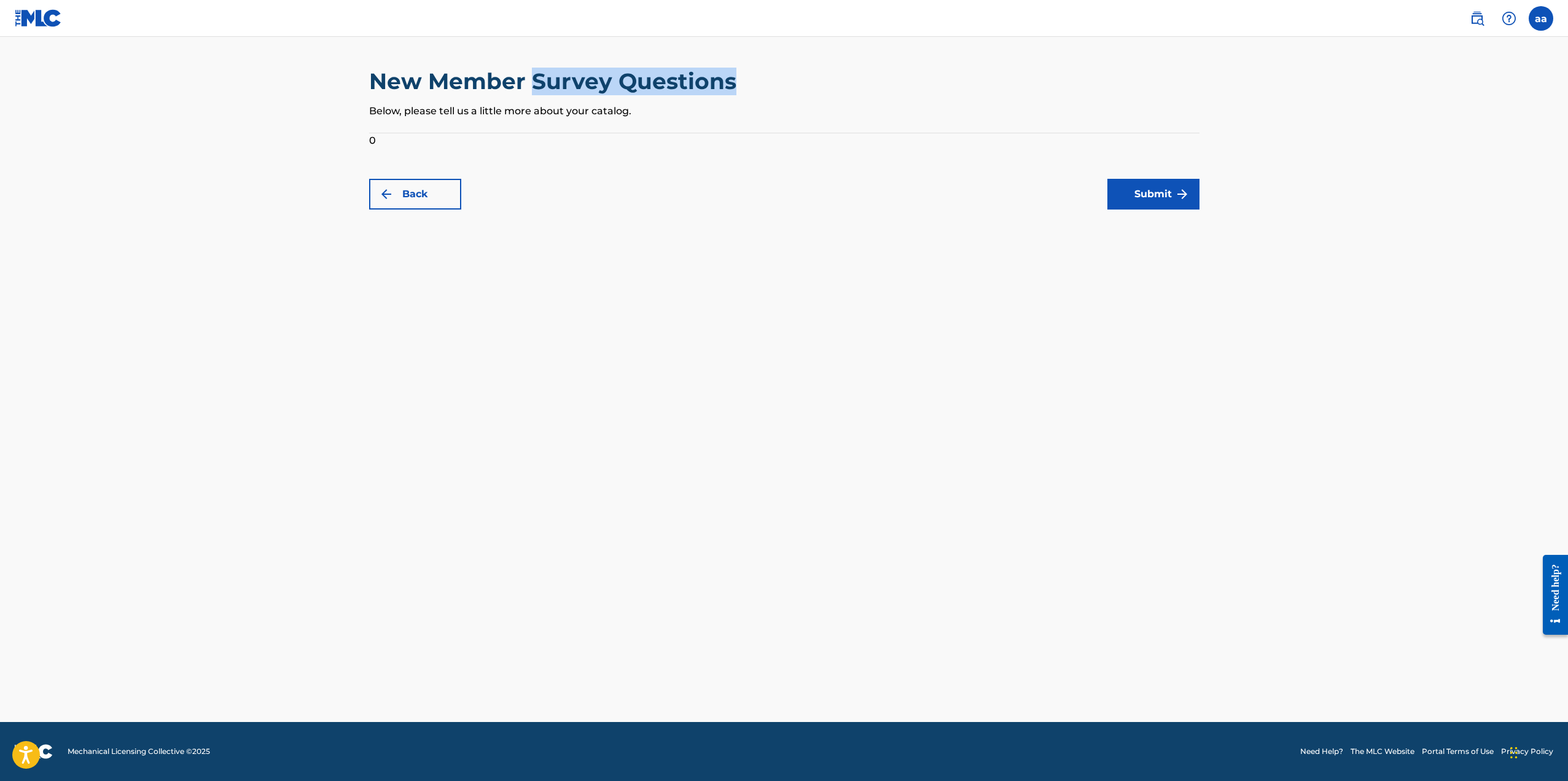
click at [506, 103] on div "New Member Survey Questions Below, please tell us a little more about your cata…" at bounding box center [784, 100] width 831 height 65
drag, startPoint x: 449, startPoint y: 108, endPoint x: 384, endPoint y: 133, distance: 69.6
click at [400, 129] on div "New Member Survey Questions Below, please tell us a little more about your cata…" at bounding box center [784, 100] width 831 height 65
drag, startPoint x: 371, startPoint y: 145, endPoint x: 342, endPoint y: 149, distance: 29.3
click at [342, 149] on main "New Member Survey Questions Below, please tell us a little more about your cata…" at bounding box center [784, 380] width 1568 height 685
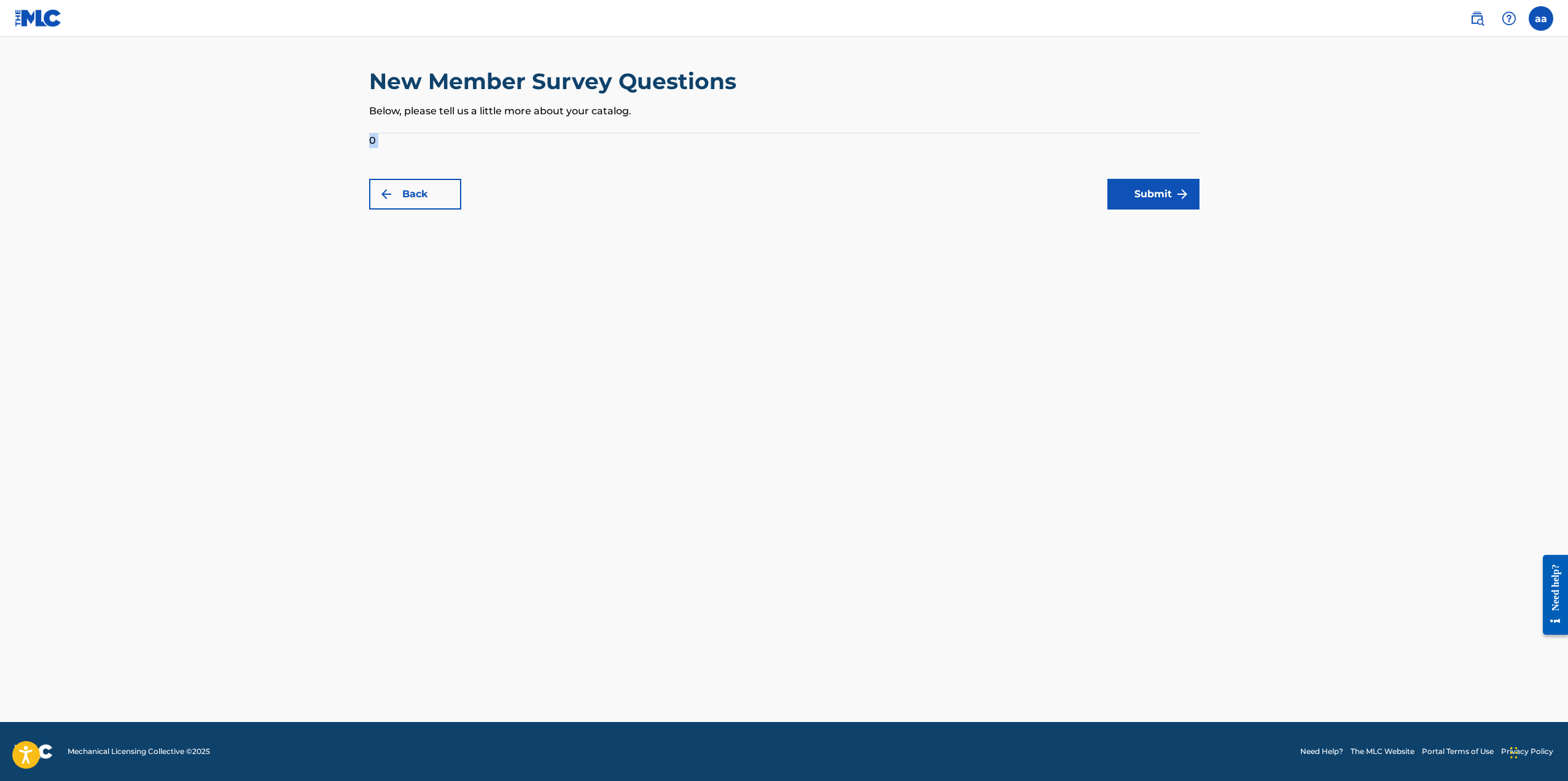
click at [413, 142] on form "0 Back Submit" at bounding box center [784, 171] width 831 height 76
click at [369, 142] on form "0 Back Submit" at bounding box center [784, 171] width 831 height 76
drag, startPoint x: 389, startPoint y: 137, endPoint x: 339, endPoint y: 146, distance: 50.8
click at [339, 146] on main "New Member Survey Questions Below, please tell us a little more about your cata…" at bounding box center [784, 380] width 1568 height 685
drag, startPoint x: 380, startPoint y: 129, endPoint x: 381, endPoint y: 157, distance: 28.0
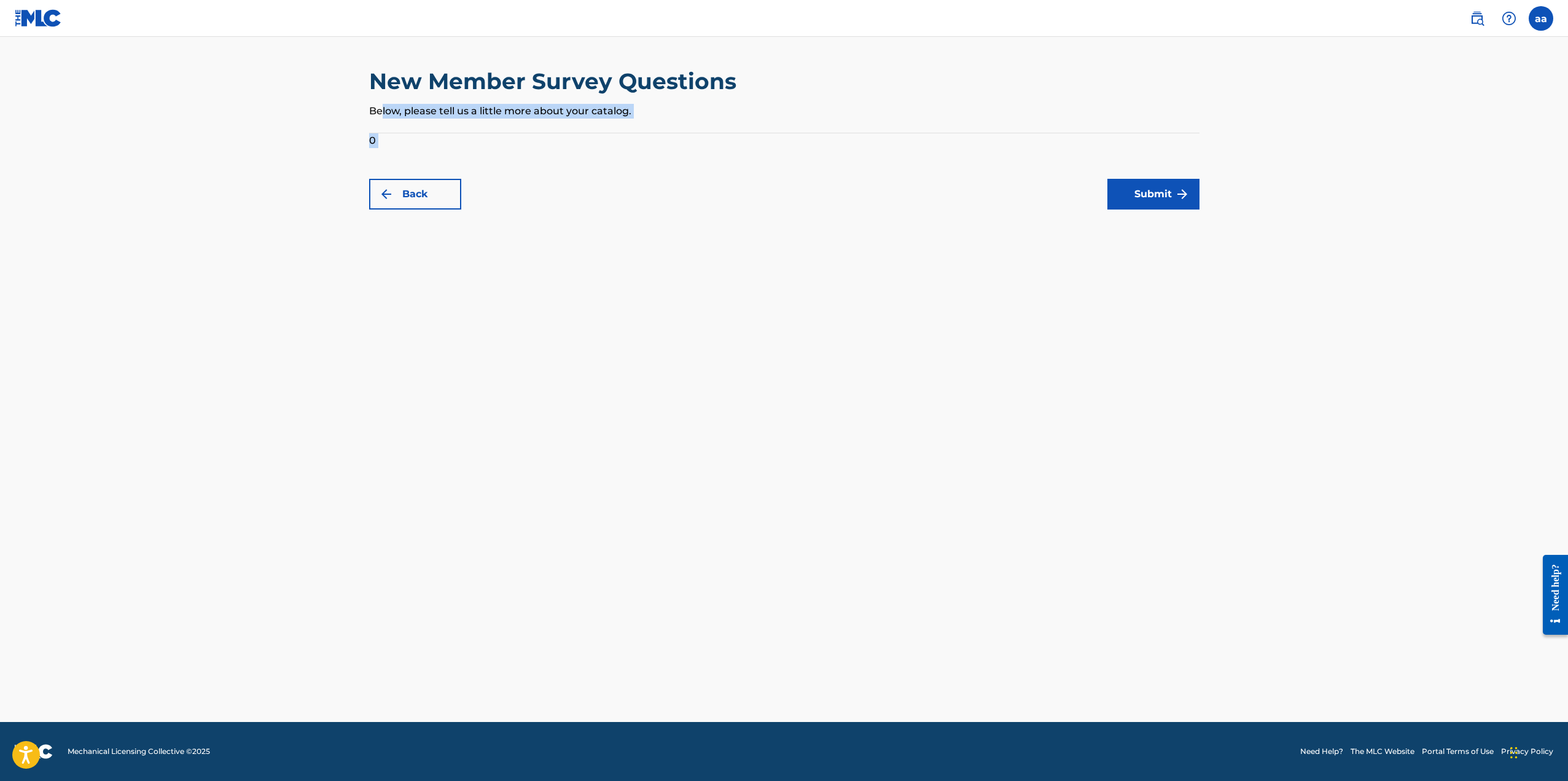
click at [381, 156] on div "New Member Survey Questions Below, please tell us a little more about your cata…" at bounding box center [784, 138] width 831 height 142
click at [1189, 190] on button "Submit" at bounding box center [1153, 194] width 92 height 31
click at [1189, 188] on button "Submit" at bounding box center [1153, 194] width 92 height 31
drag, startPoint x: 1189, startPoint y: 188, endPoint x: 1189, endPoint y: 197, distance: 9.0
click at [1189, 197] on button "Submit" at bounding box center [1153, 194] width 92 height 31
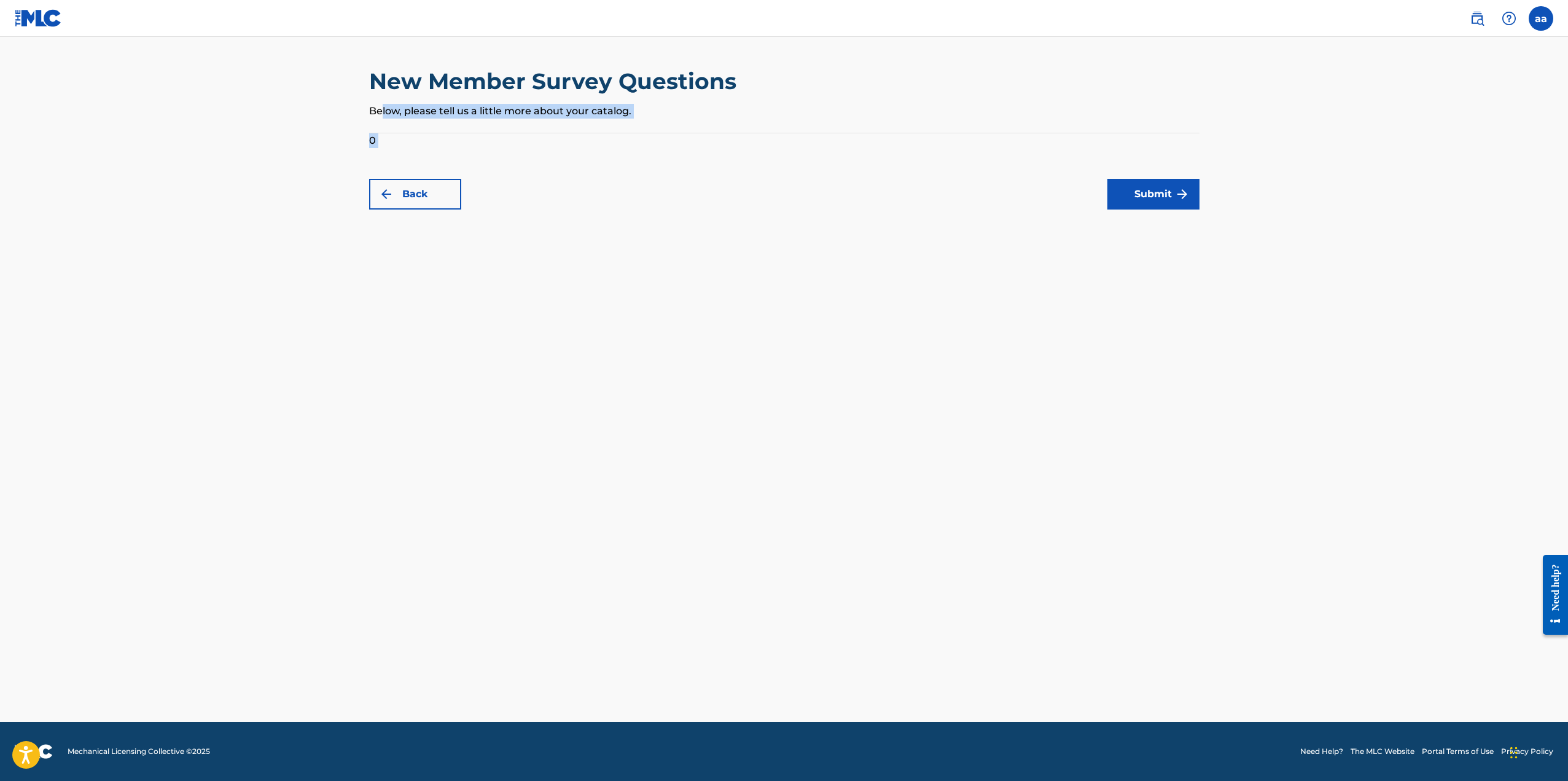
click at [1189, 197] on button "Submit" at bounding box center [1153, 194] width 92 height 31
click at [1187, 196] on img "submit" at bounding box center [1182, 194] width 14 height 14
click at [1533, 15] on label at bounding box center [1541, 18] width 25 height 25
click at [1541, 18] on input "aa [PERSON_NAME] [EMAIL_ADDRESS][DOMAIN_NAME] Notification Preferences Profile …" at bounding box center [1541, 18] width 0 height 0
click at [1415, 154] on link "Profile" at bounding box center [1419, 153] width 25 height 11
